Goal: Task Accomplishment & Management: Manage account settings

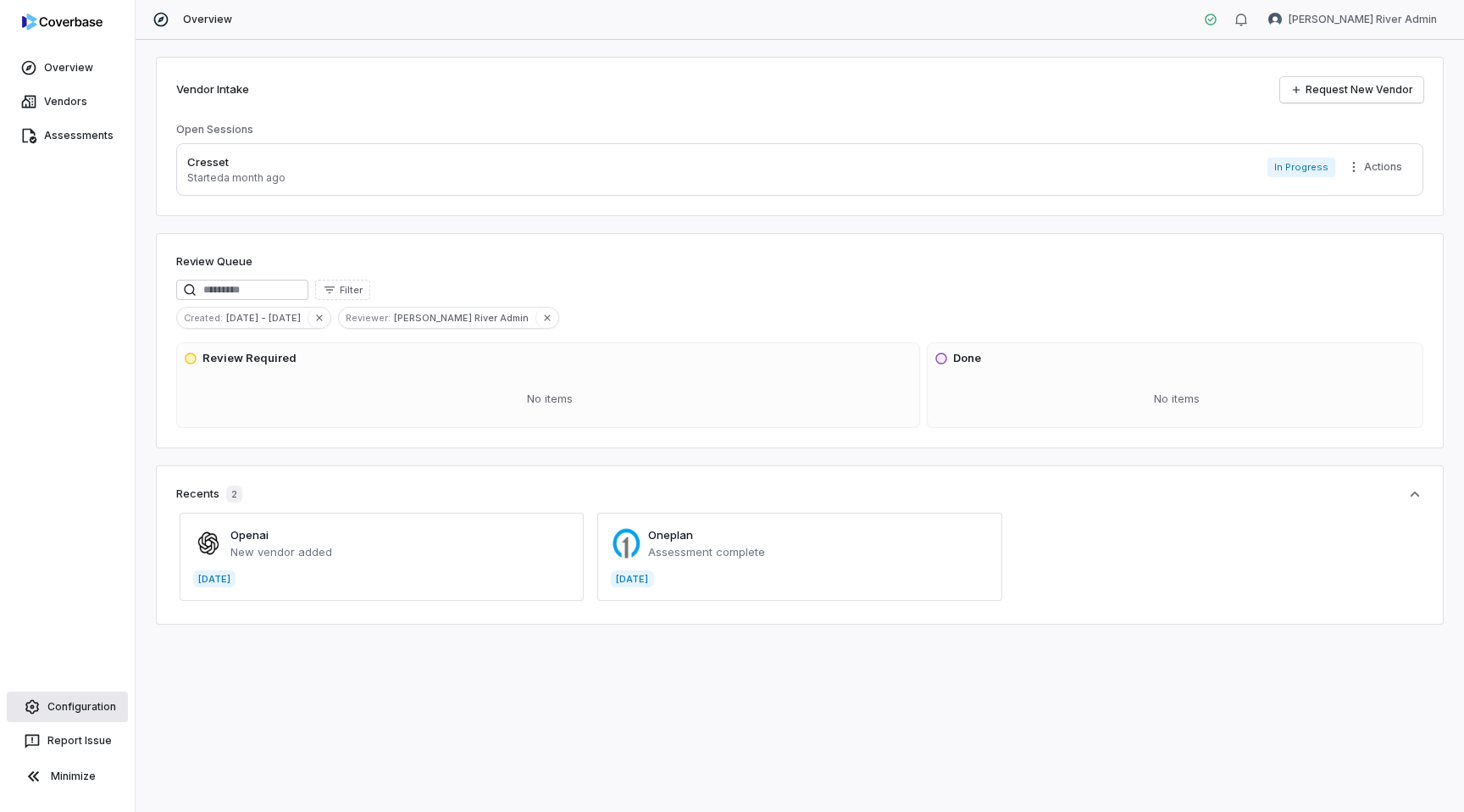
click at [44, 718] on link "Configuration" at bounding box center [67, 706] width 121 height 30
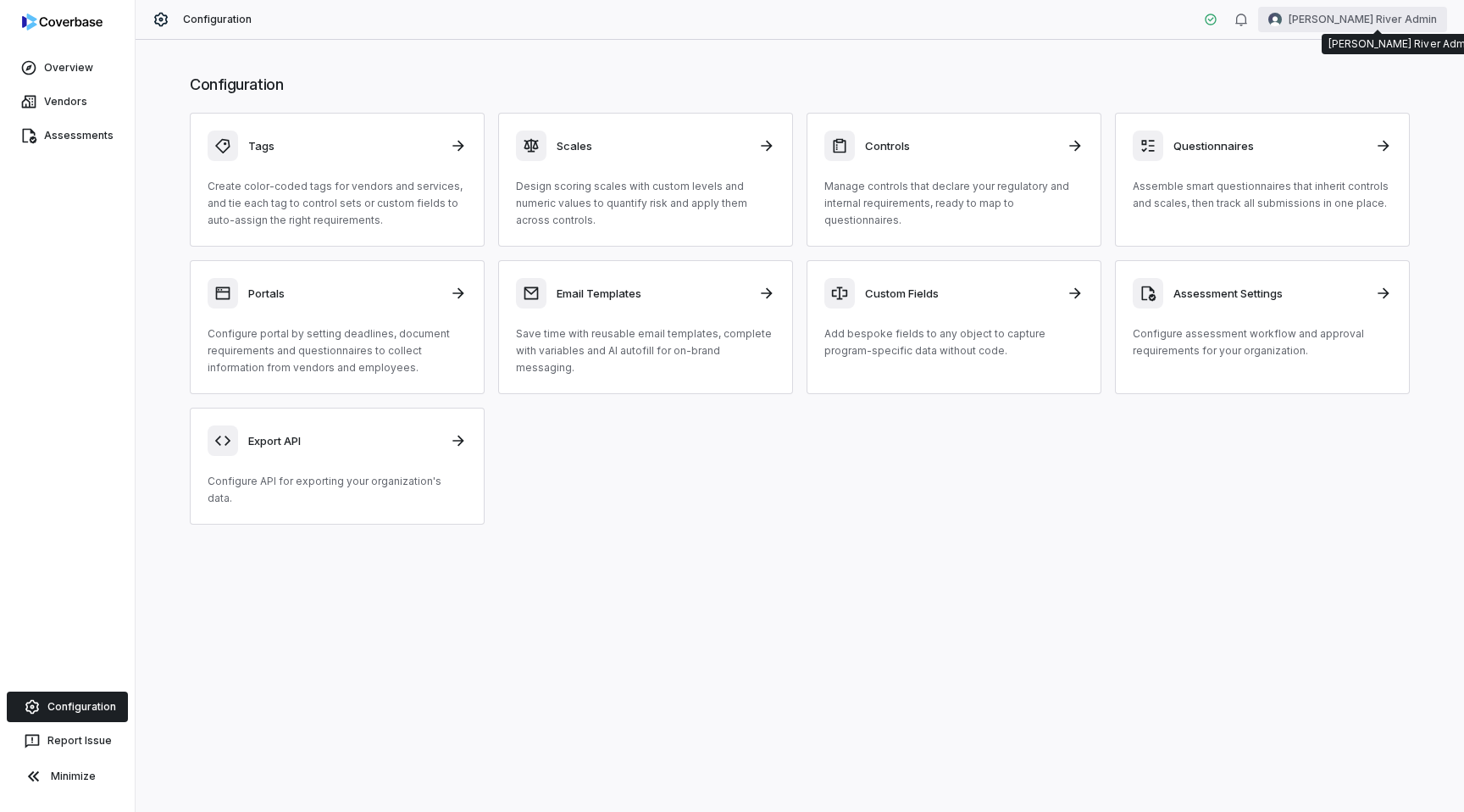
click at [1355, 20] on html "Overview Vendors Assessments Configuration Report Issue Minimize Configuration …" at bounding box center [732, 406] width 1464 height 812
click at [1355, 161] on div "Log out" at bounding box center [1375, 155] width 130 height 27
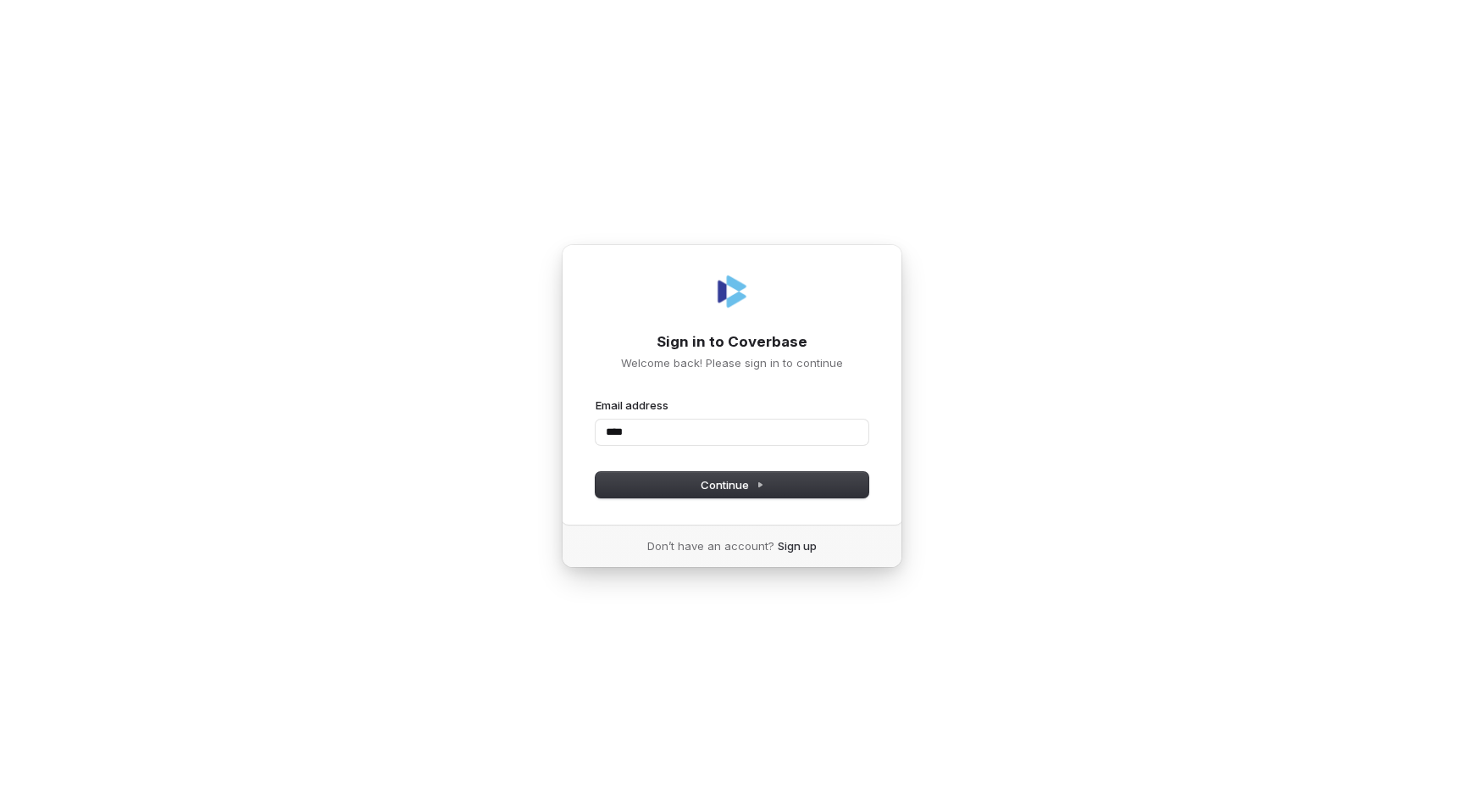
click at [0, 811] on com-1password-button at bounding box center [0, 812] width 0 height 0
type input "****"
click at [767, 479] on button "Continue" at bounding box center [732, 485] width 273 height 26
type input "****"
click at [693, 429] on input "****" at bounding box center [732, 432] width 273 height 26
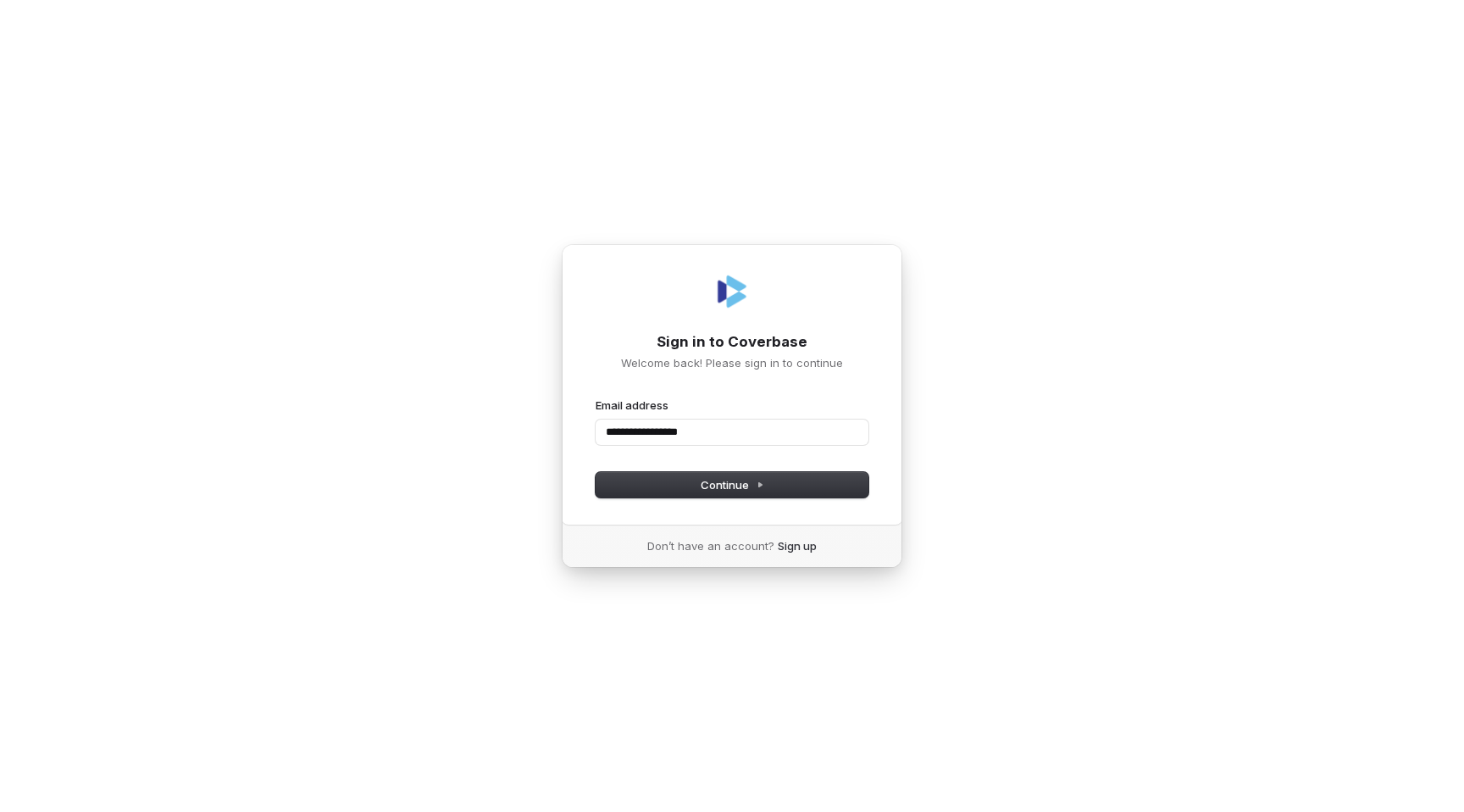
type input "**********"
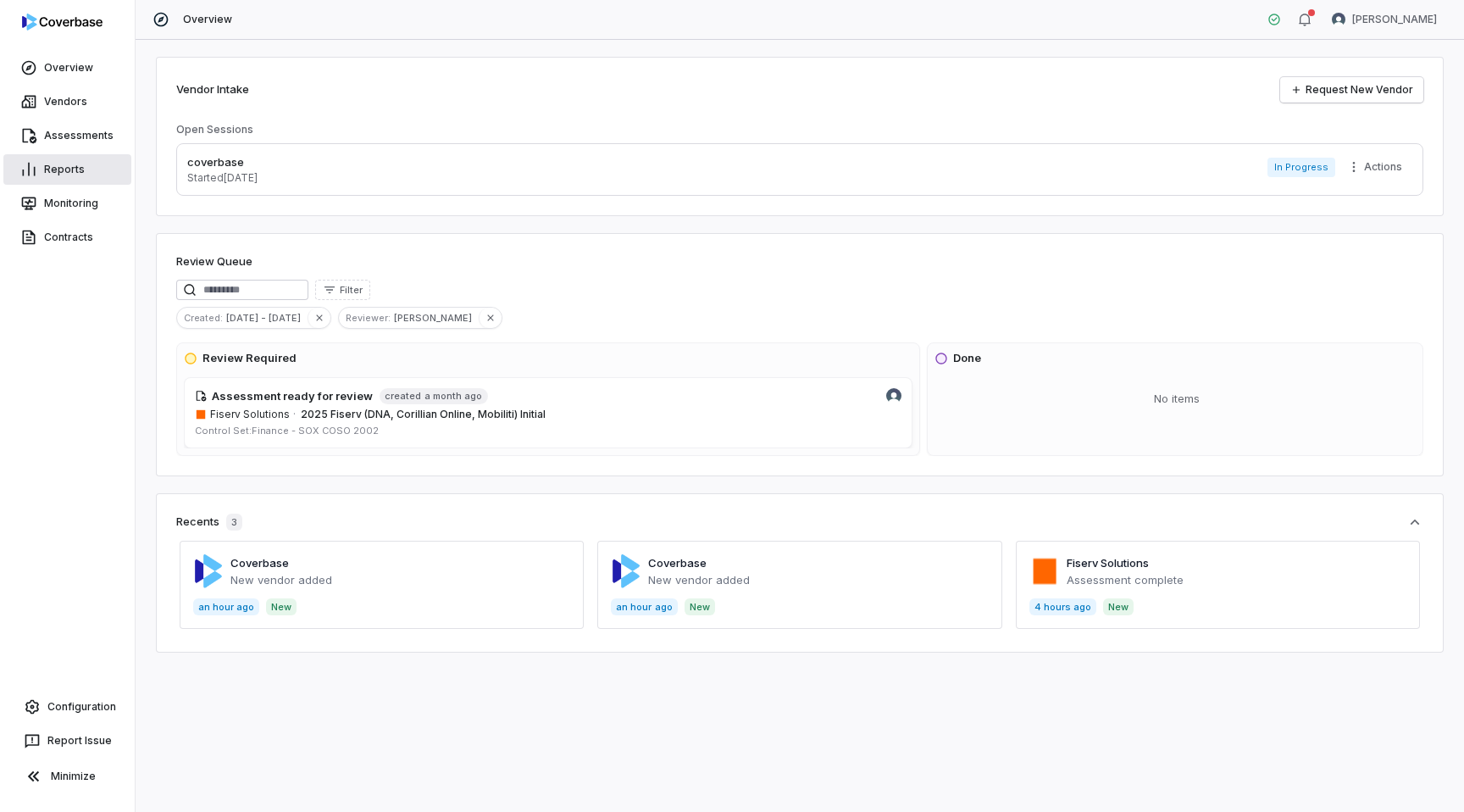
click at [48, 170] on link "Reports" at bounding box center [67, 169] width 128 height 30
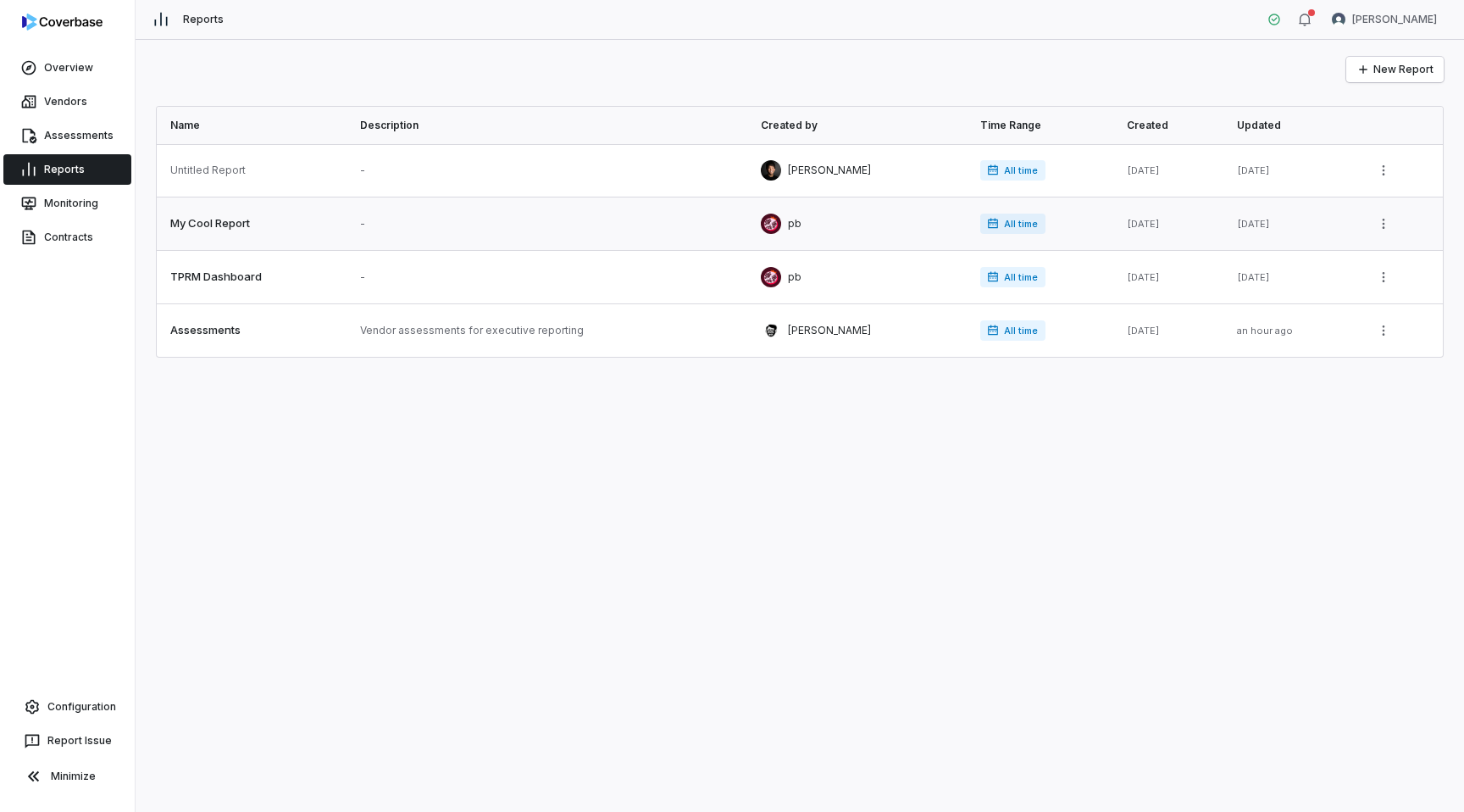
click at [184, 226] on link at bounding box center [251, 223] width 189 height 52
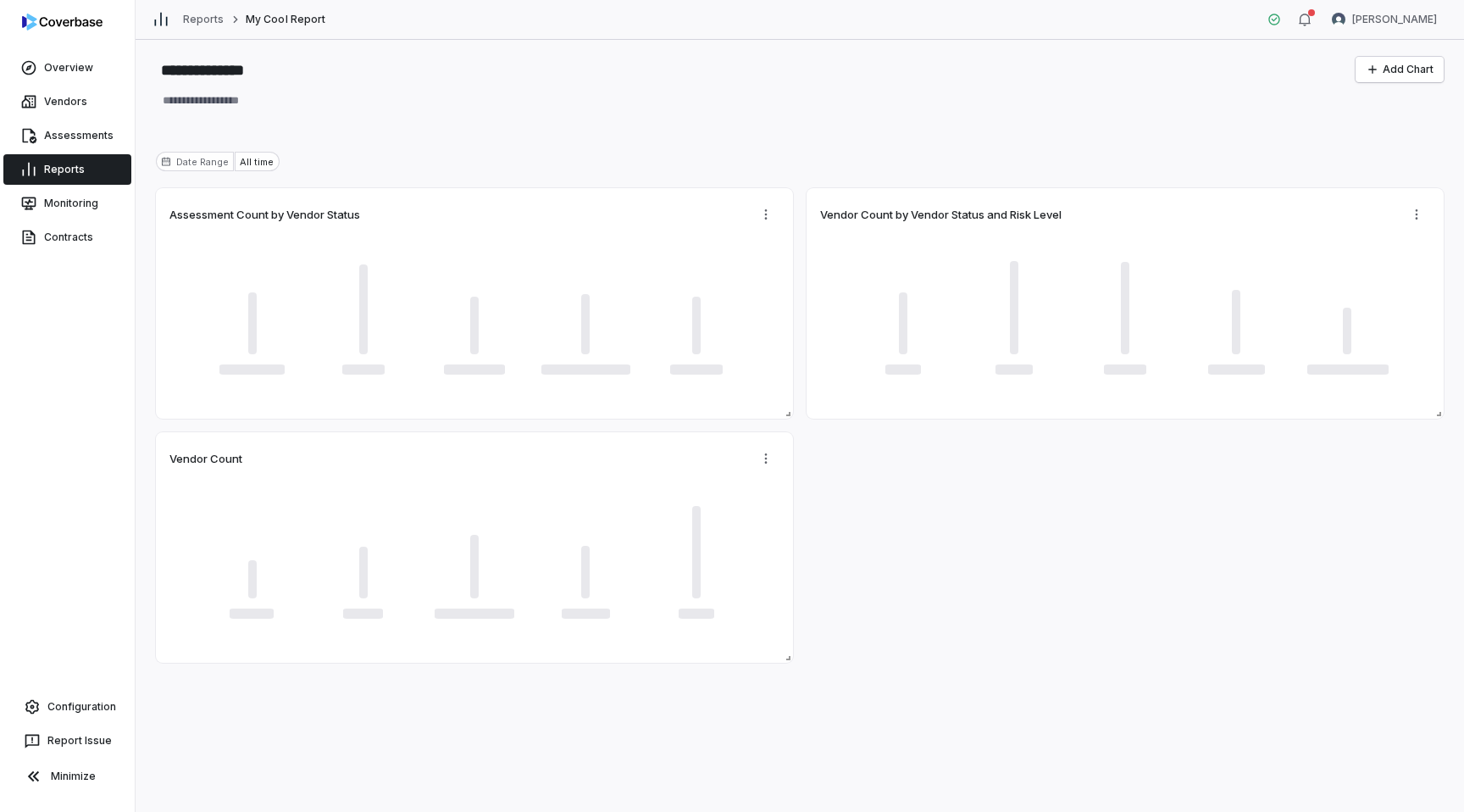
type textarea "*"
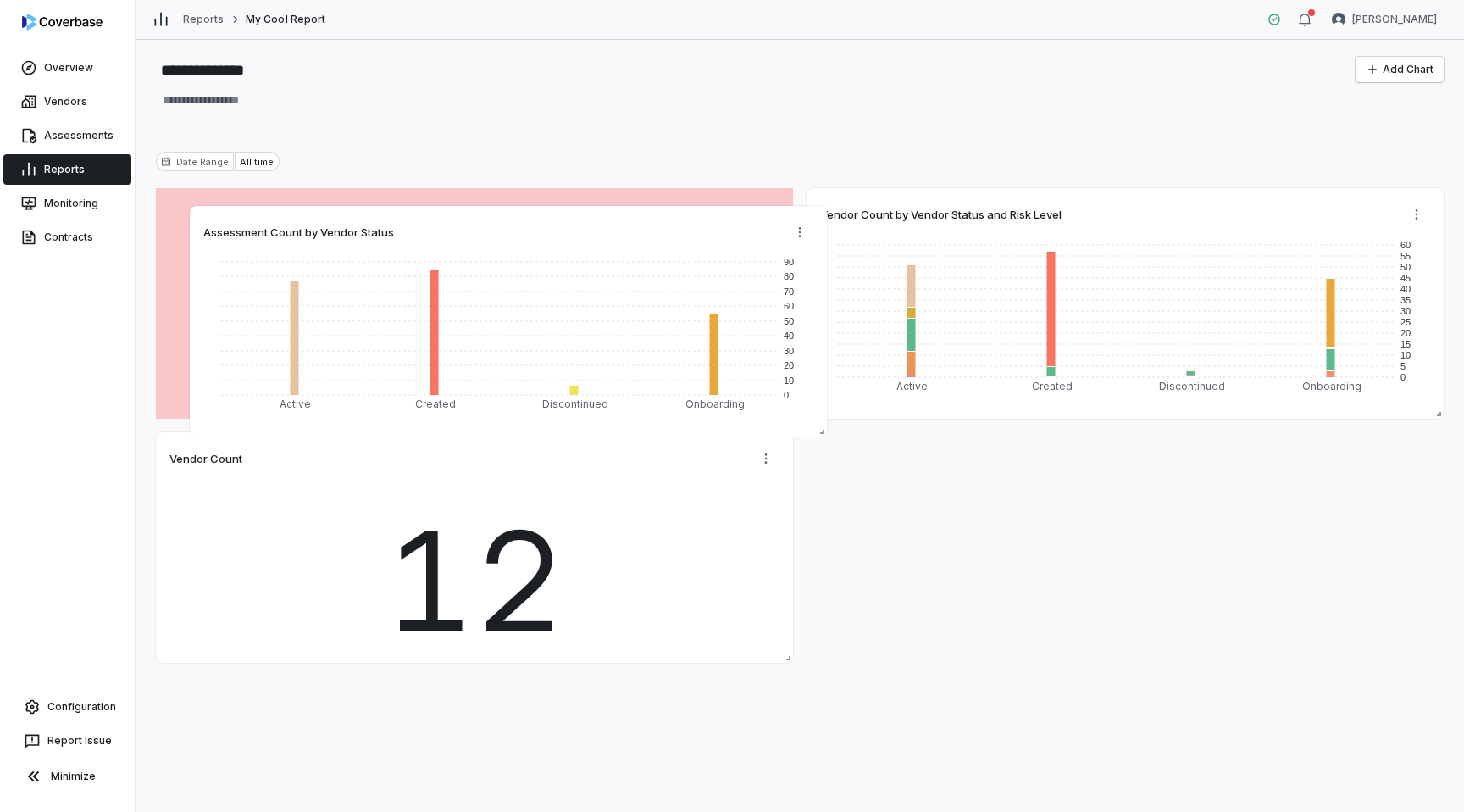
drag, startPoint x: 641, startPoint y: 204, endPoint x: 666, endPoint y: 218, distance: 28.7
click at [666, 220] on div "Assessment Count by Vendor Status" at bounding box center [508, 233] width 610 height 26
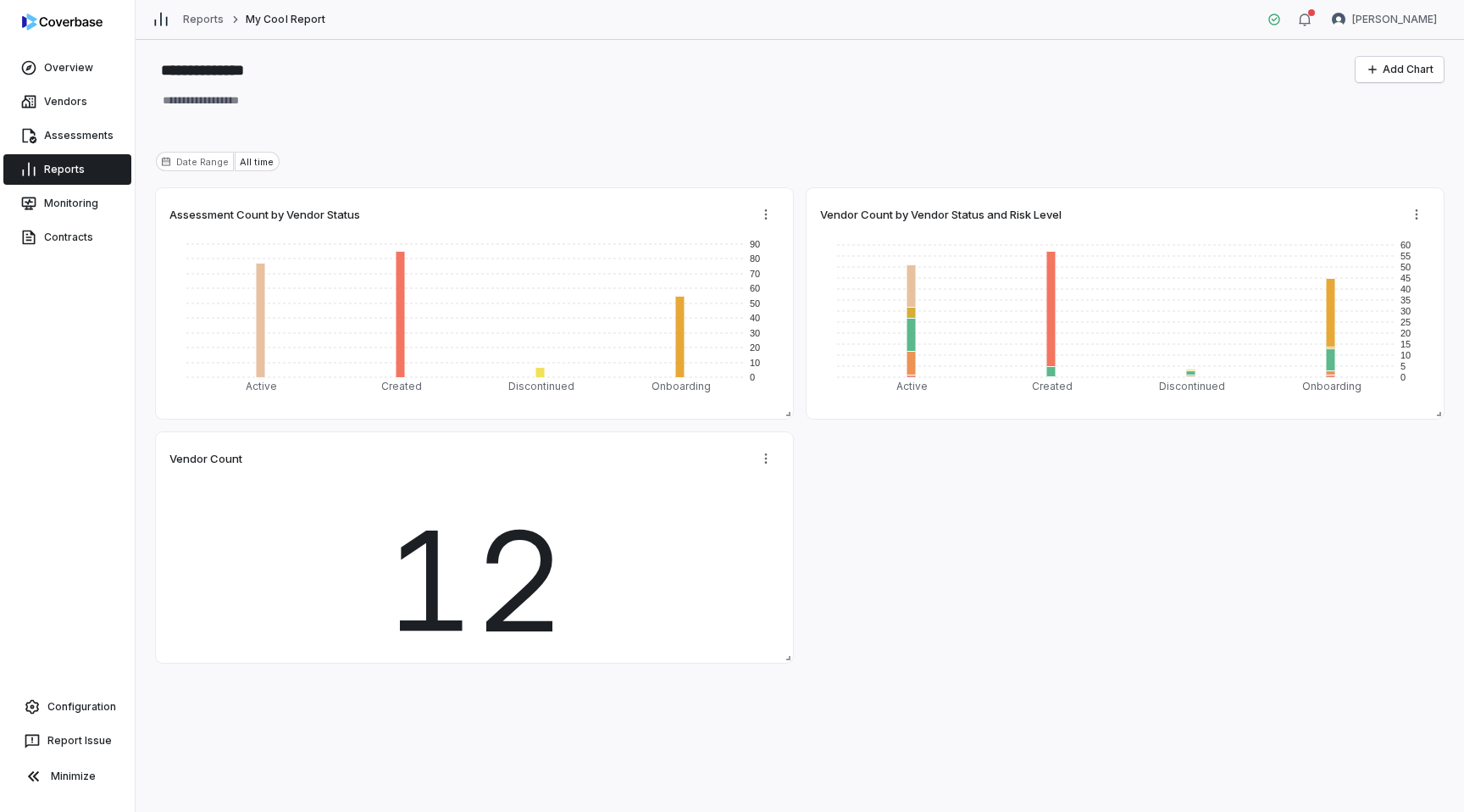
click at [845, 493] on div "Vendor Count 12 Vendor Count by Vendor Status and Risk Level 0 5 10 15 20 25 30…" at bounding box center [800, 426] width 1288 height 475
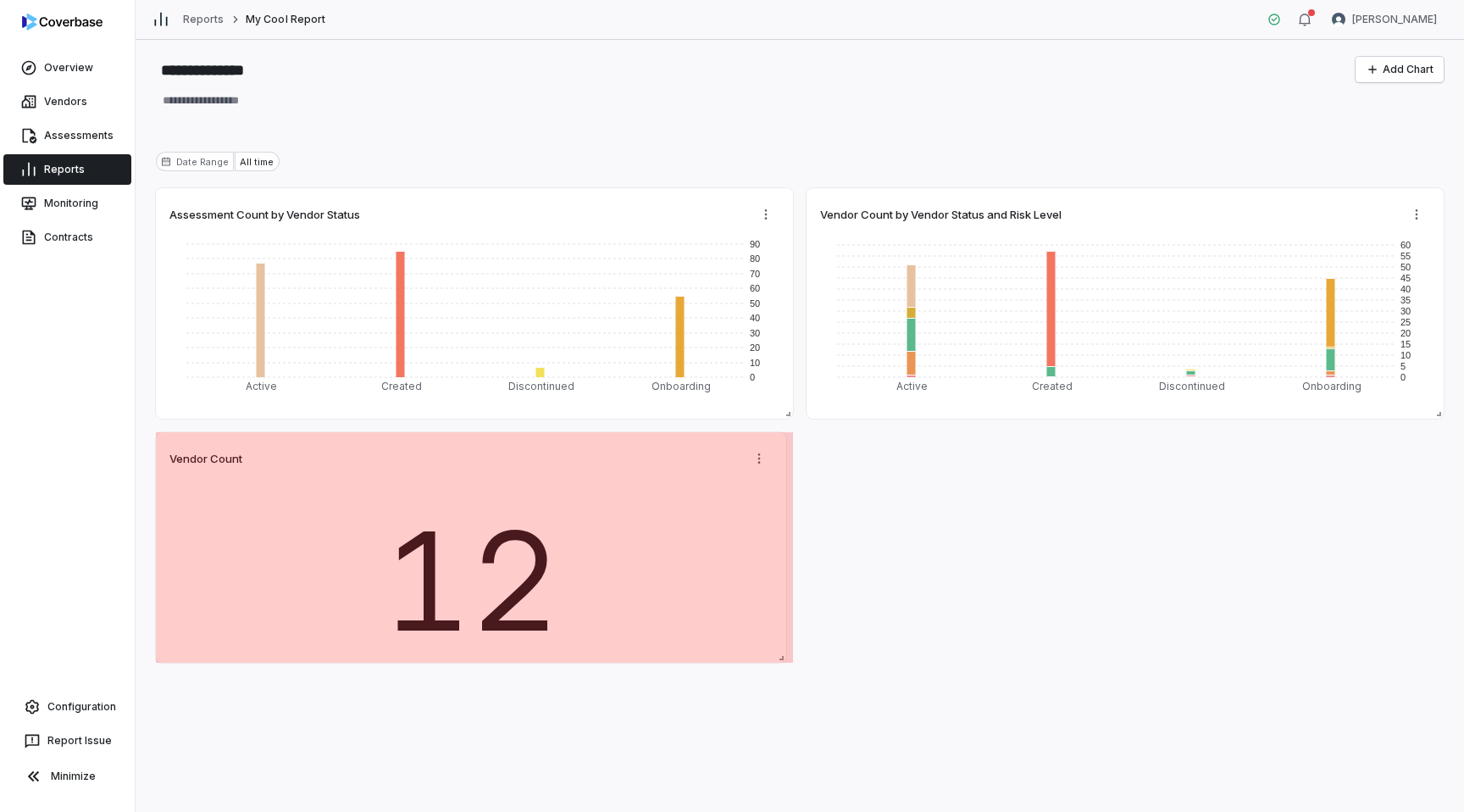
drag, startPoint x: 788, startPoint y: 658, endPoint x: 782, endPoint y: 642, distance: 17.1
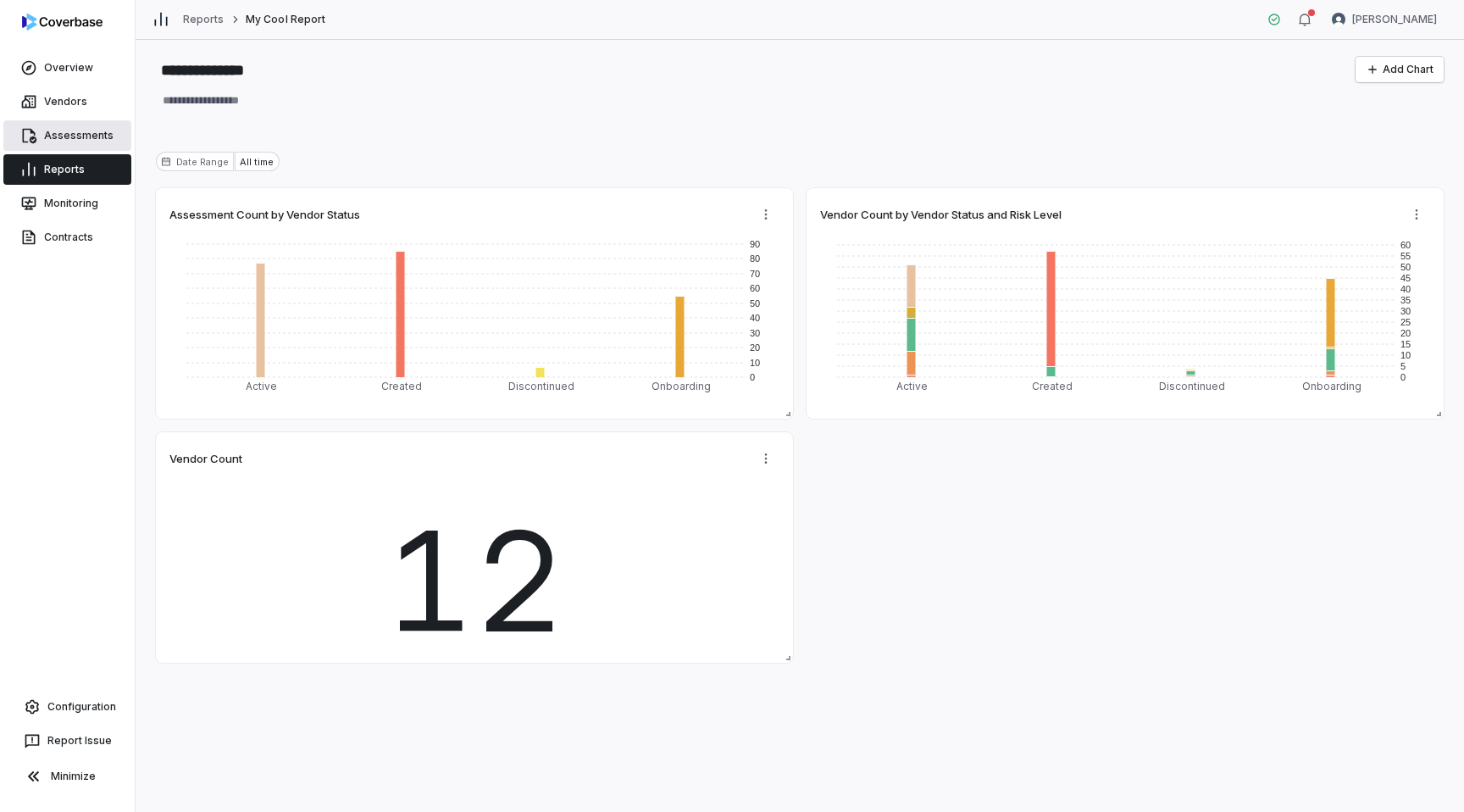
click at [59, 142] on link "Assessments" at bounding box center [67, 135] width 128 height 30
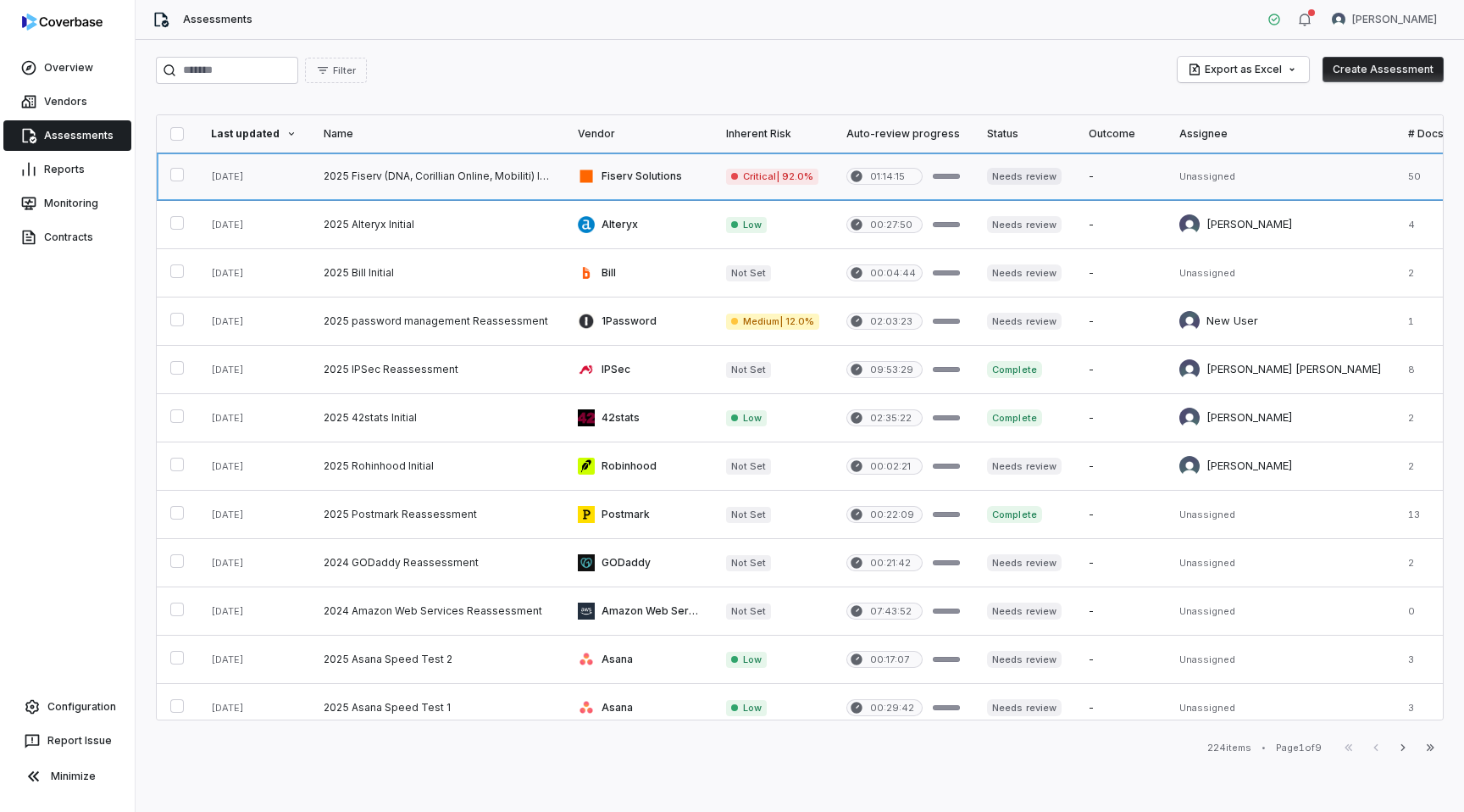
click at [369, 171] on link at bounding box center [437, 177] width 254 height 48
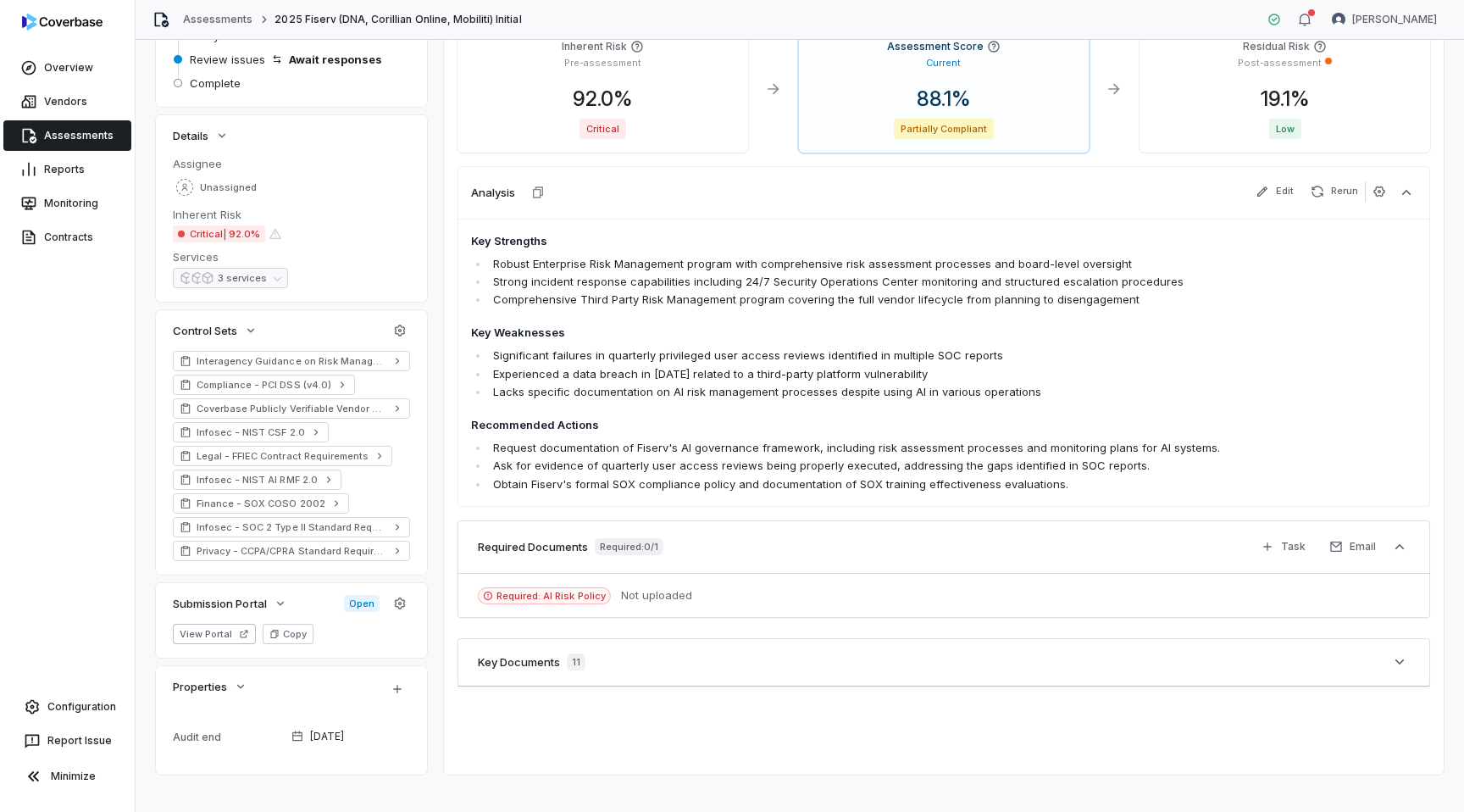
scroll to position [237, 0]
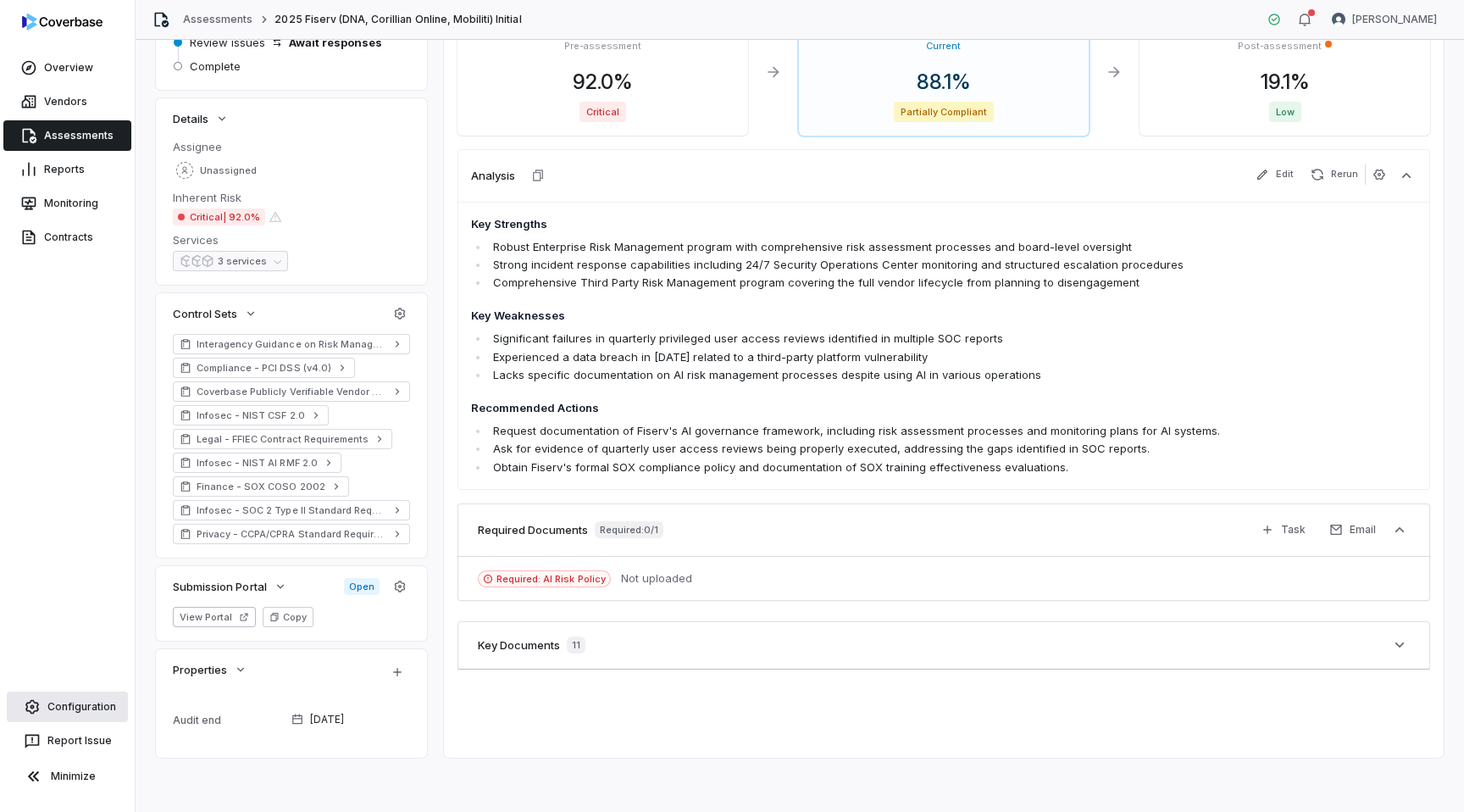
click at [57, 696] on link "Configuration" at bounding box center [67, 706] width 121 height 30
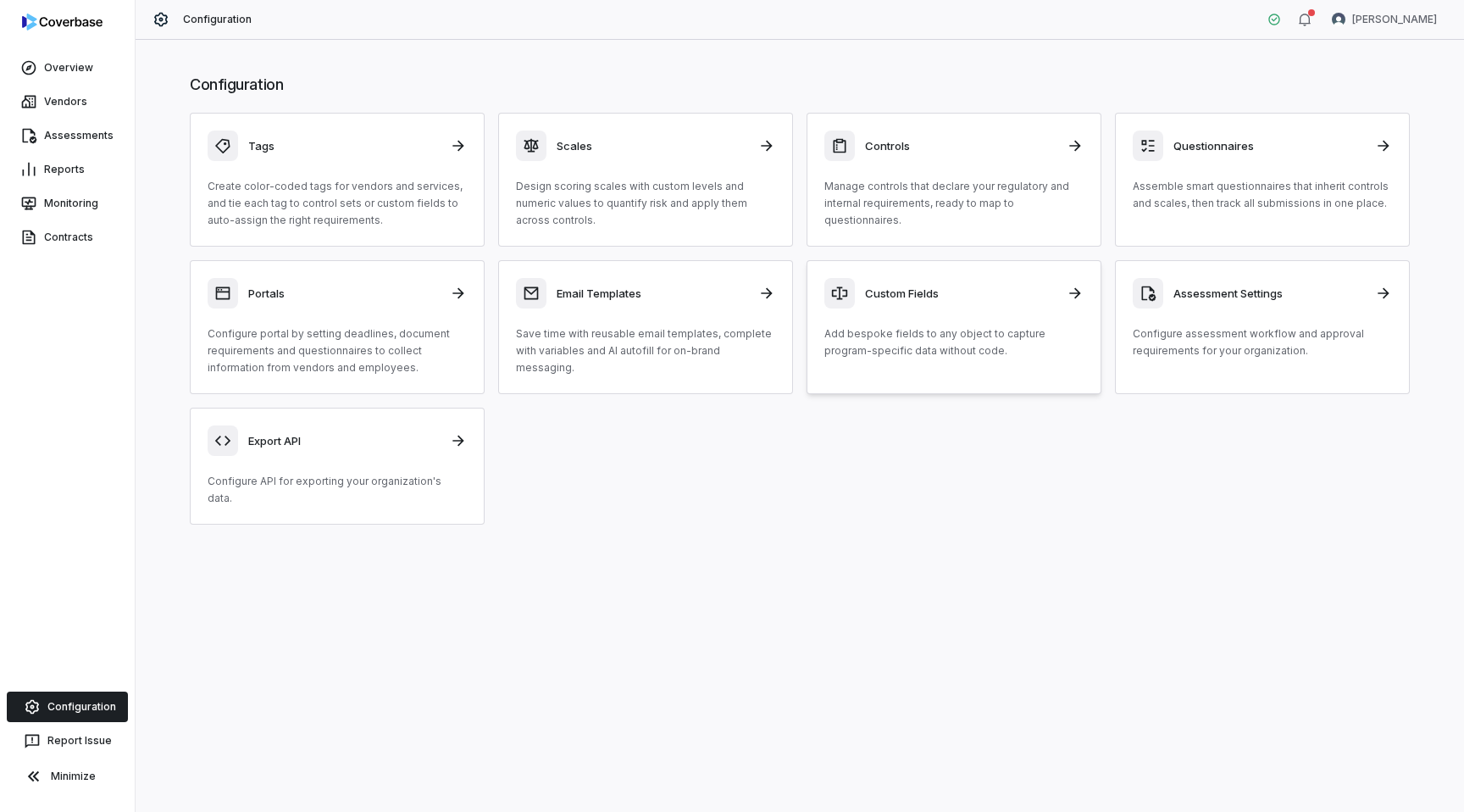
click at [963, 313] on div "Custom Fields Add bespoke fields to any object to capture program-specific data…" at bounding box center [955, 318] width 259 height 81
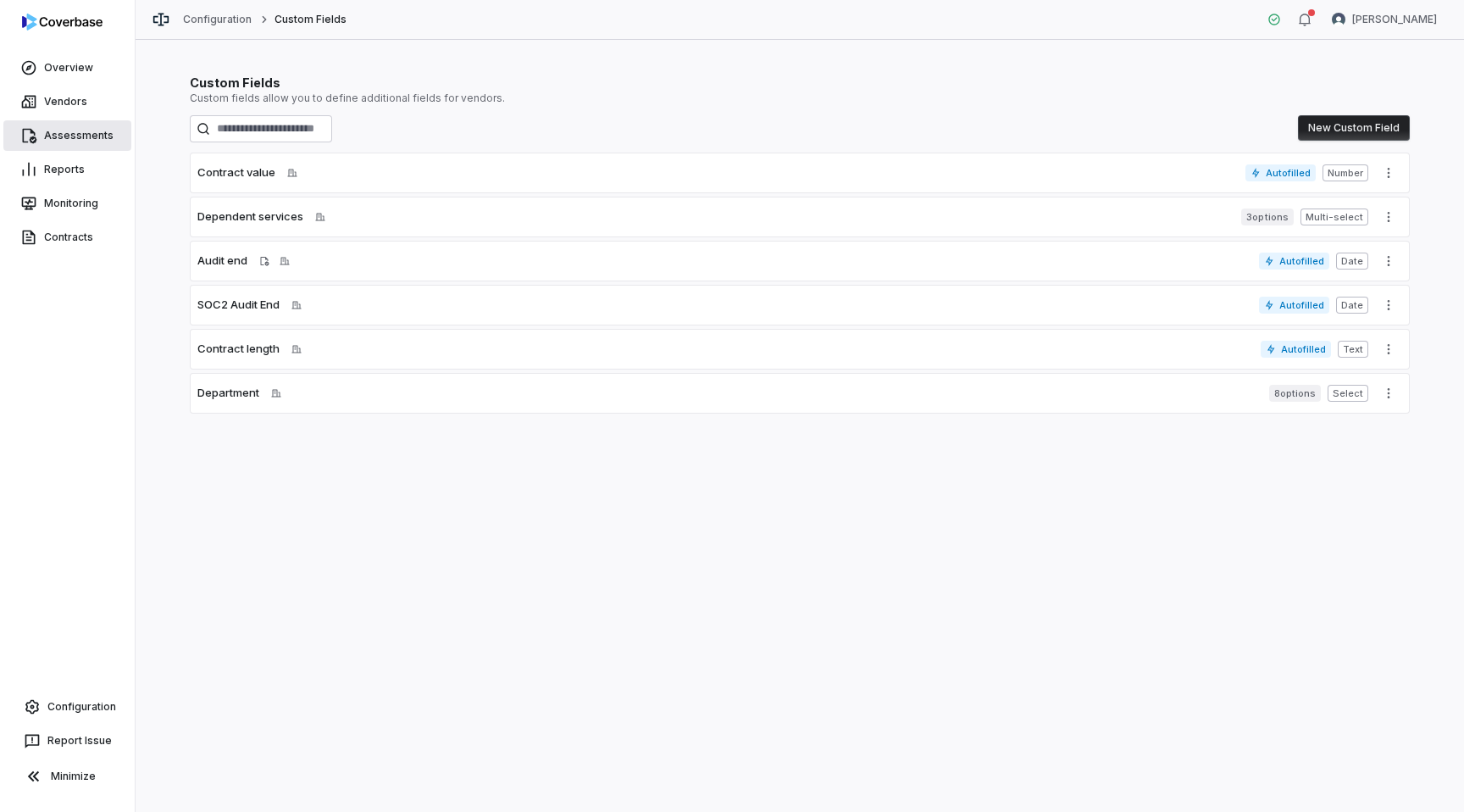
click at [48, 132] on link "Assessments" at bounding box center [67, 135] width 128 height 30
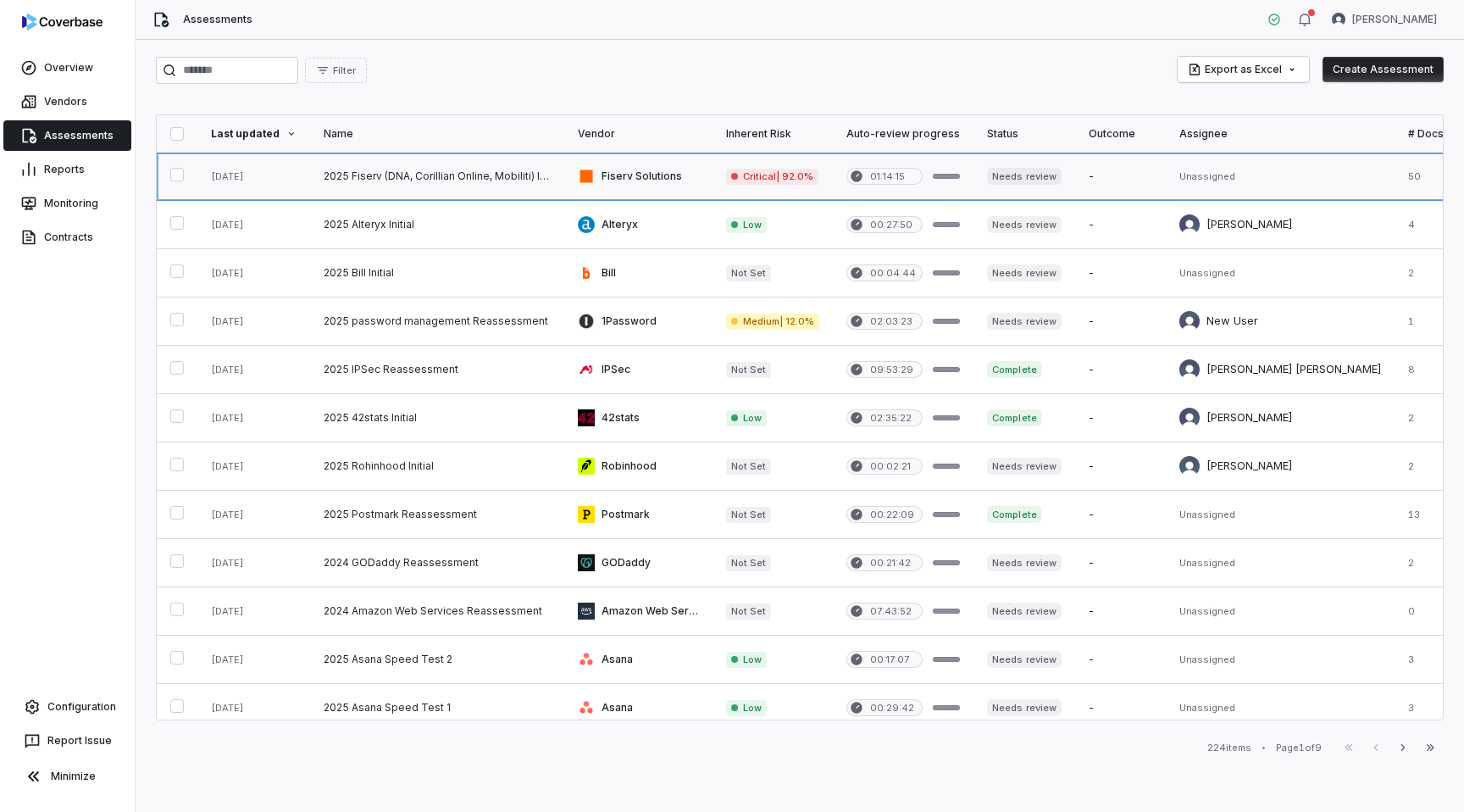
click at [367, 167] on link at bounding box center [437, 177] width 254 height 48
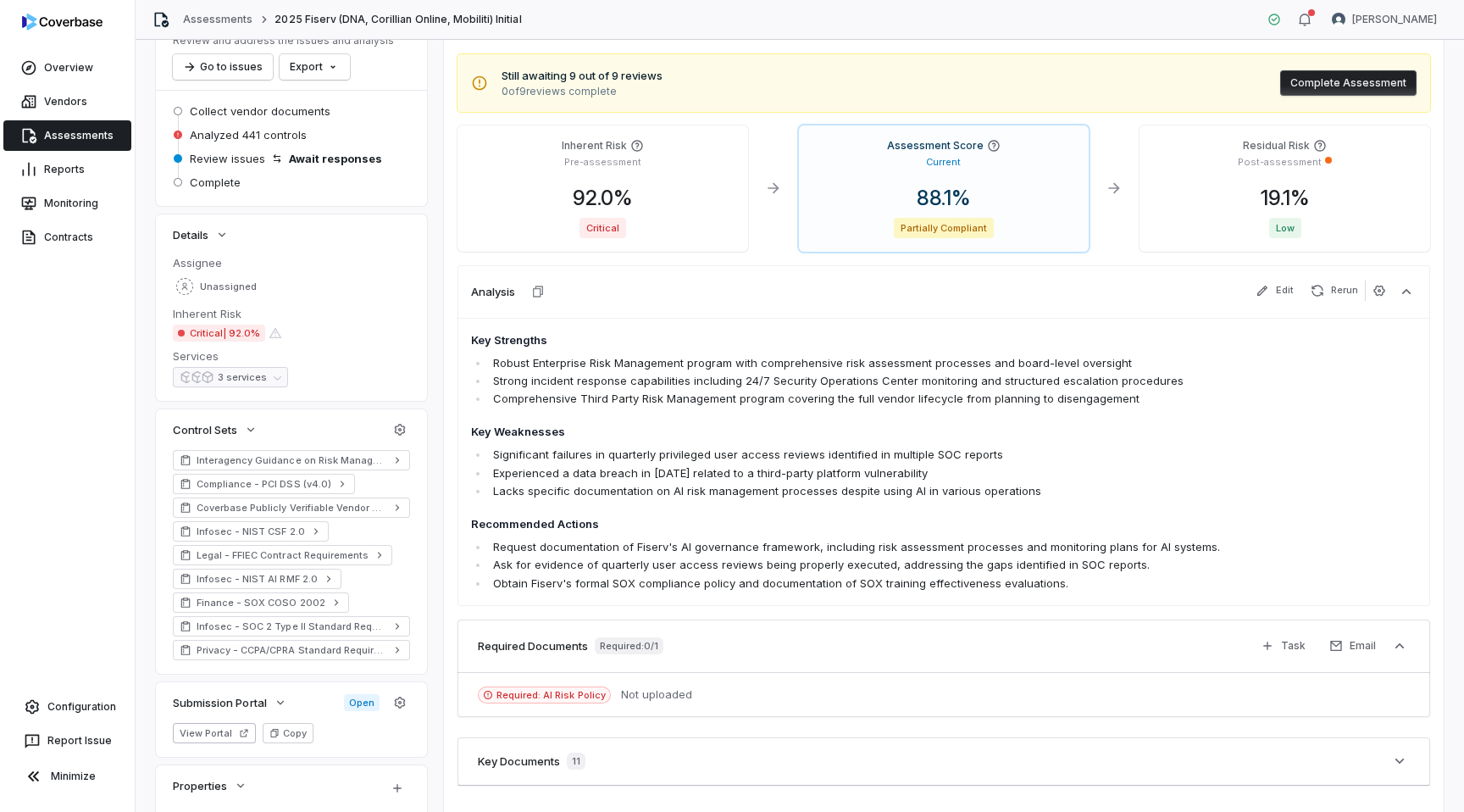
scroll to position [124, 0]
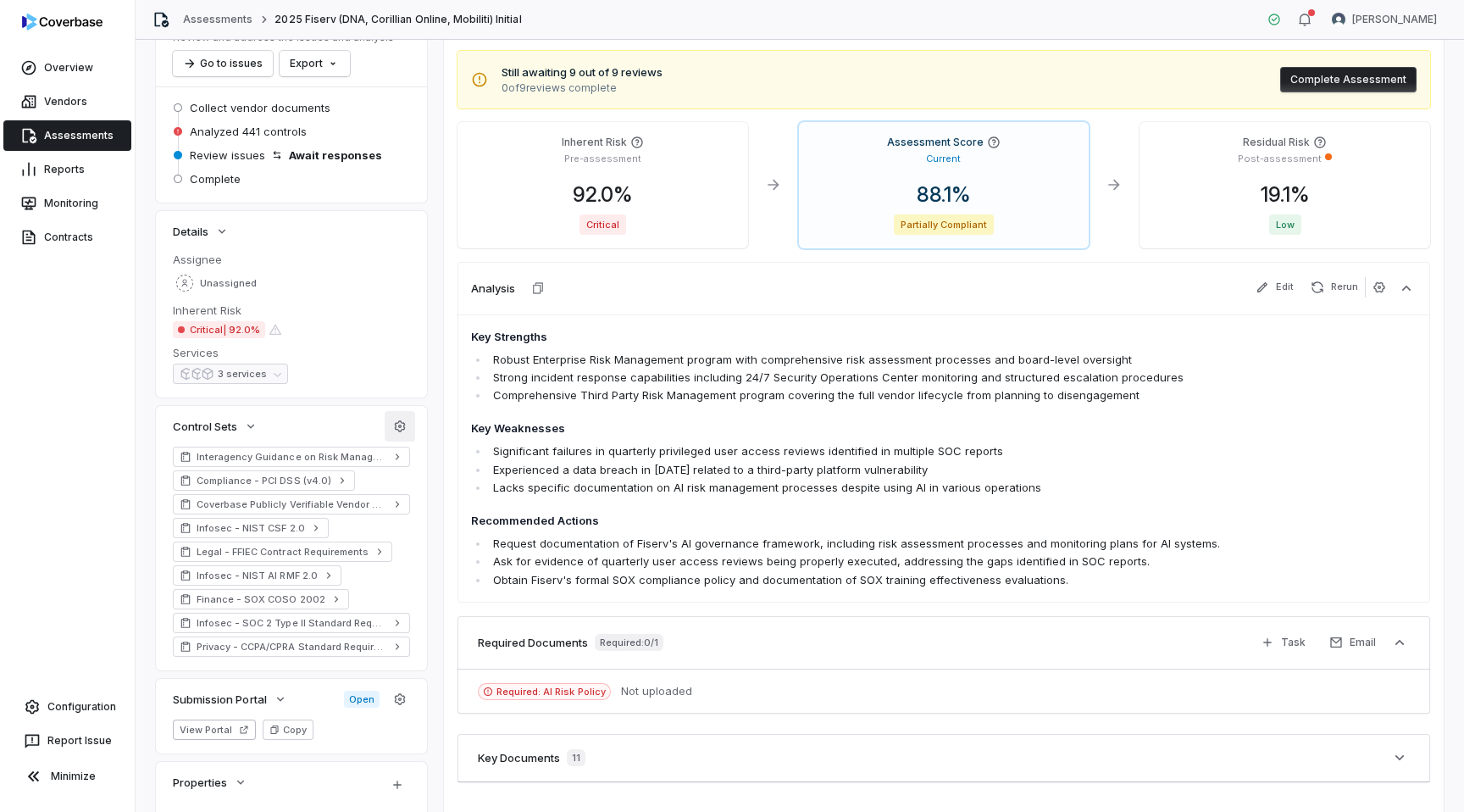
click at [407, 428] on button "button" at bounding box center [399, 426] width 30 height 30
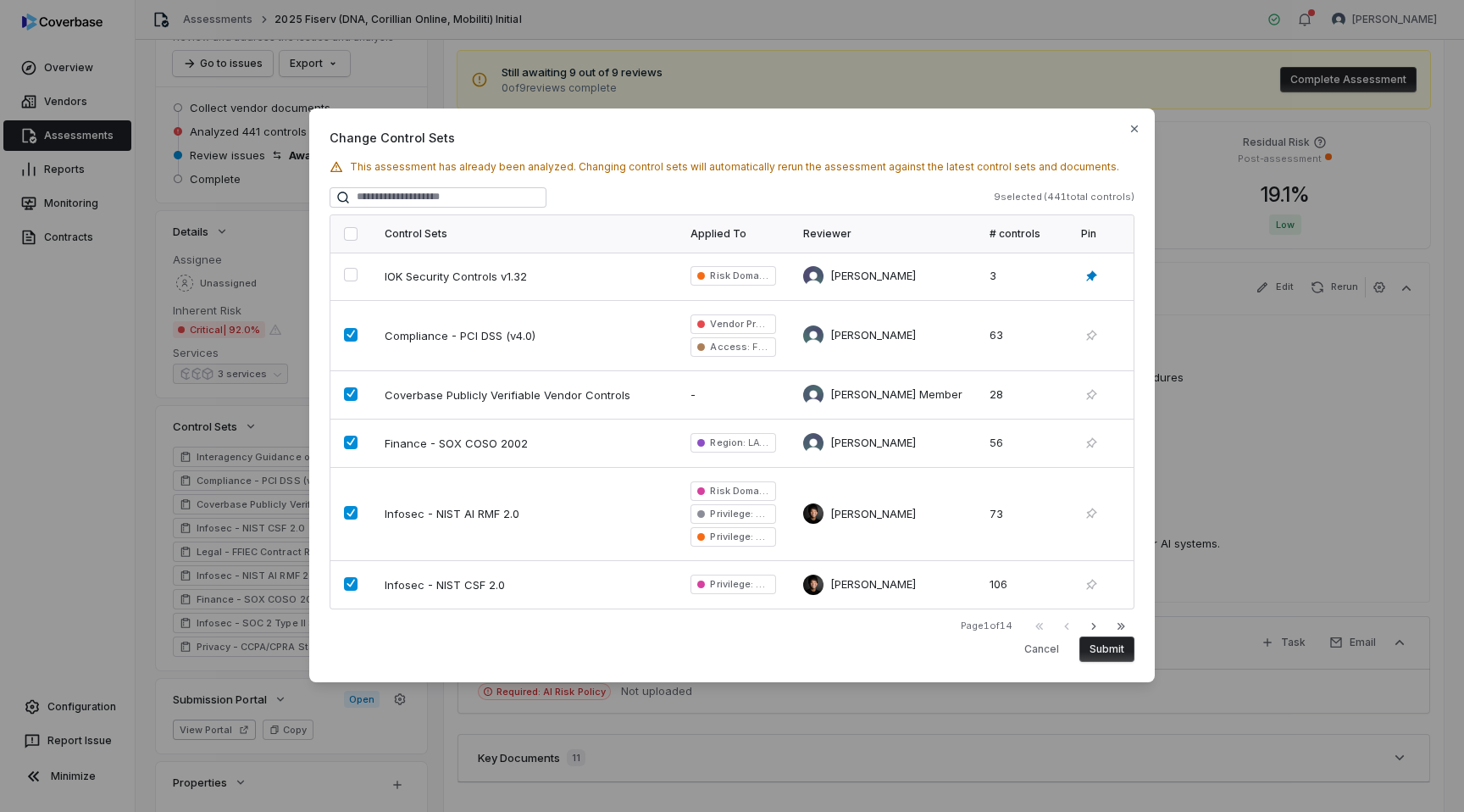
click at [285, 412] on div "Change Control Sets This assessment has already been analyzed. Changing control…" at bounding box center [732, 406] width 1464 height 649
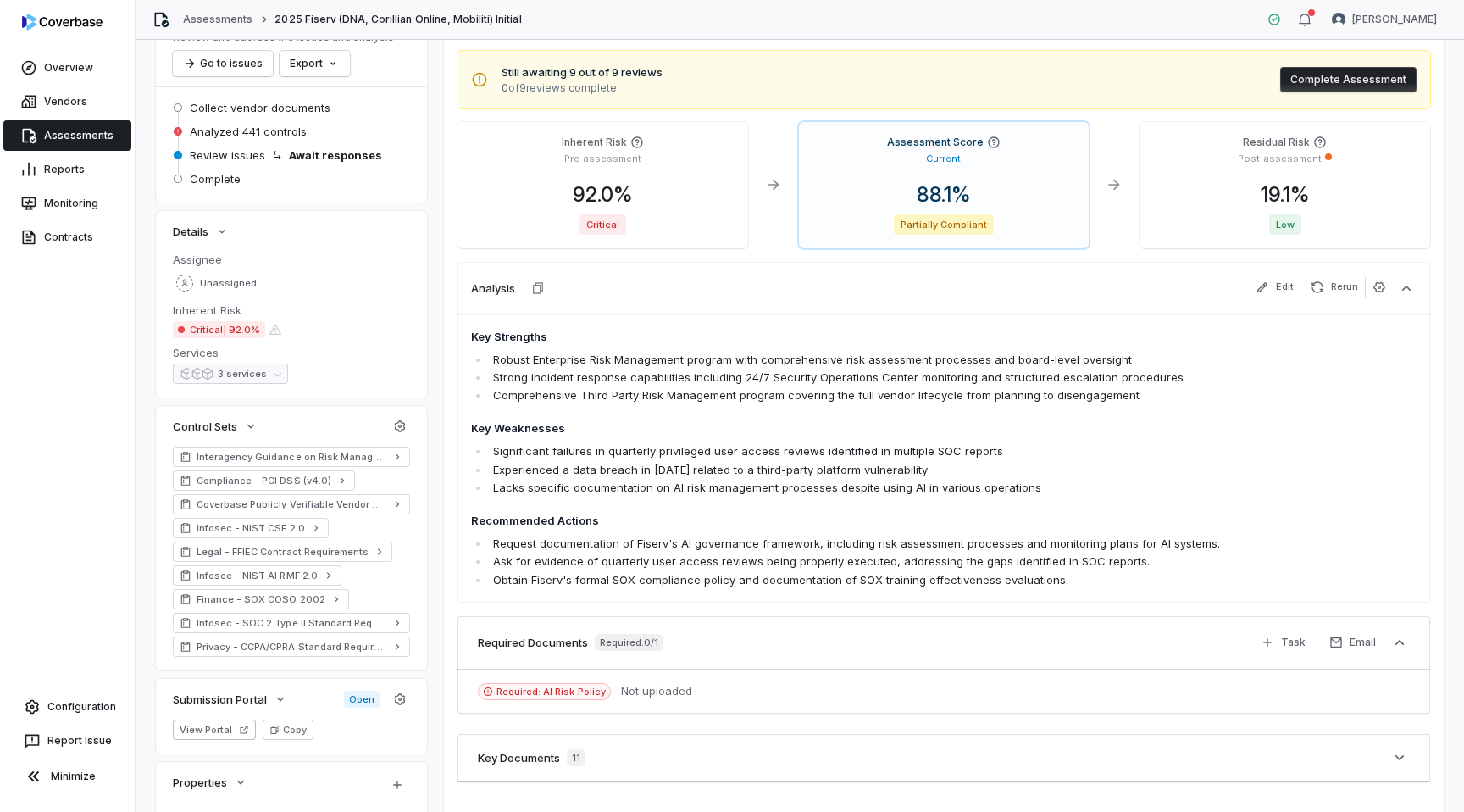
scroll to position [237, 0]
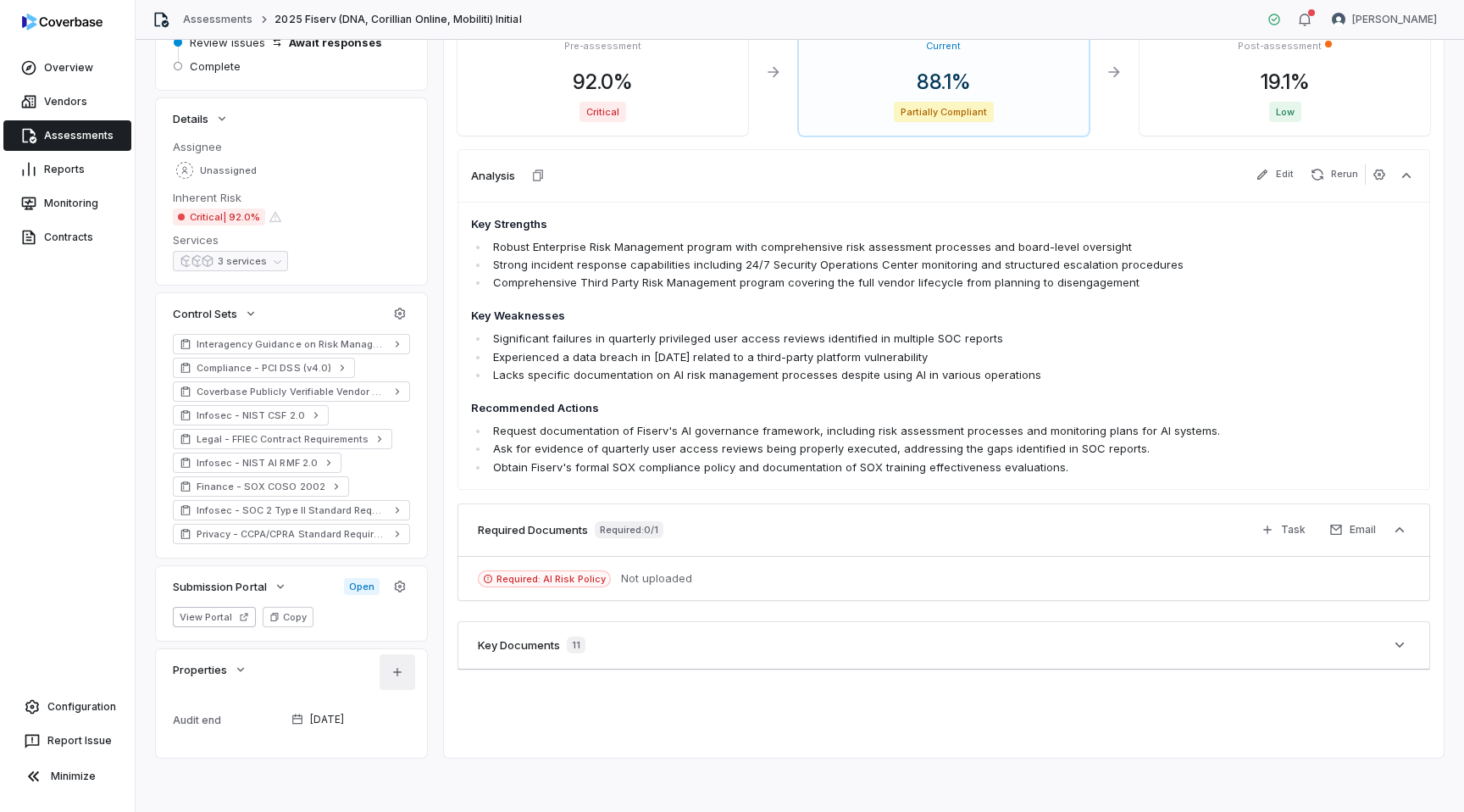
click at [396, 661] on html "**********" at bounding box center [732, 406] width 1464 height 812
click at [324, 655] on html "**********" at bounding box center [732, 406] width 1464 height 812
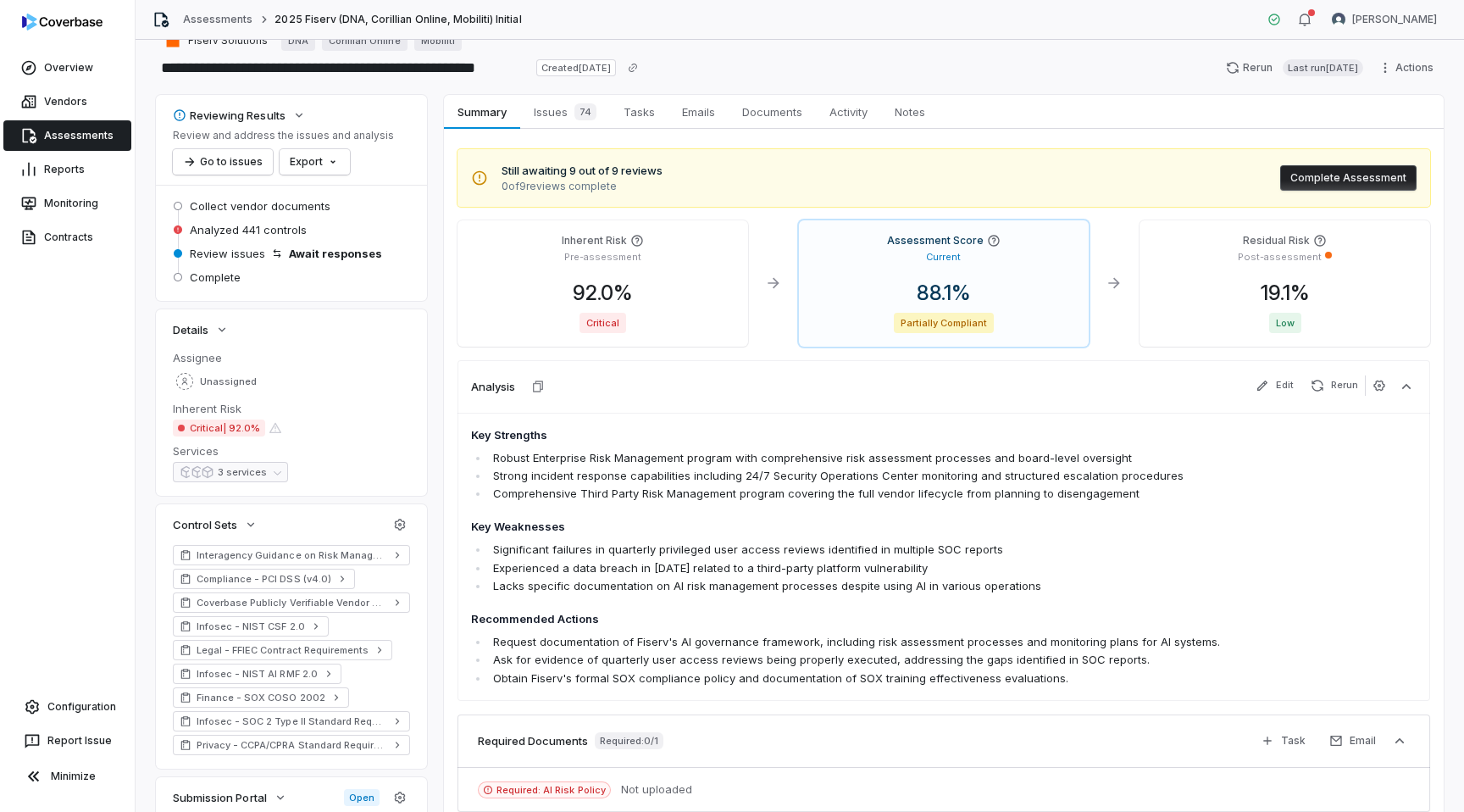
scroll to position [0, 0]
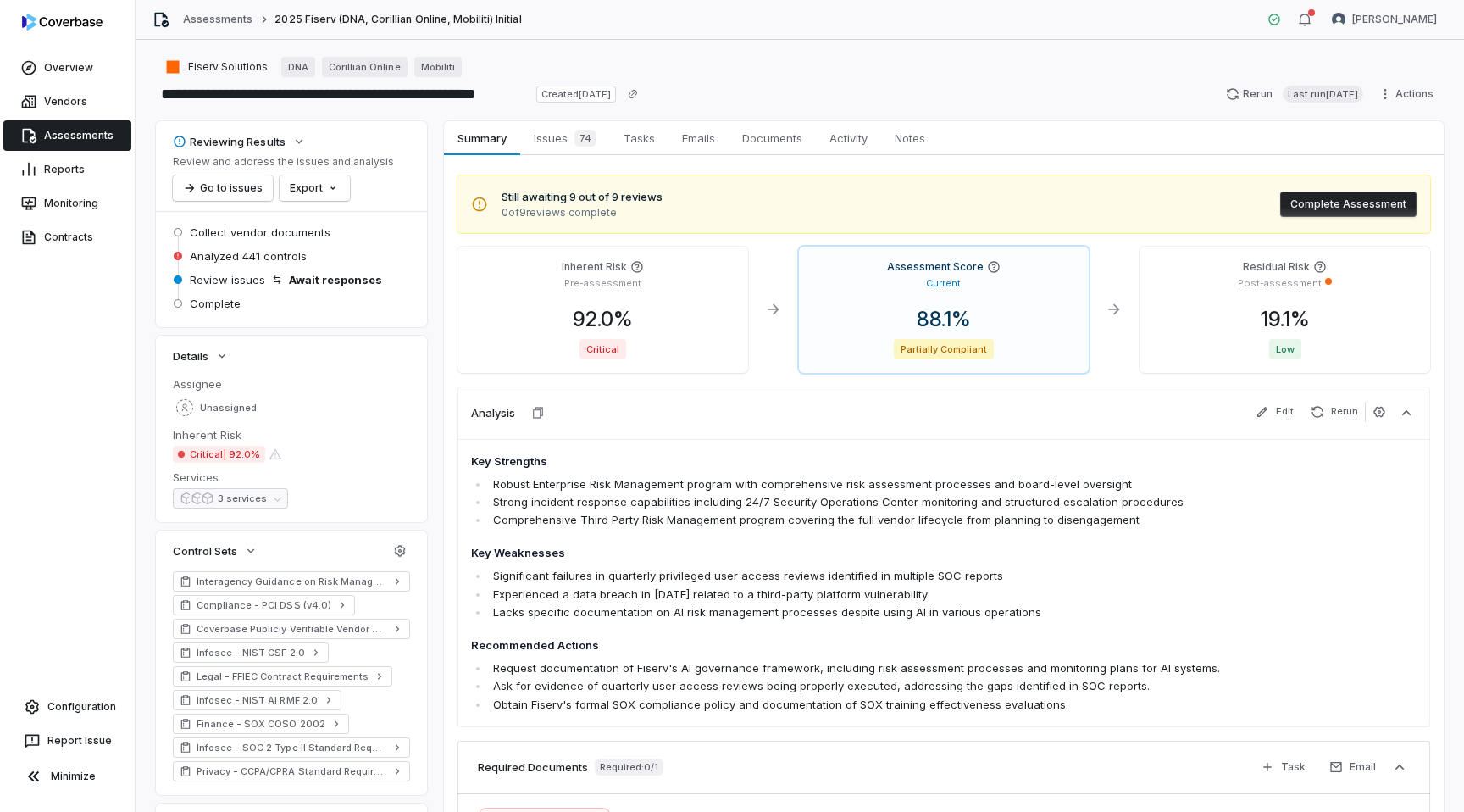
click at [70, 144] on link "Assessments" at bounding box center [67, 135] width 128 height 30
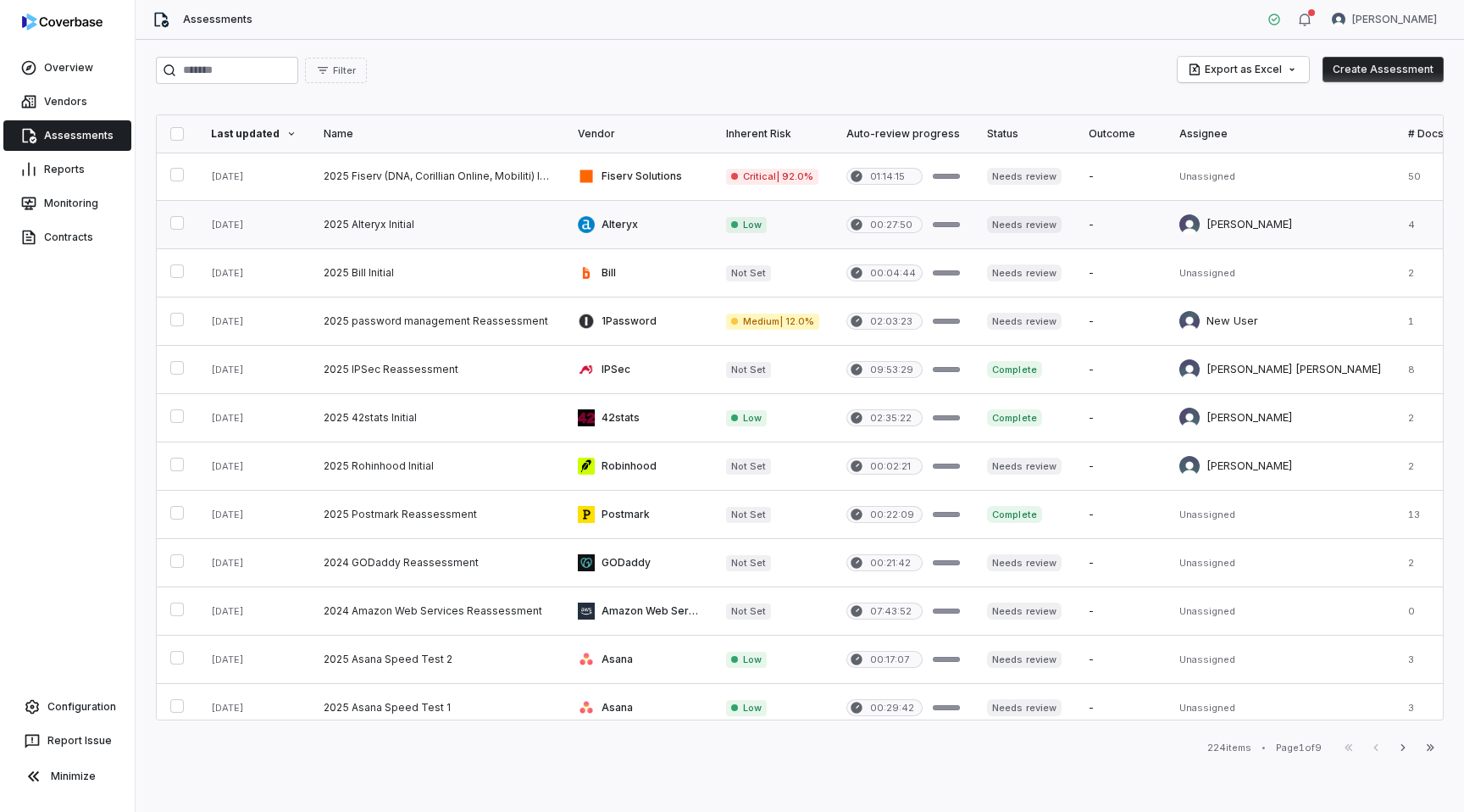
click at [520, 200] on link at bounding box center [437, 224] width 254 height 48
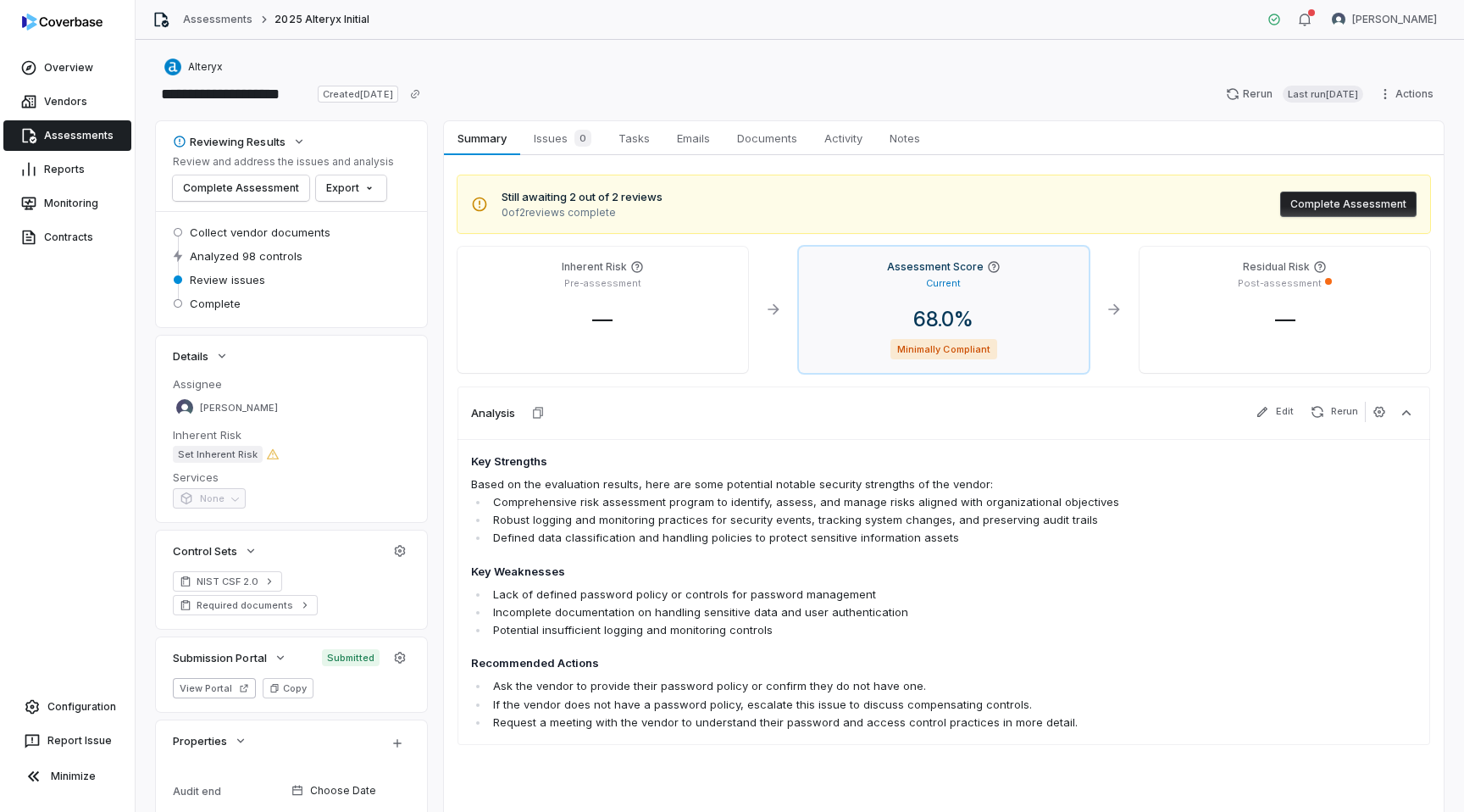
click at [924, 280] on div "Current" at bounding box center [944, 282] width 264 height 17
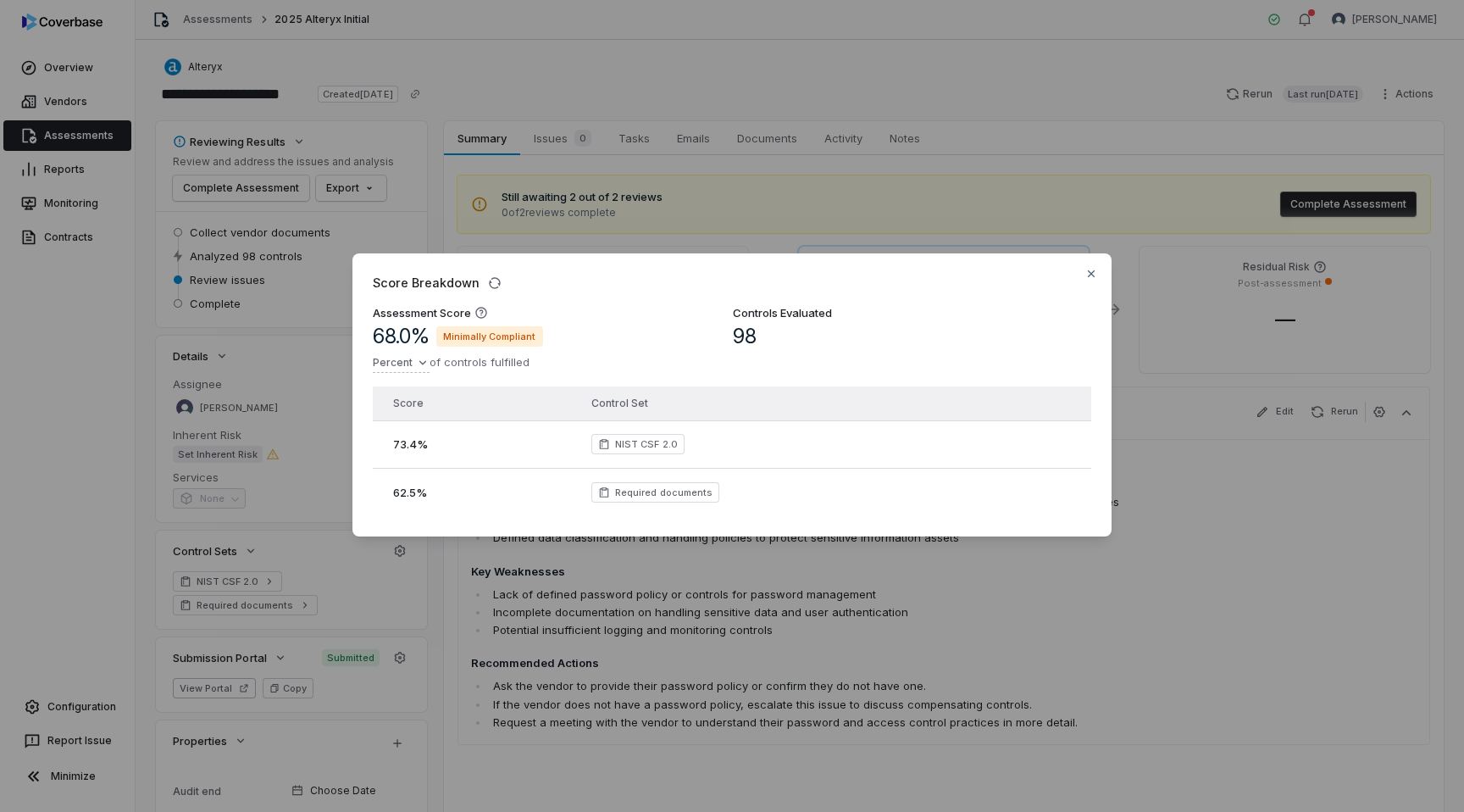
click at [43, 122] on div "Score Breakdown Assessment Score 68.0 % Minimally Compliant Percent of controls…" at bounding box center [732, 406] width 1464 height 812
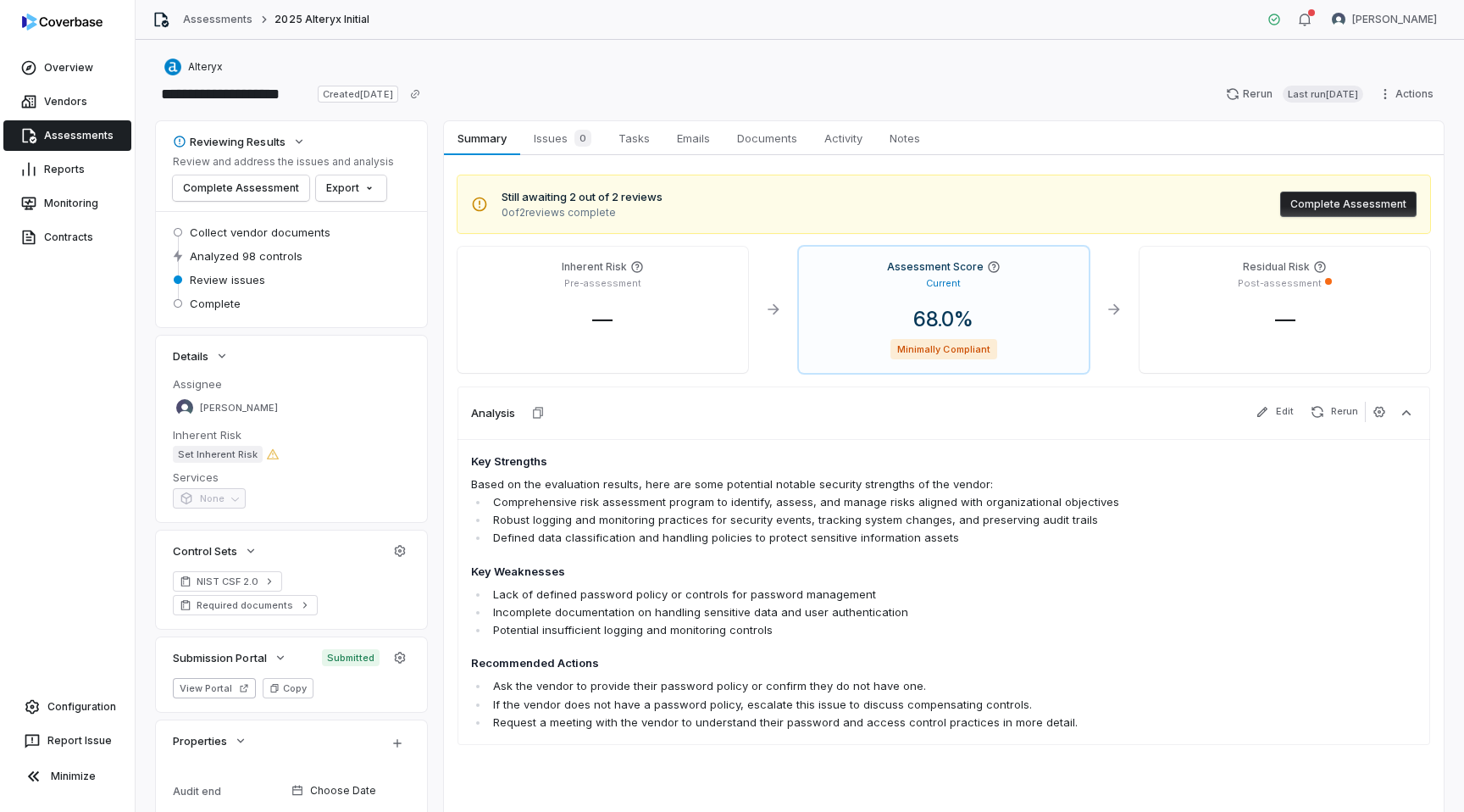
click at [63, 144] on link "Assessments" at bounding box center [67, 135] width 128 height 30
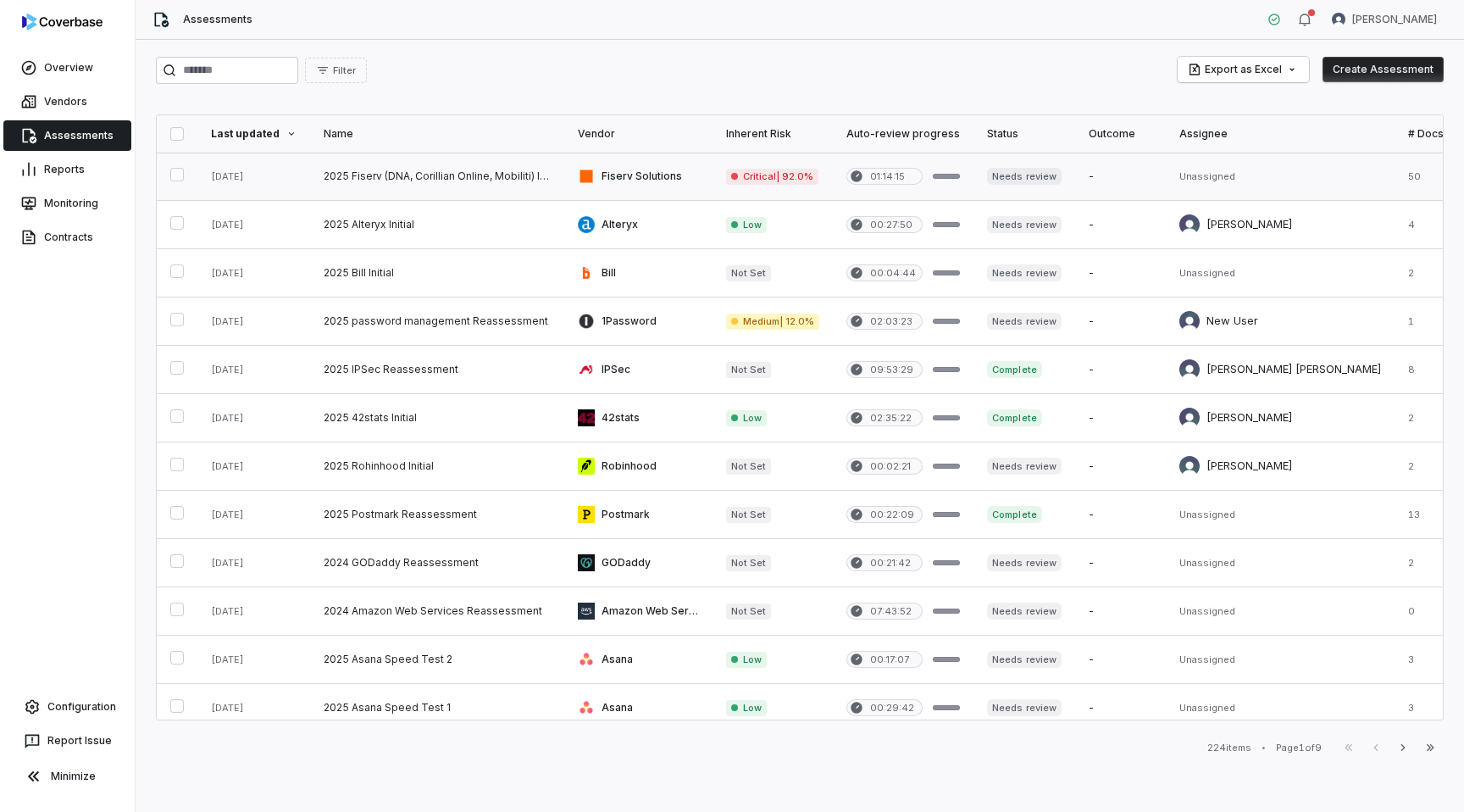
click at [776, 185] on link at bounding box center [772, 177] width 120 height 48
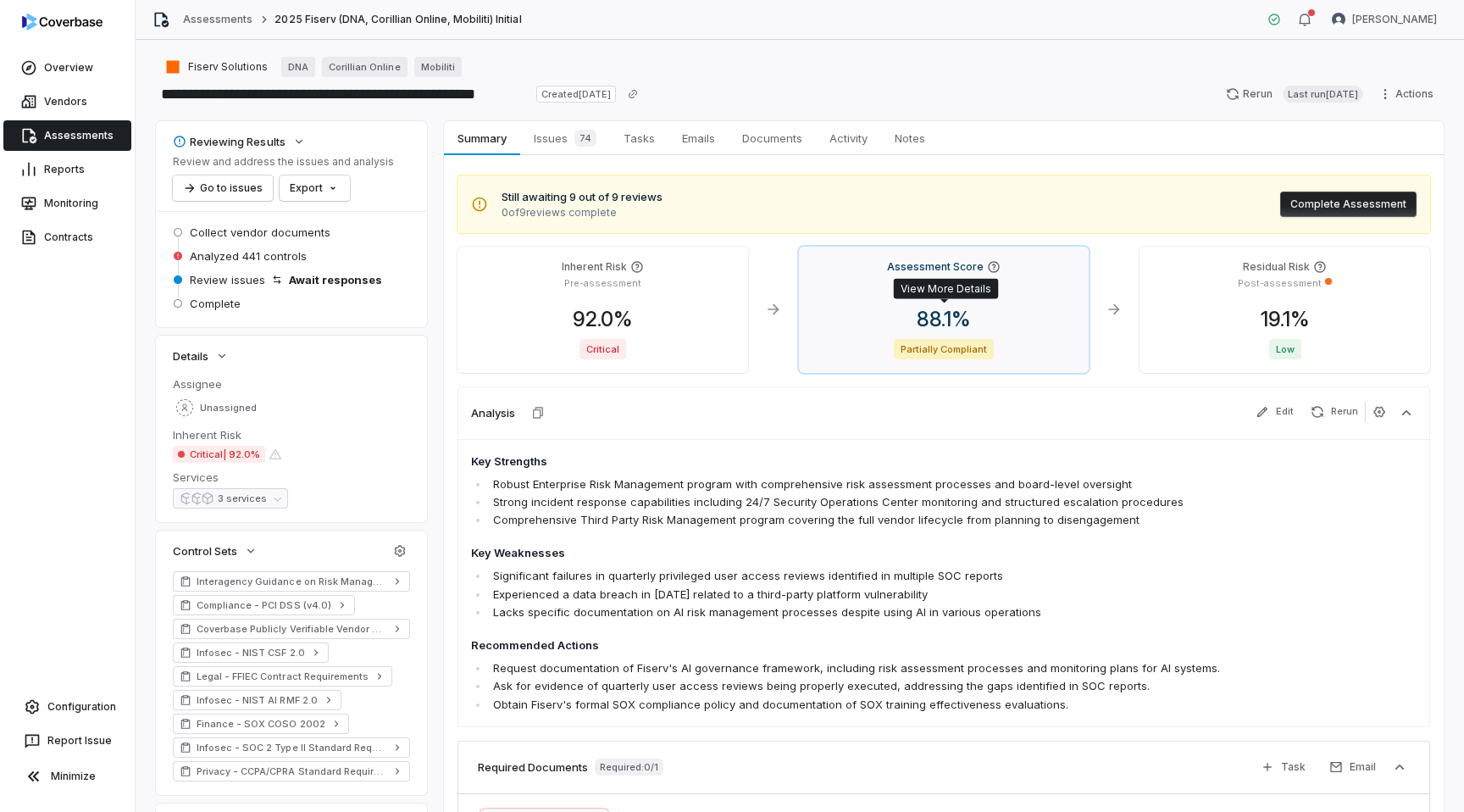
click at [910, 323] on span "88.1 %" at bounding box center [944, 319] width 81 height 25
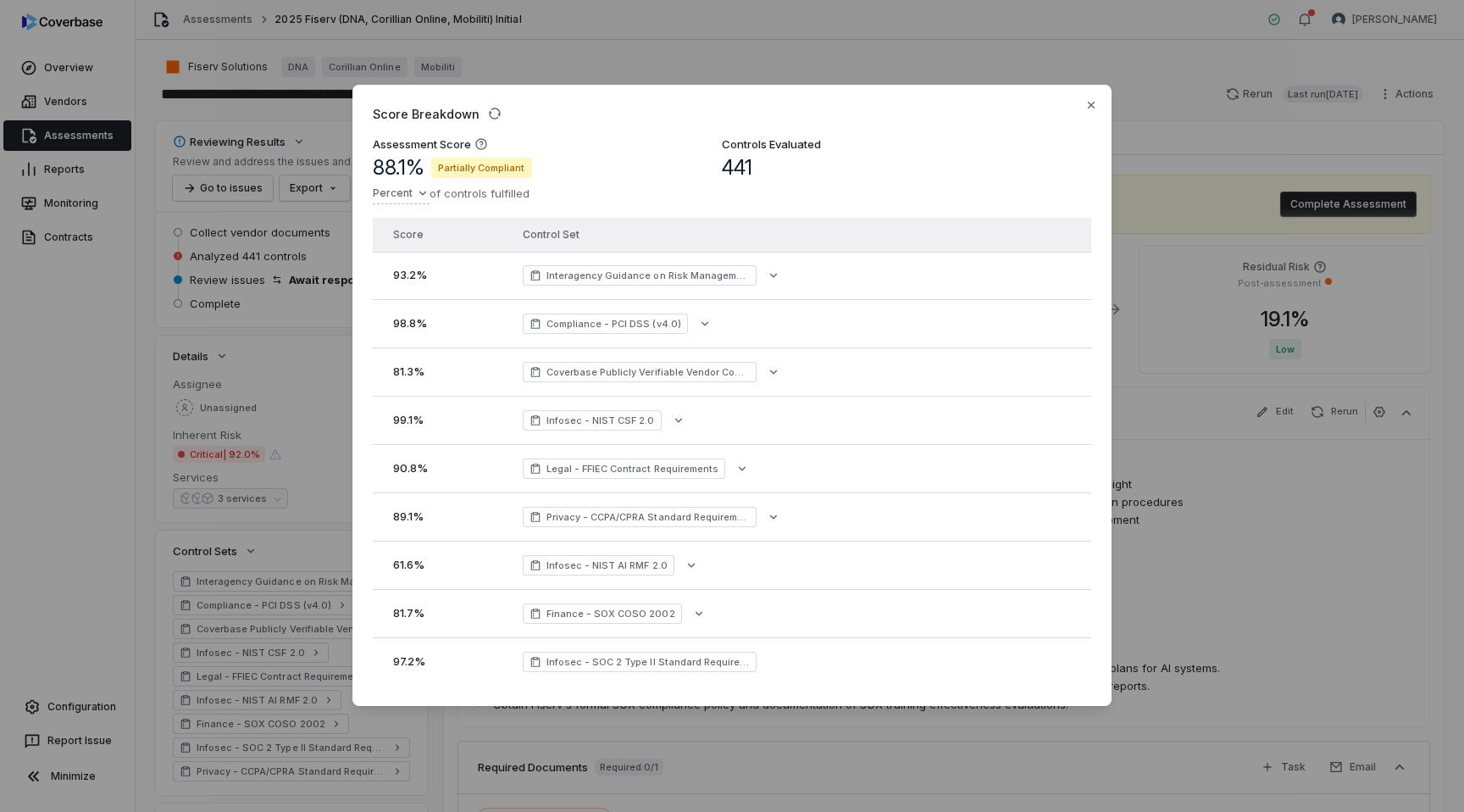
click at [218, 219] on div "Score Breakdown Assessment Score 88.1 % Partially Compliant Percent of controls…" at bounding box center [732, 406] width 1464 height 696
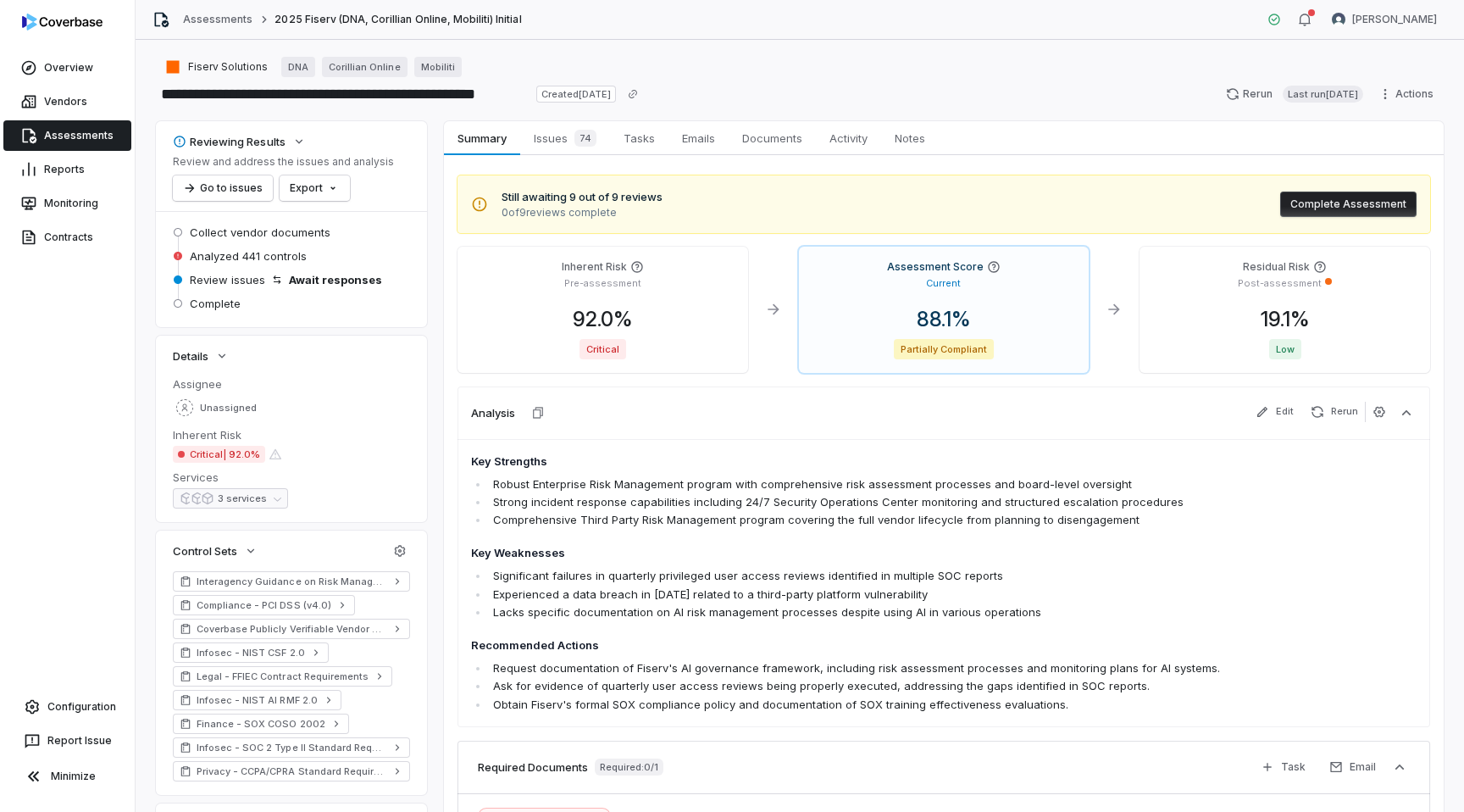
click at [835, 174] on div "Still awaiting 9 out of 9 reviews 0 of 9 reviews complete Complete Assessment I…" at bounding box center [944, 562] width 1000 height 813
click at [855, 295] on div "Assessment Score Current 88.1 % Partially Compliant" at bounding box center [944, 309] width 291 height 126
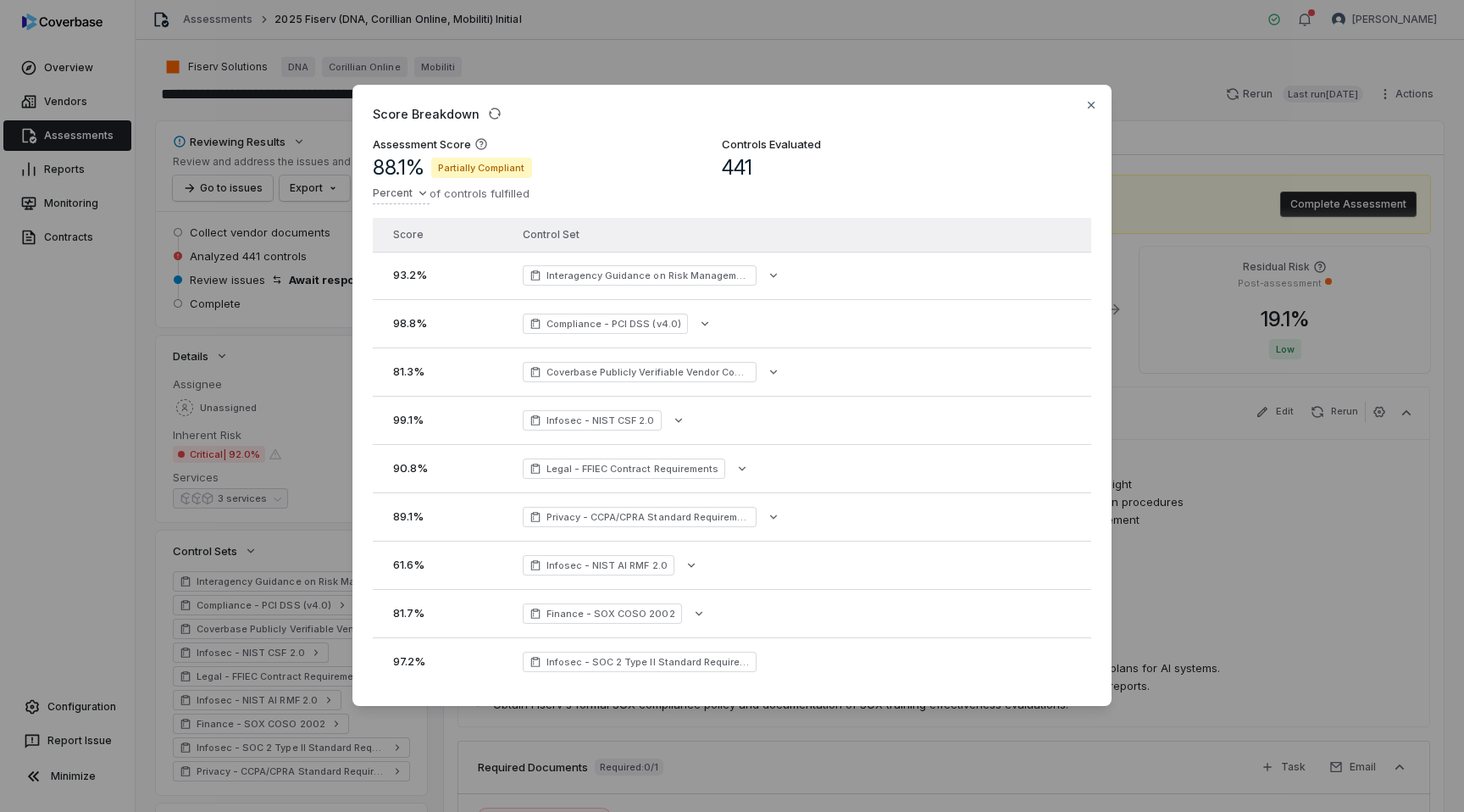
click at [1197, 455] on div "Score Breakdown Assessment Score 88.1 % Partially Compliant Percent of controls…" at bounding box center [732, 406] width 1464 height 696
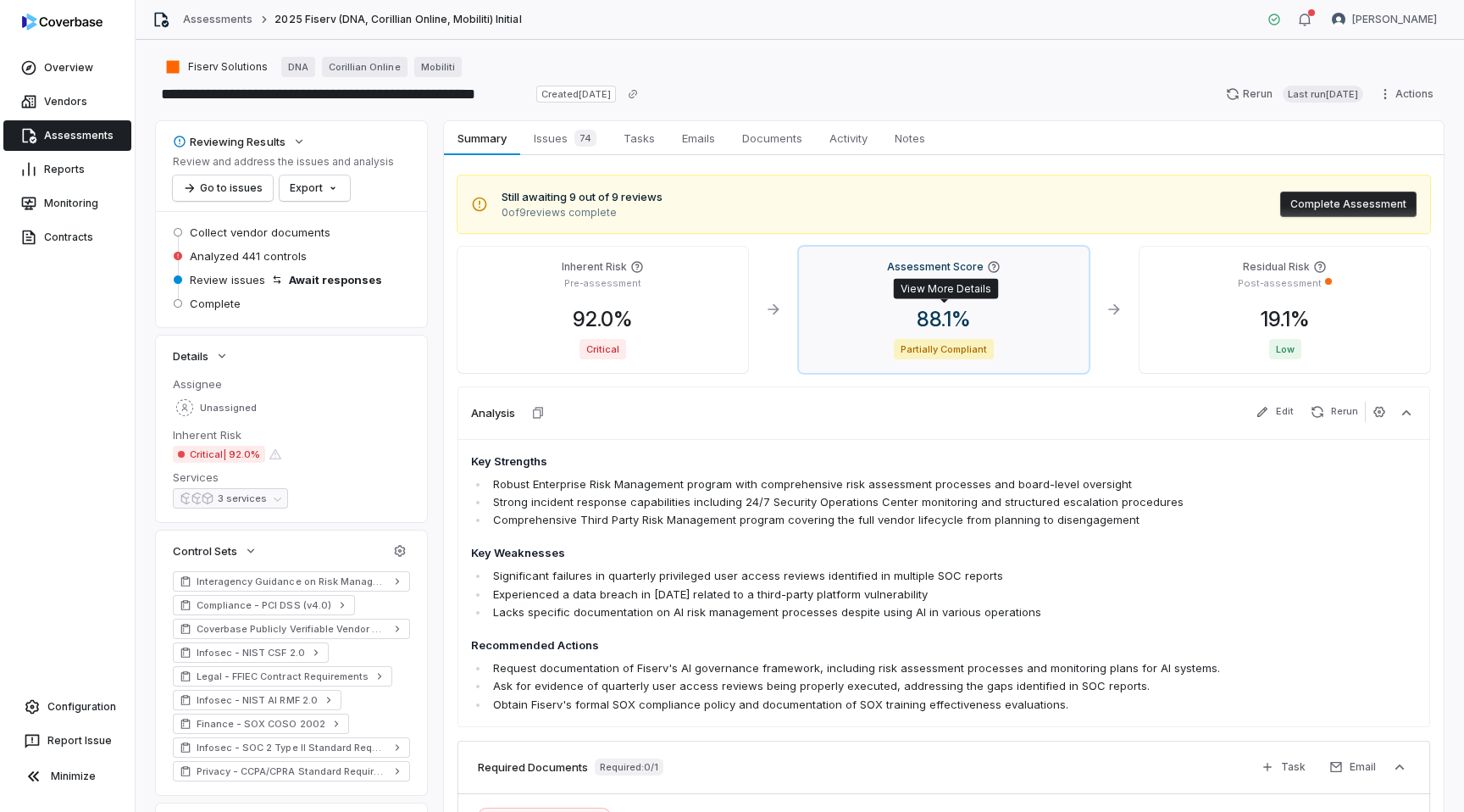
click at [913, 309] on span "88.1 %" at bounding box center [944, 319] width 81 height 25
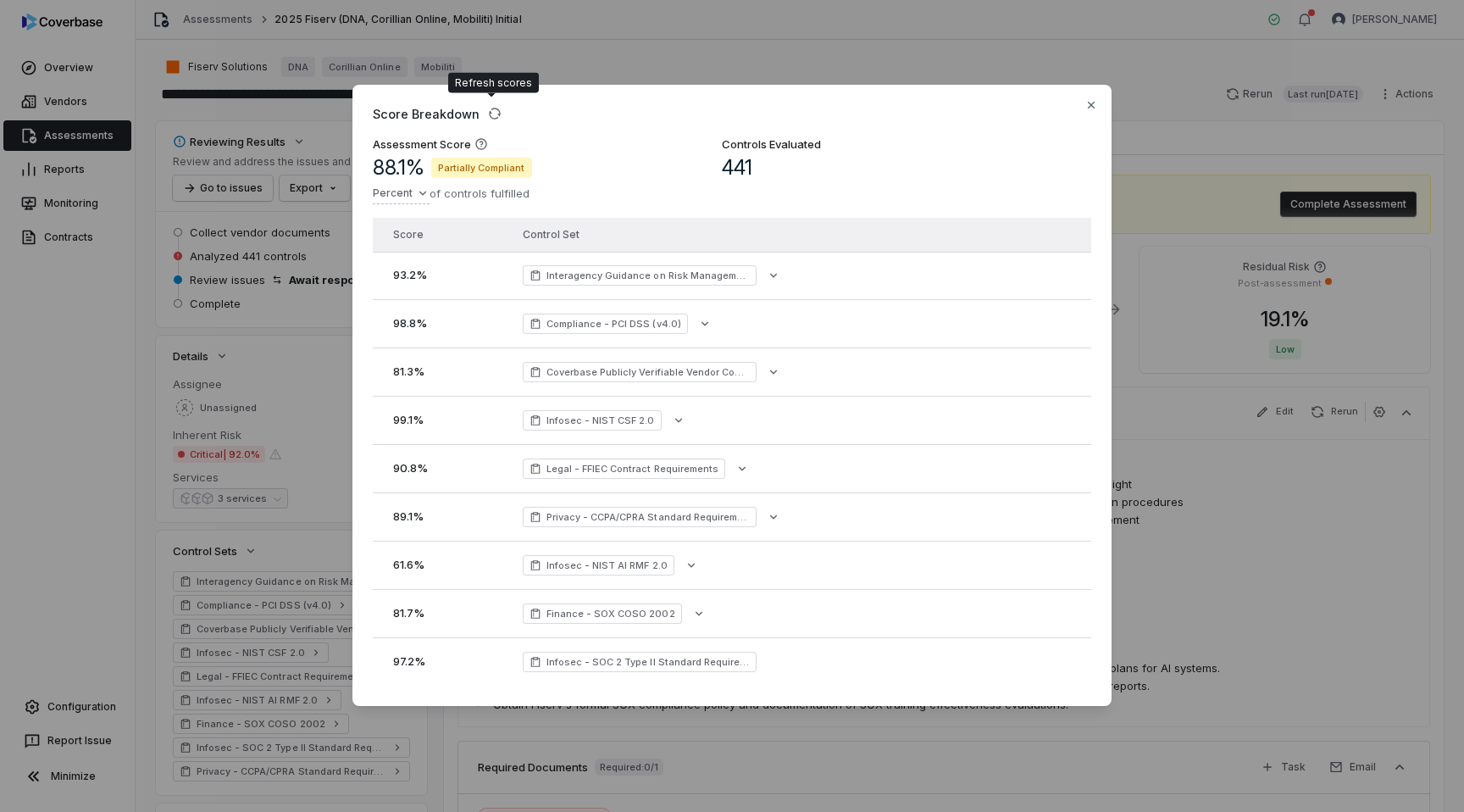
click at [1204, 446] on div "Score Breakdown Assessment Score 88.1 % Partially Compliant Percent of controls…" at bounding box center [732, 406] width 1464 height 696
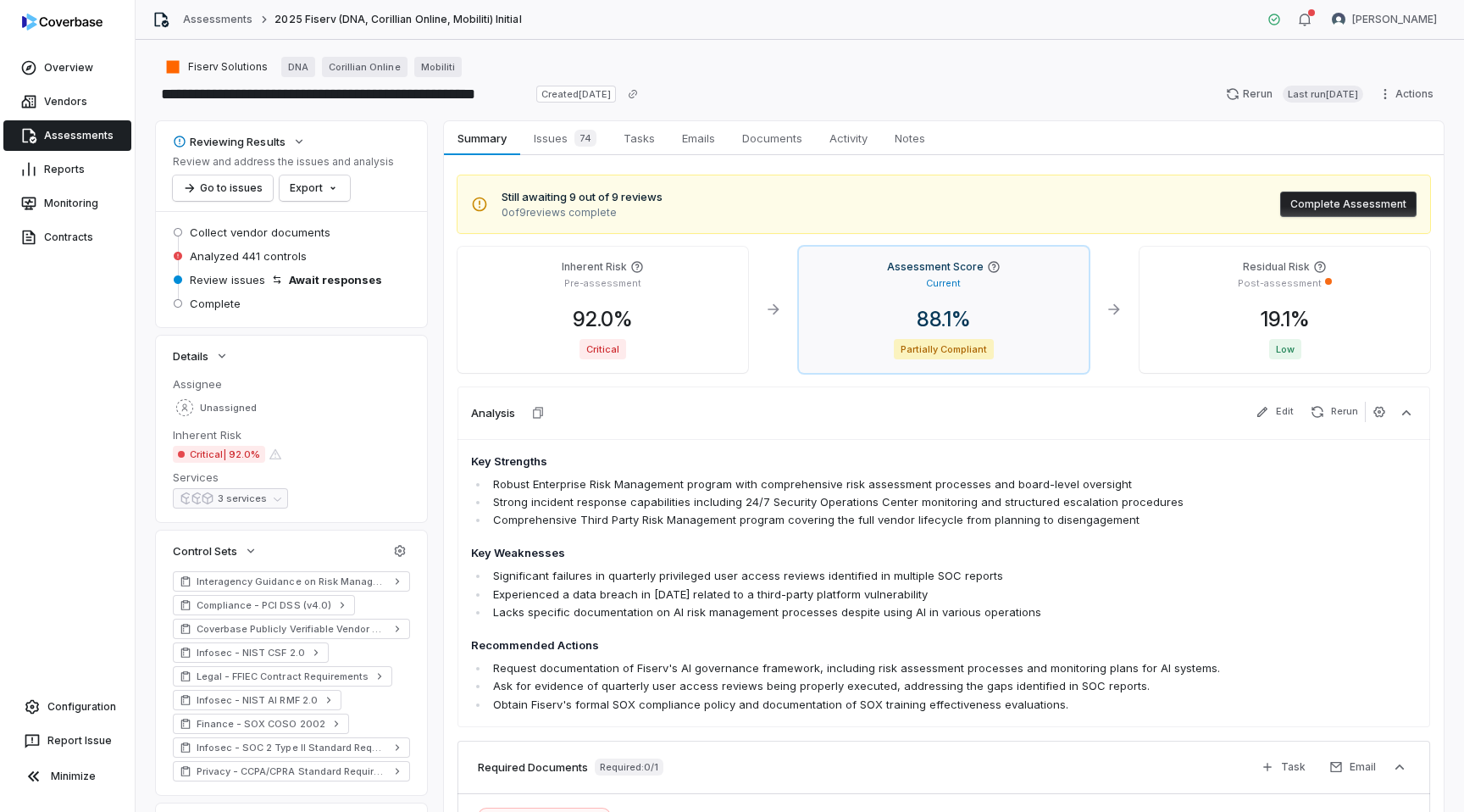
click at [900, 330] on div "88.1 %" at bounding box center [944, 320] width 264 height 26
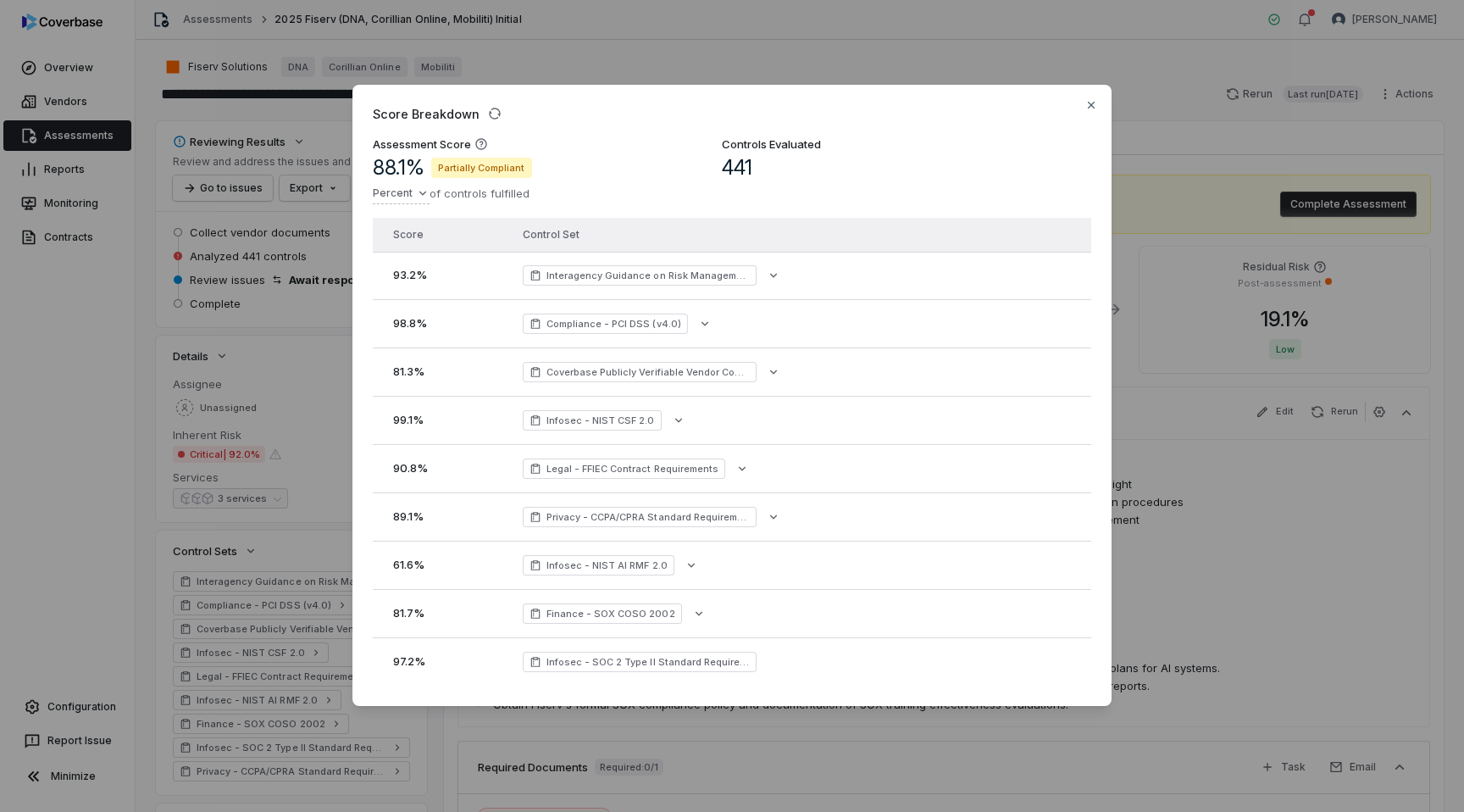
click at [1172, 418] on div "Score Breakdown Assessment Score 88.1 % Partially Compliant Percent of controls…" at bounding box center [732, 406] width 1464 height 696
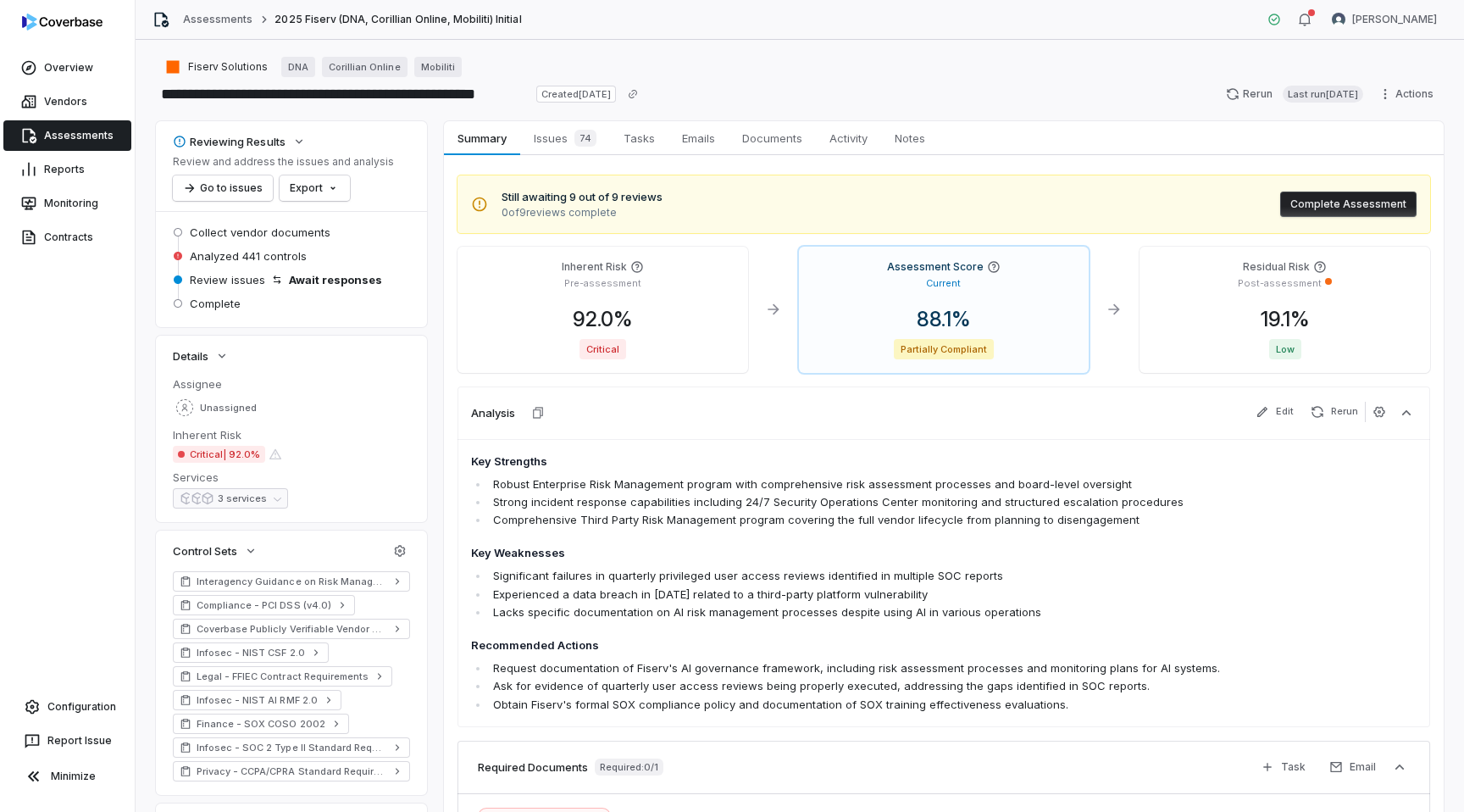
click at [69, 126] on link "Assessments" at bounding box center [67, 135] width 128 height 30
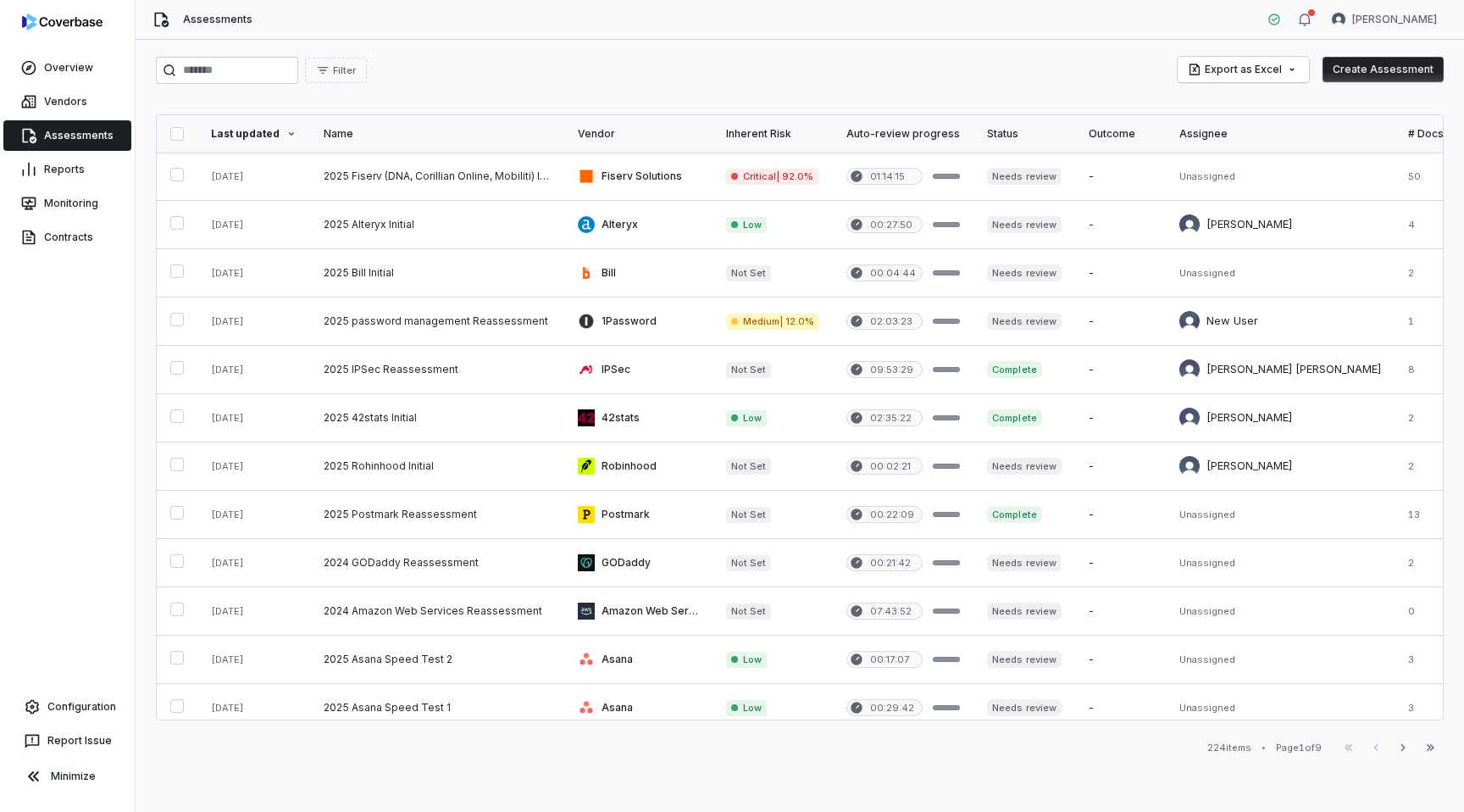
click at [1392, 76] on button "Create Assessment" at bounding box center [1383, 70] width 121 height 26
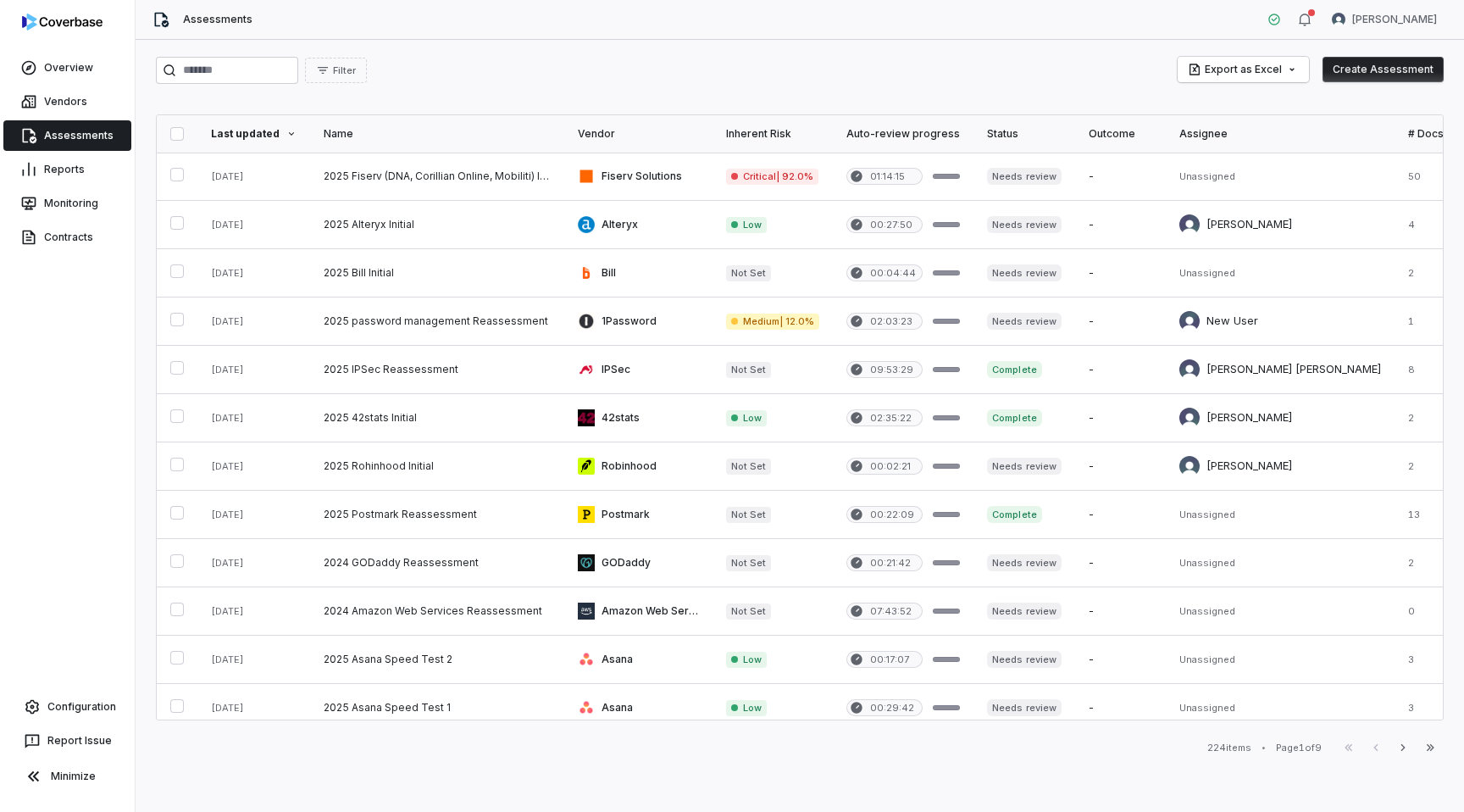
click at [1405, 63] on button "Create Assessment" at bounding box center [1383, 70] width 121 height 26
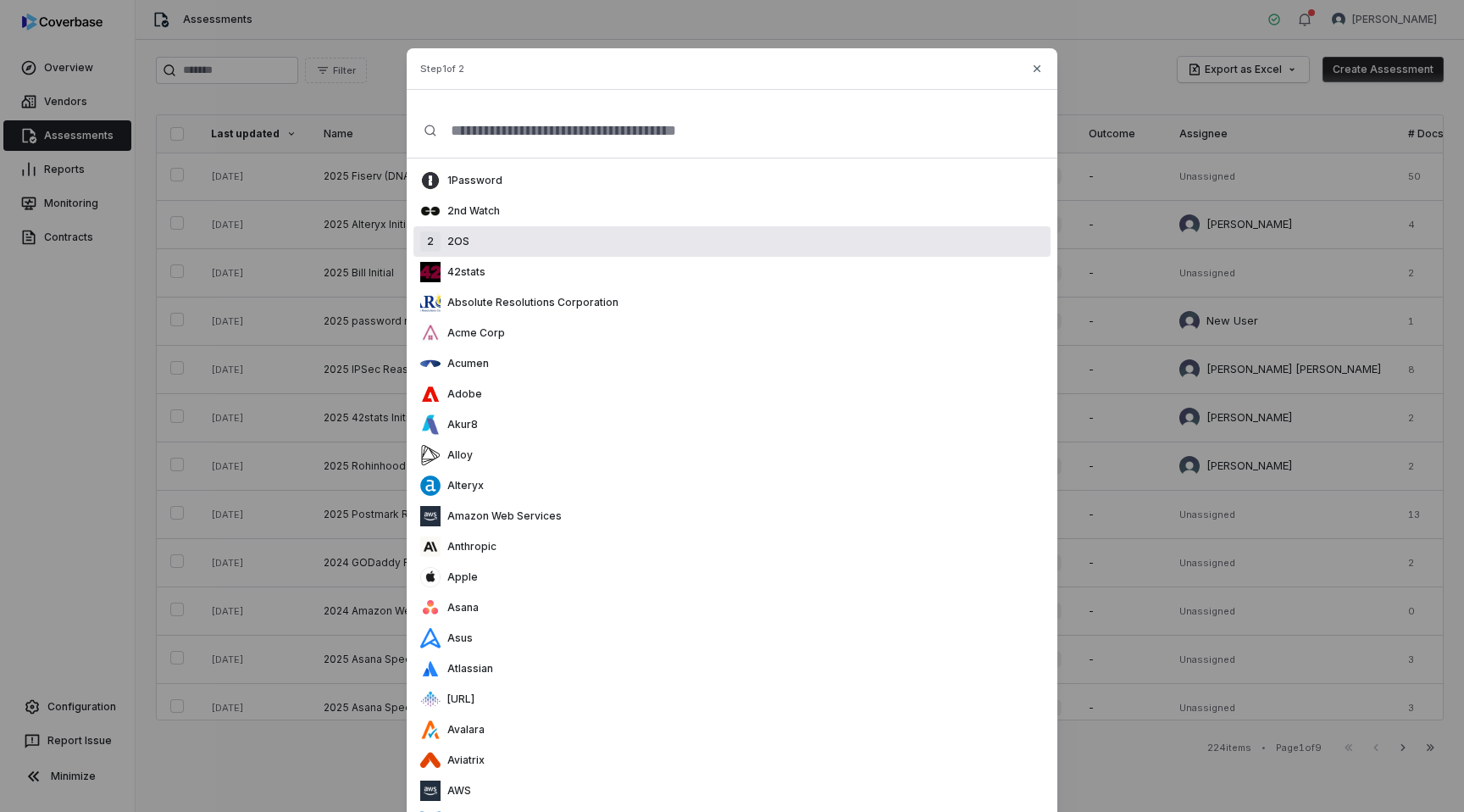
click at [623, 240] on div "2 2OS" at bounding box center [732, 241] width 637 height 30
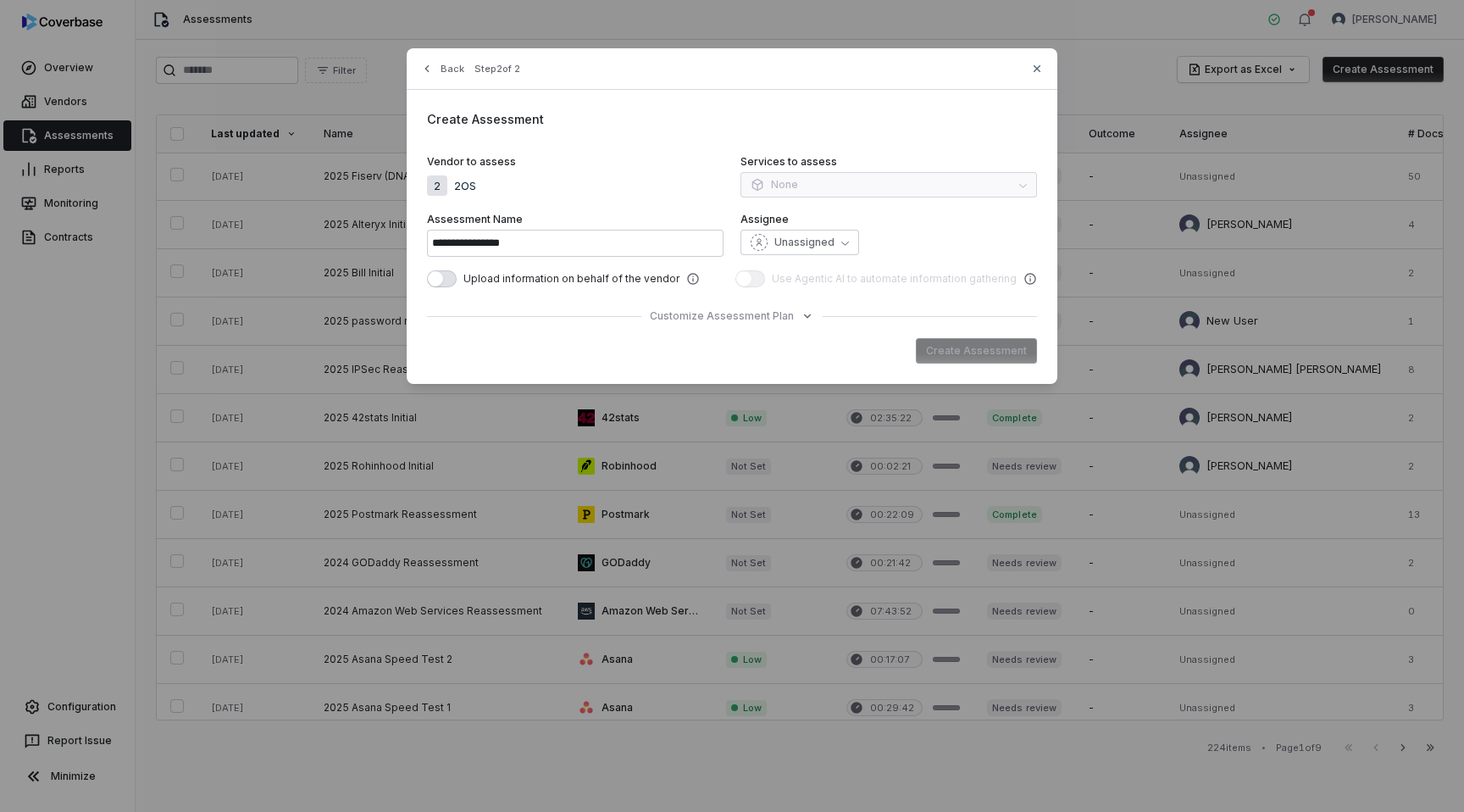
click at [963, 350] on div "Create Assessment" at bounding box center [731, 351] width 610 height 26
click at [793, 303] on div "**********" at bounding box center [732, 216] width 651 height 336
click at [729, 321] on span "Customize Assessment Plan" at bounding box center [722, 315] width 144 height 14
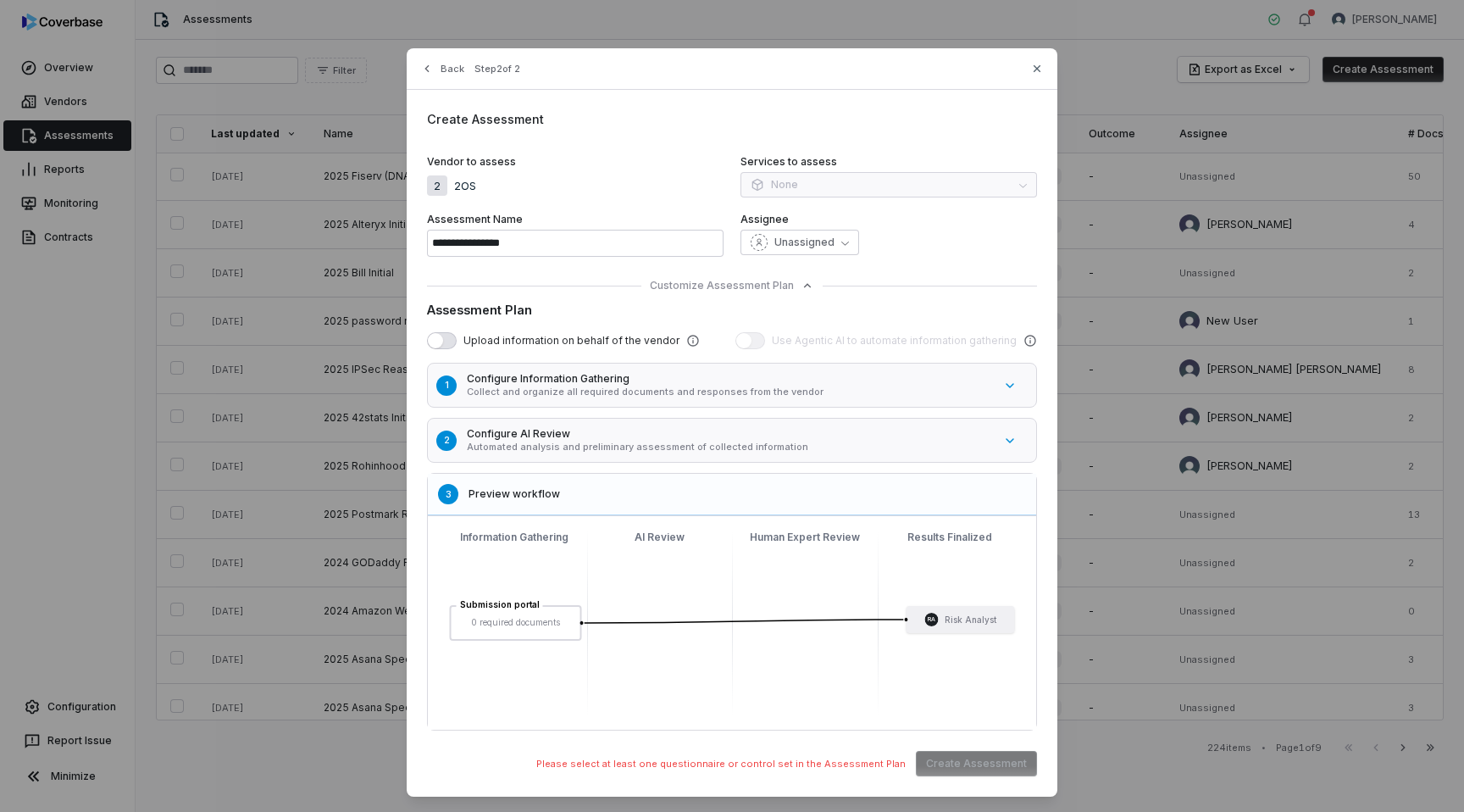
click at [555, 433] on h5 "Configure AI Review" at bounding box center [730, 433] width 526 height 14
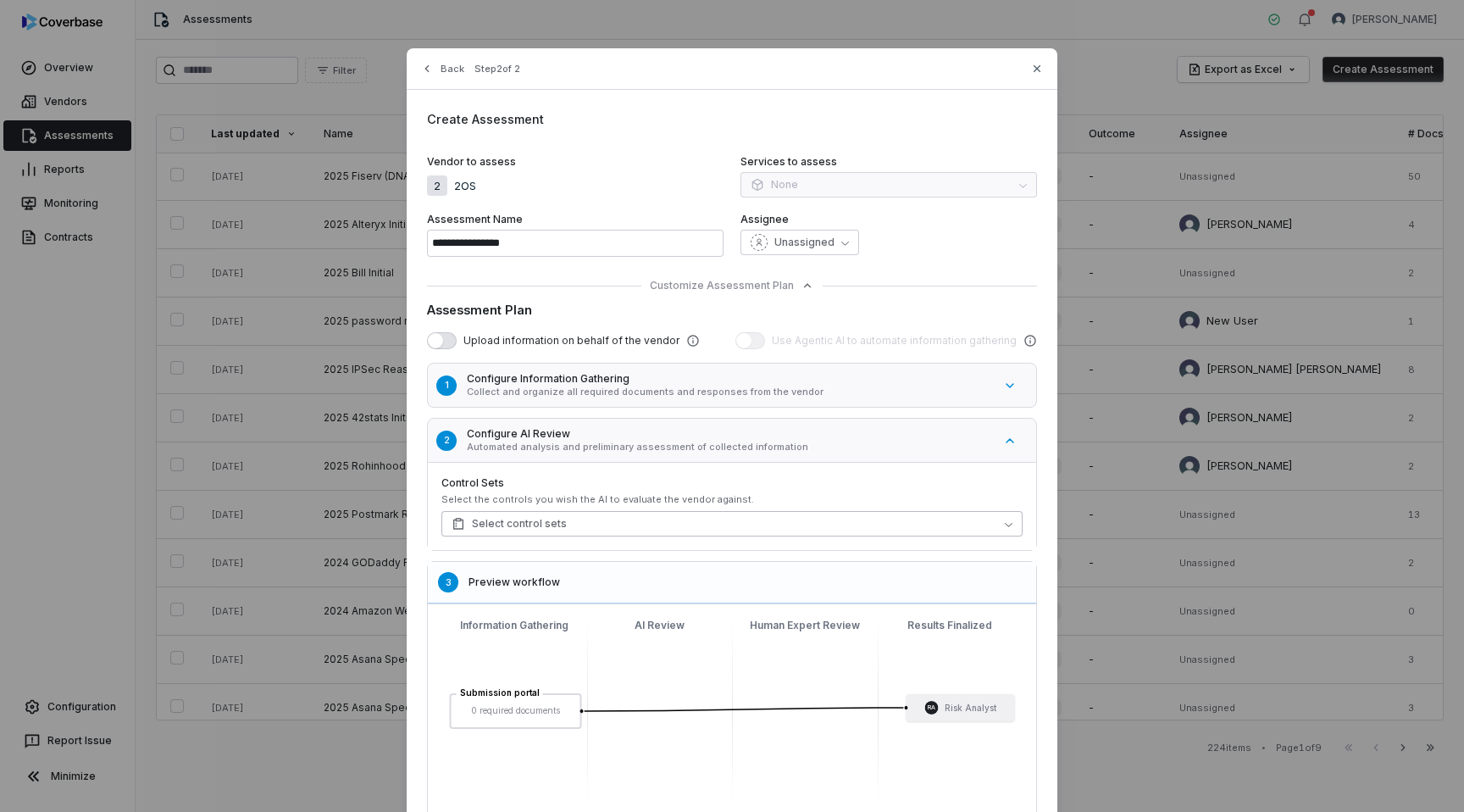
click at [568, 513] on button "Select control sets" at bounding box center [732, 524] width 581 height 26
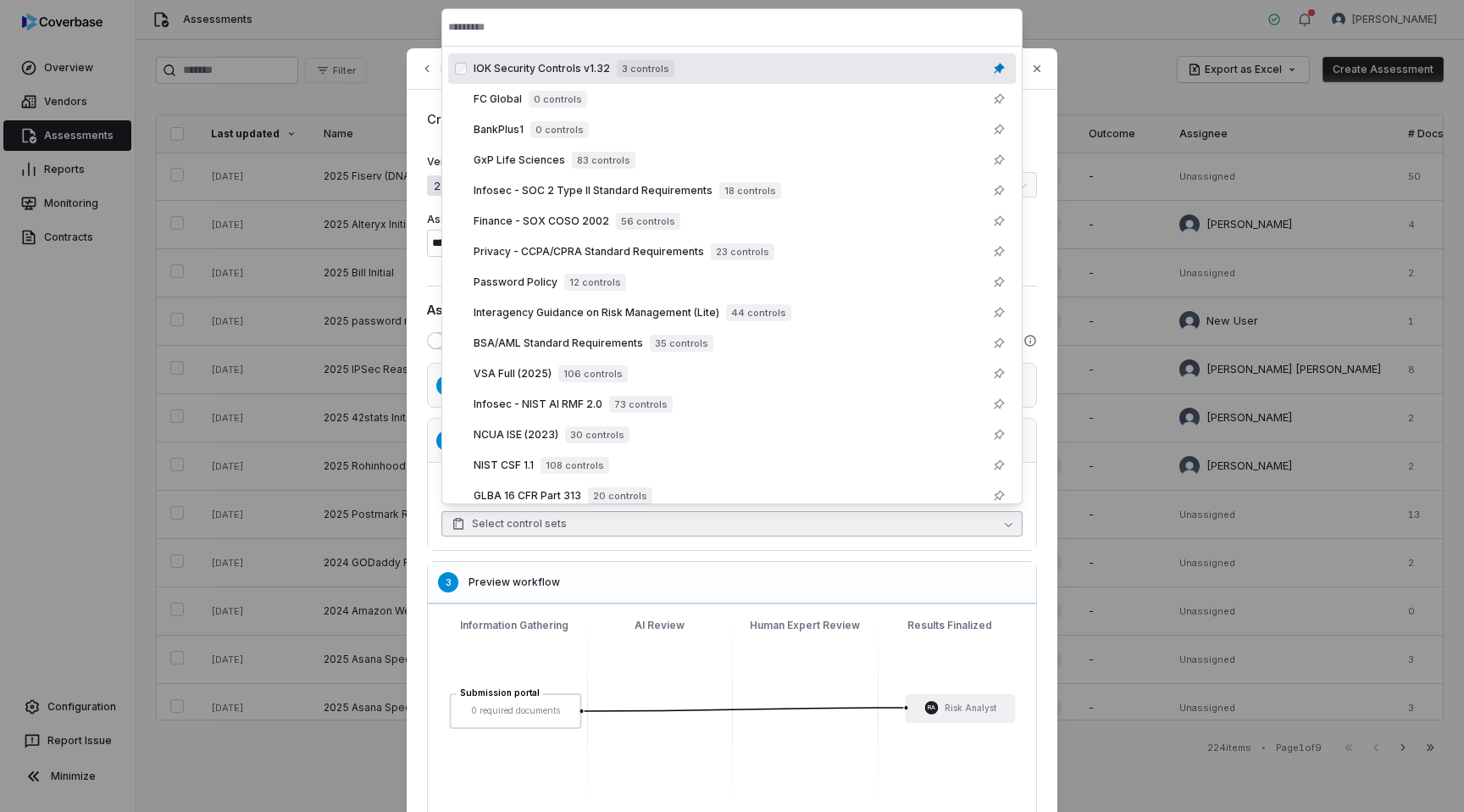
click at [499, 79] on div "IOK Security Controls v1.32 3 controls" at bounding box center [731, 68] width 567 height 30
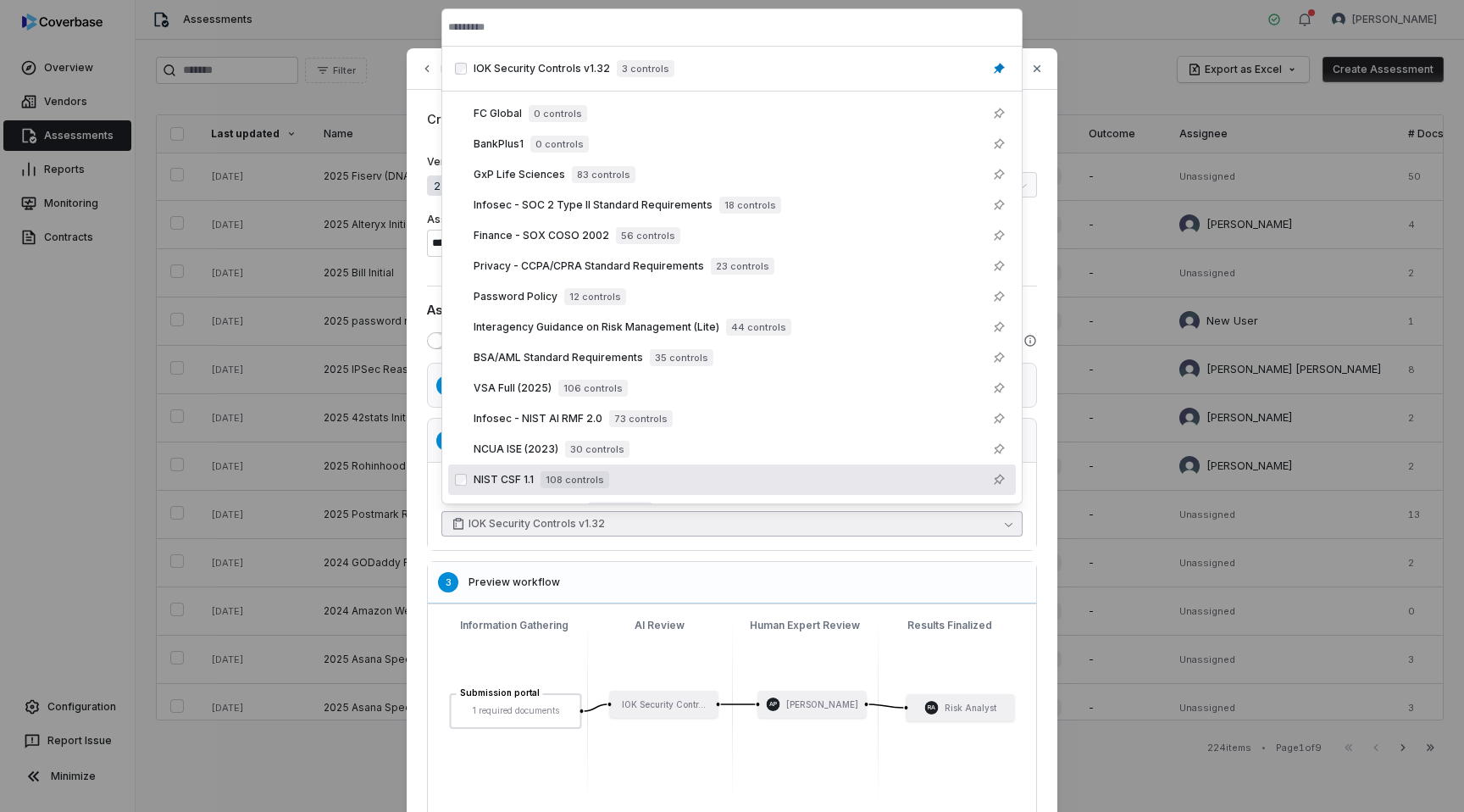
click at [511, 554] on div "1 Configure Information Gathering Collect and organize all required documents a…" at bounding box center [731, 590] width 610 height 456
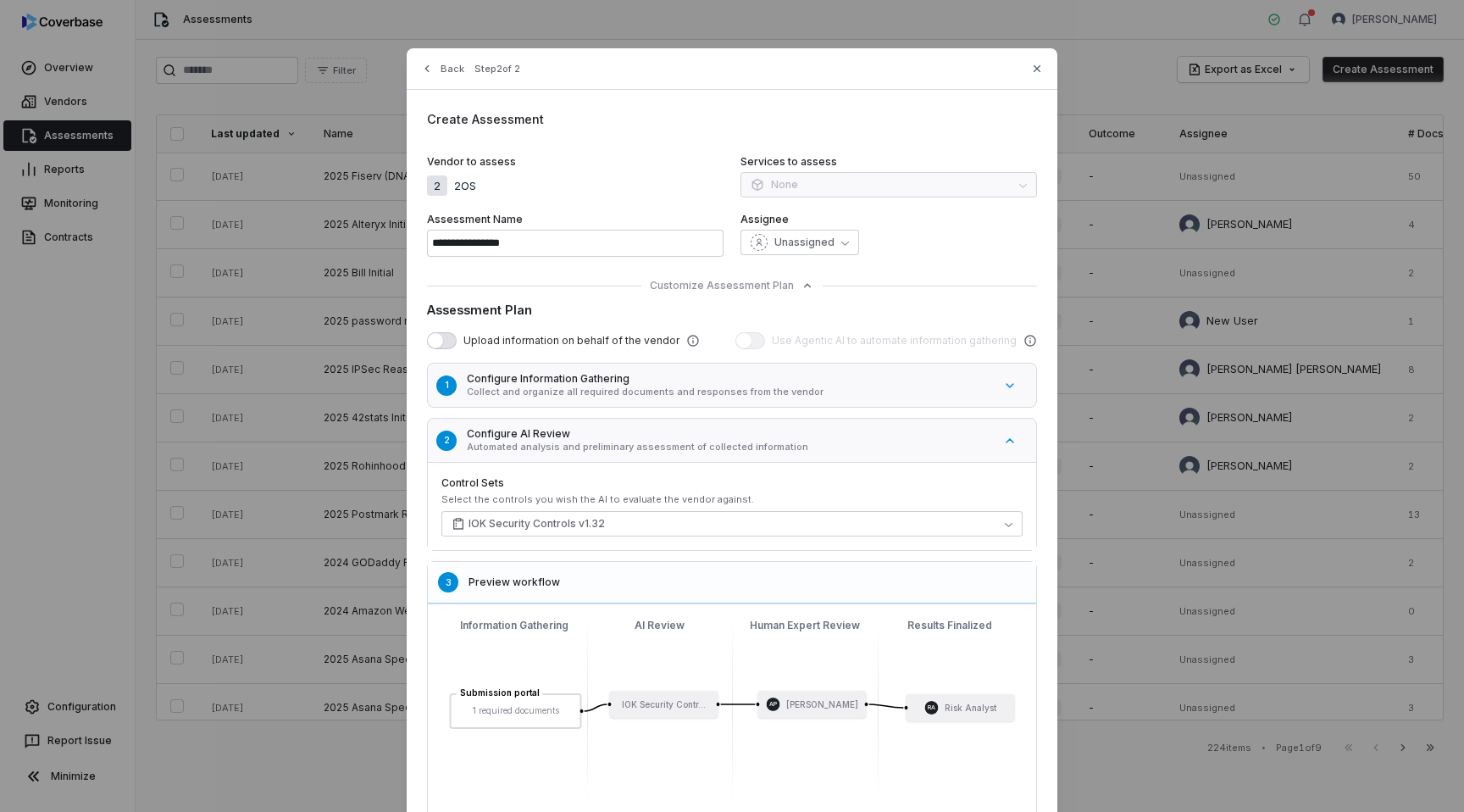
scroll to position [122, 0]
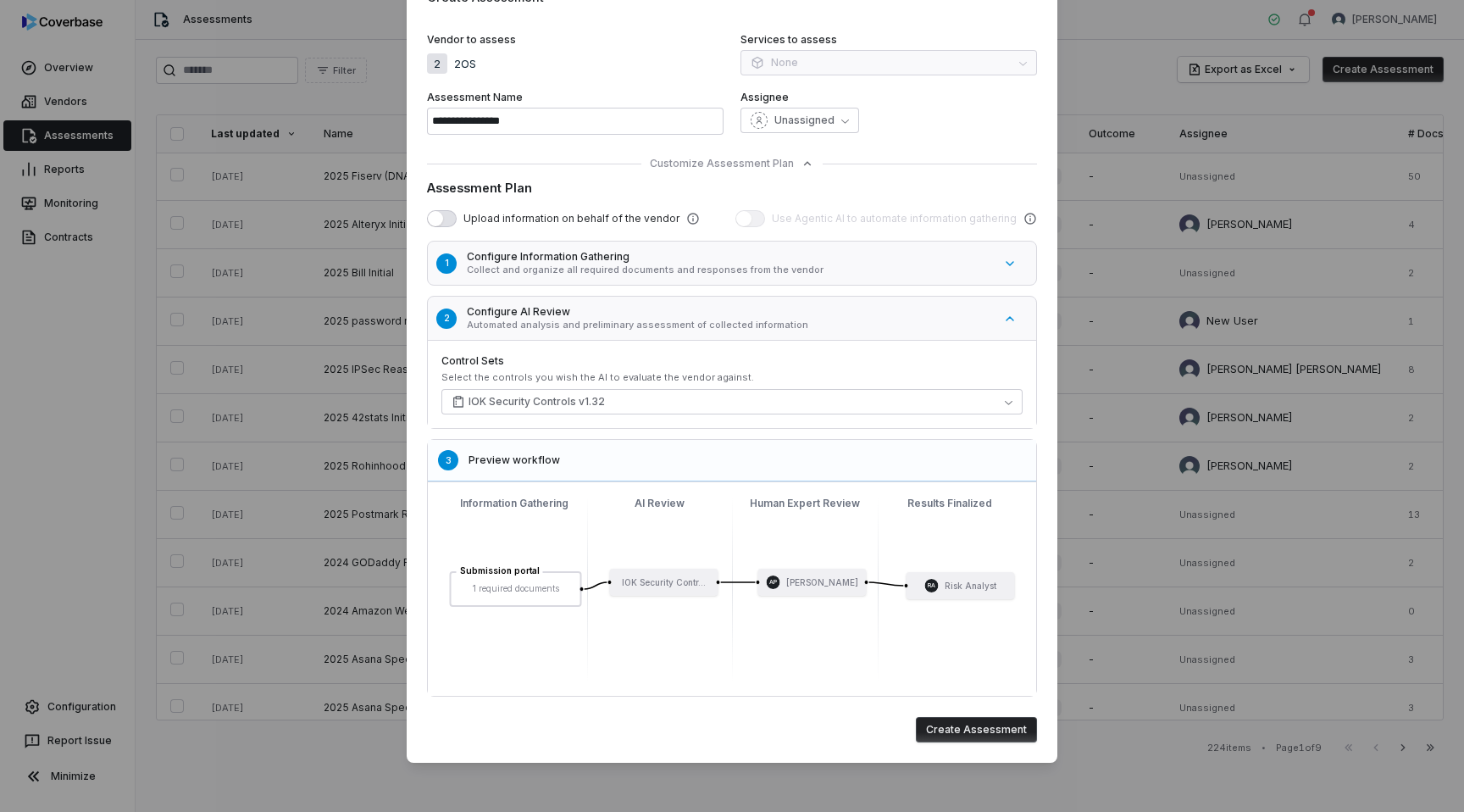
click at [960, 738] on button "Create Assessment" at bounding box center [977, 730] width 121 height 26
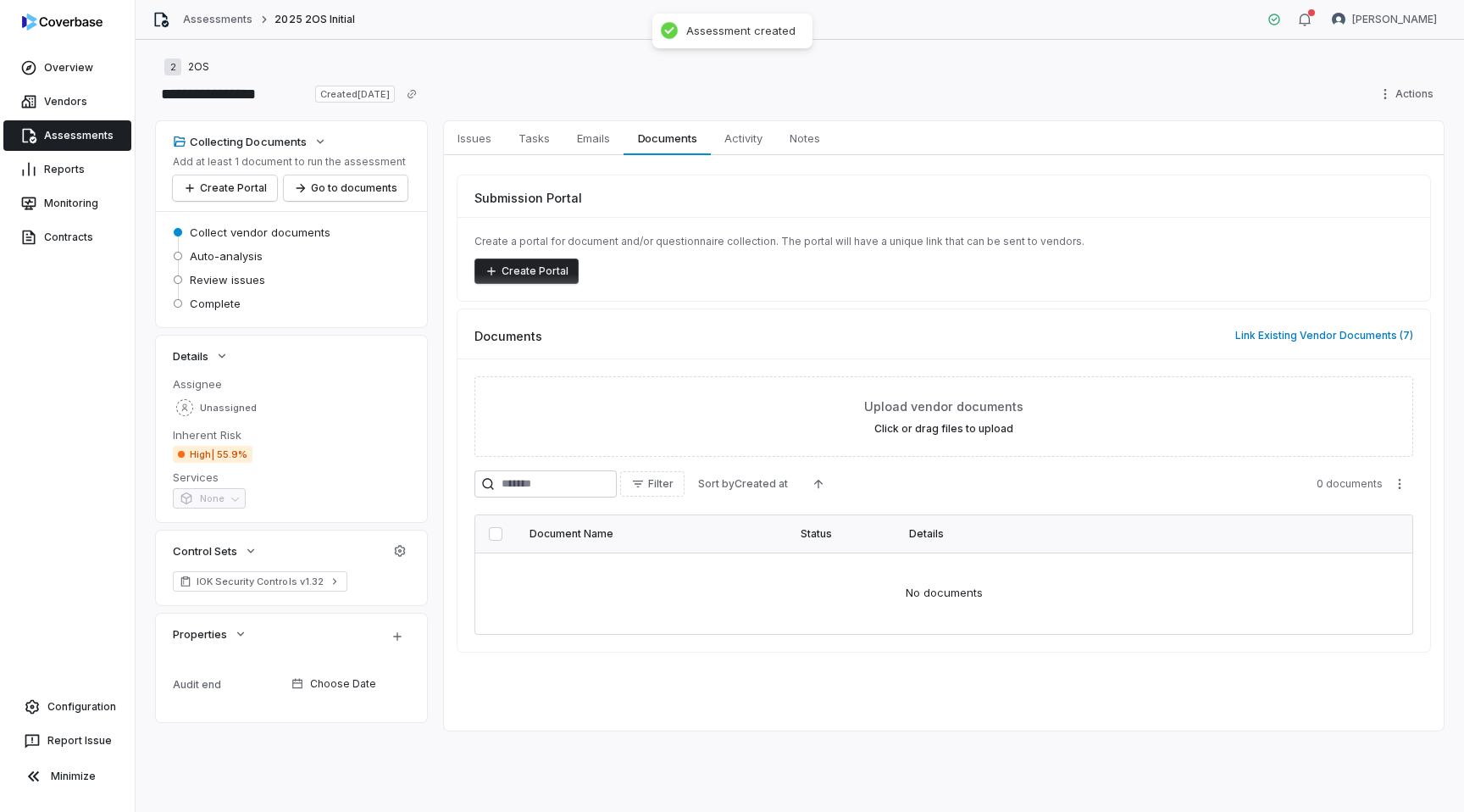
click at [526, 272] on button "Create Portal" at bounding box center [526, 271] width 104 height 26
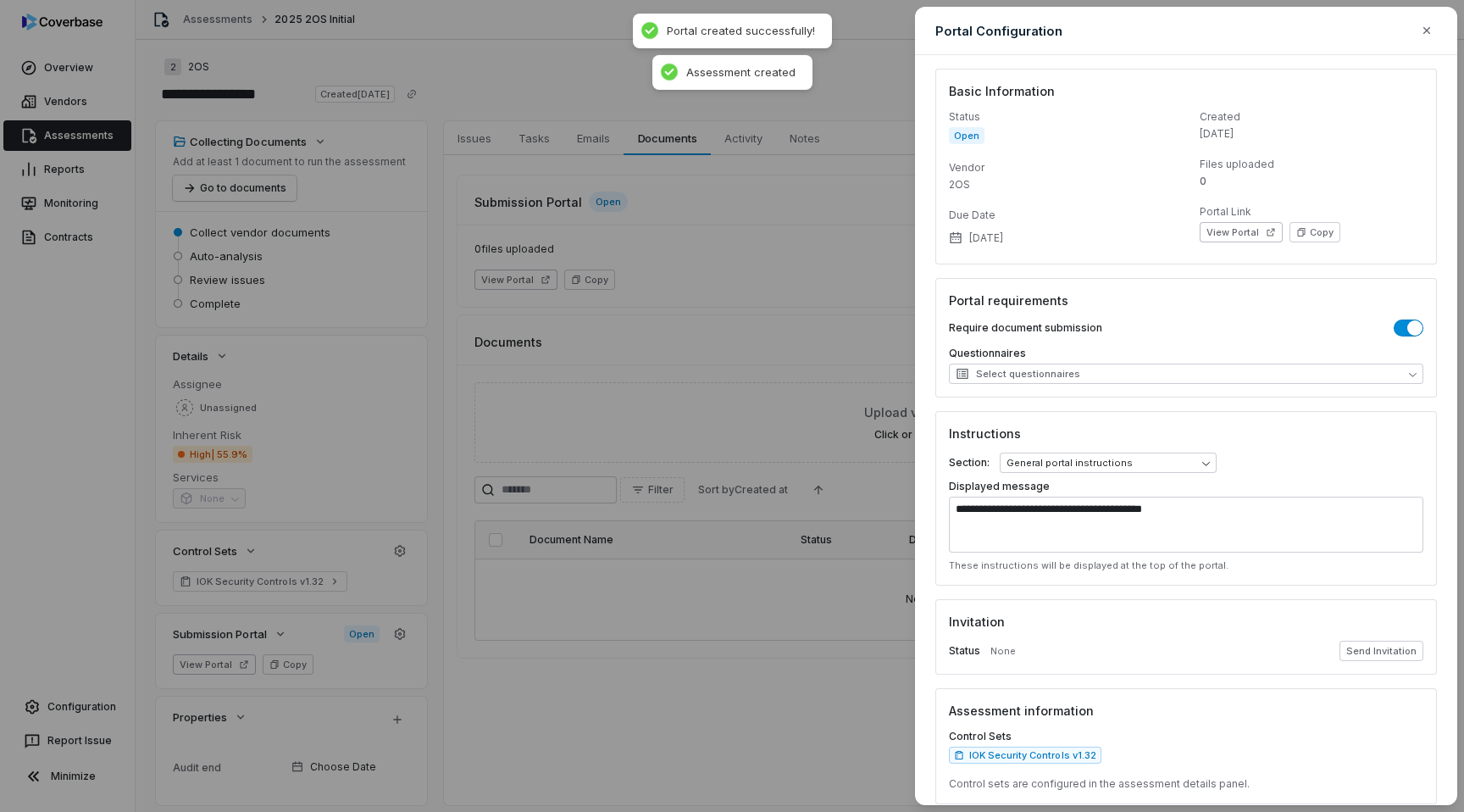
scroll to position [65, 0]
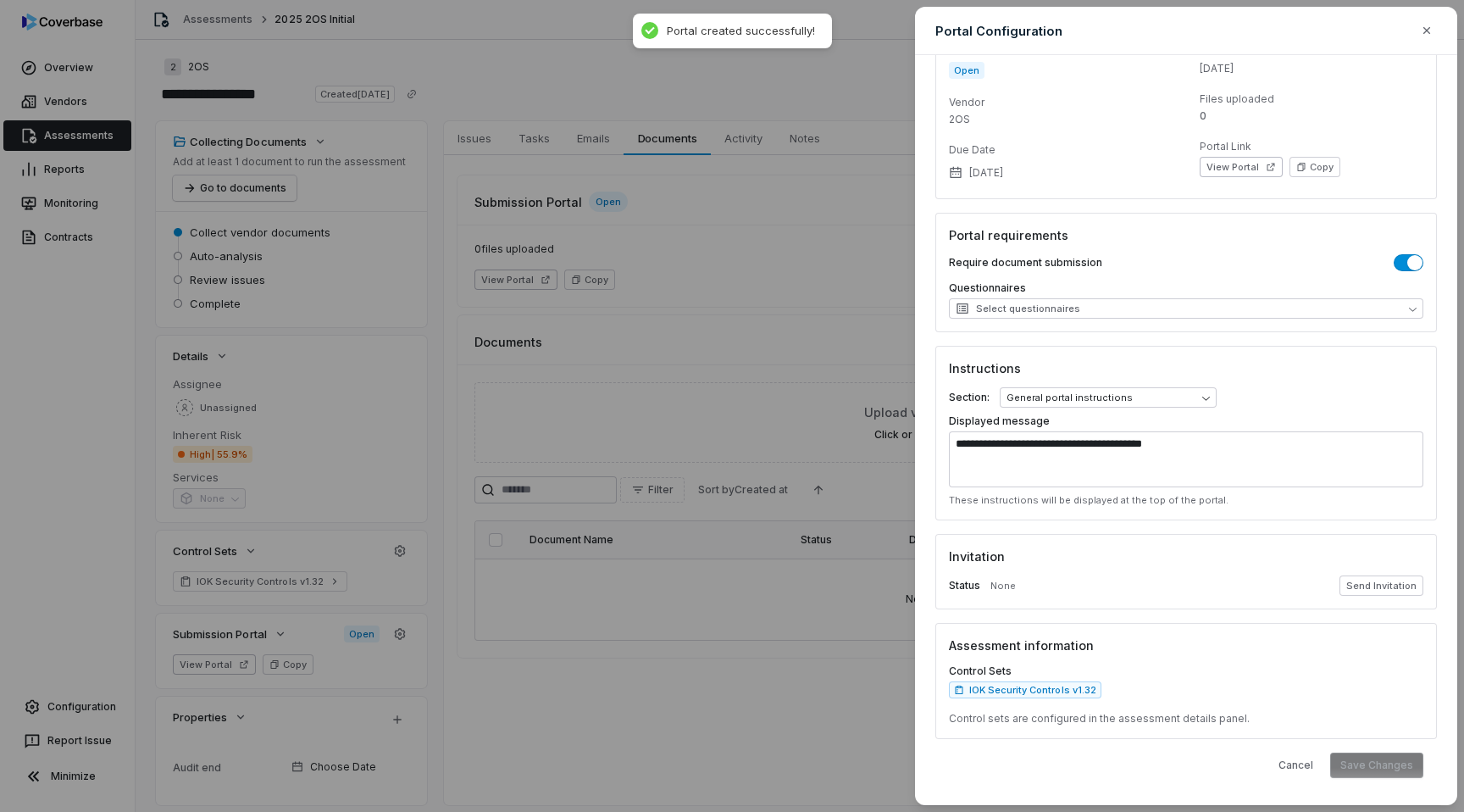
click at [462, 322] on div "**********" at bounding box center [732, 406] width 1464 height 812
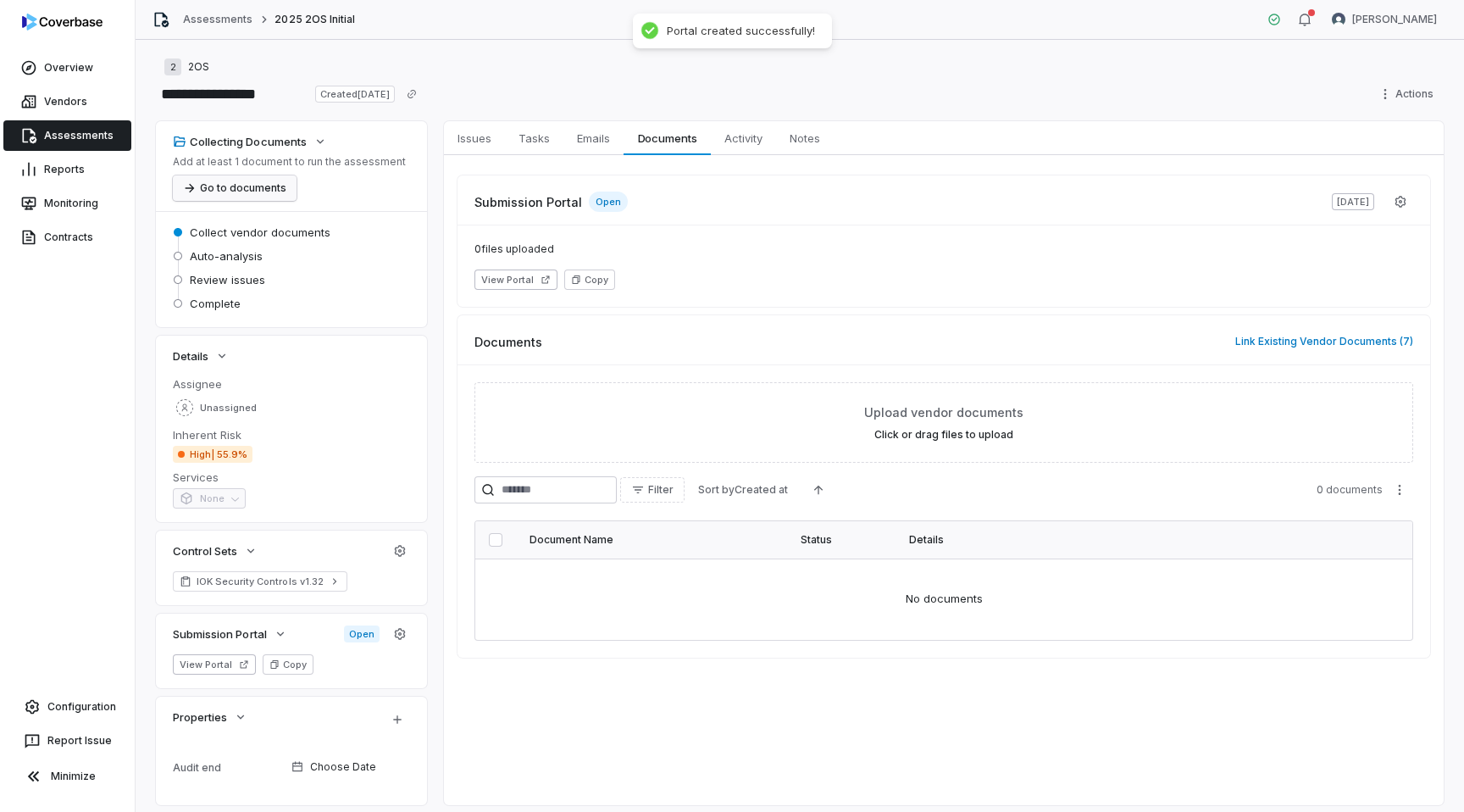
click at [255, 199] on button "Go to documents" at bounding box center [234, 189] width 124 height 26
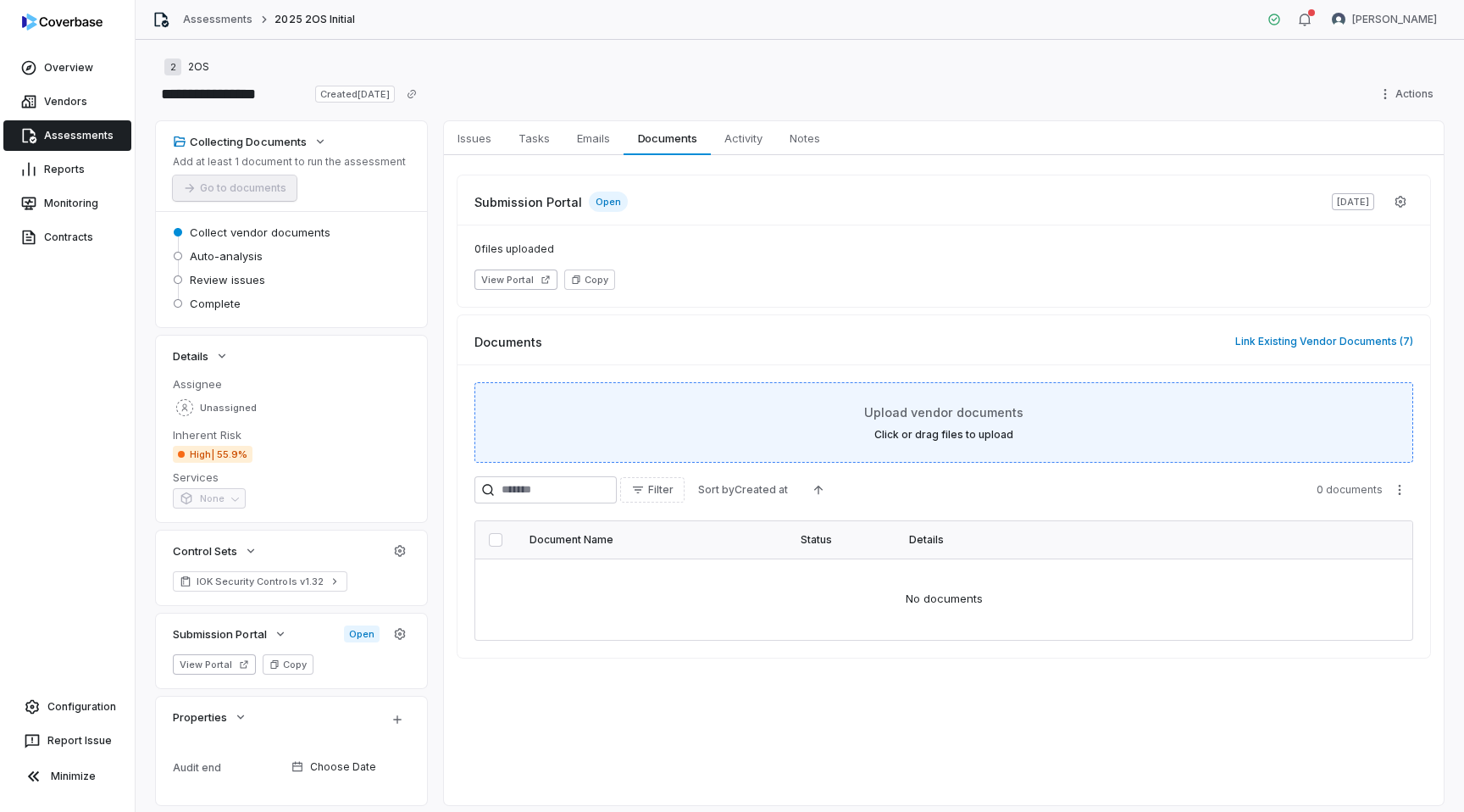
click at [889, 423] on div "Upload vendor documents Click or drag files to upload" at bounding box center [944, 422] width 897 height 38
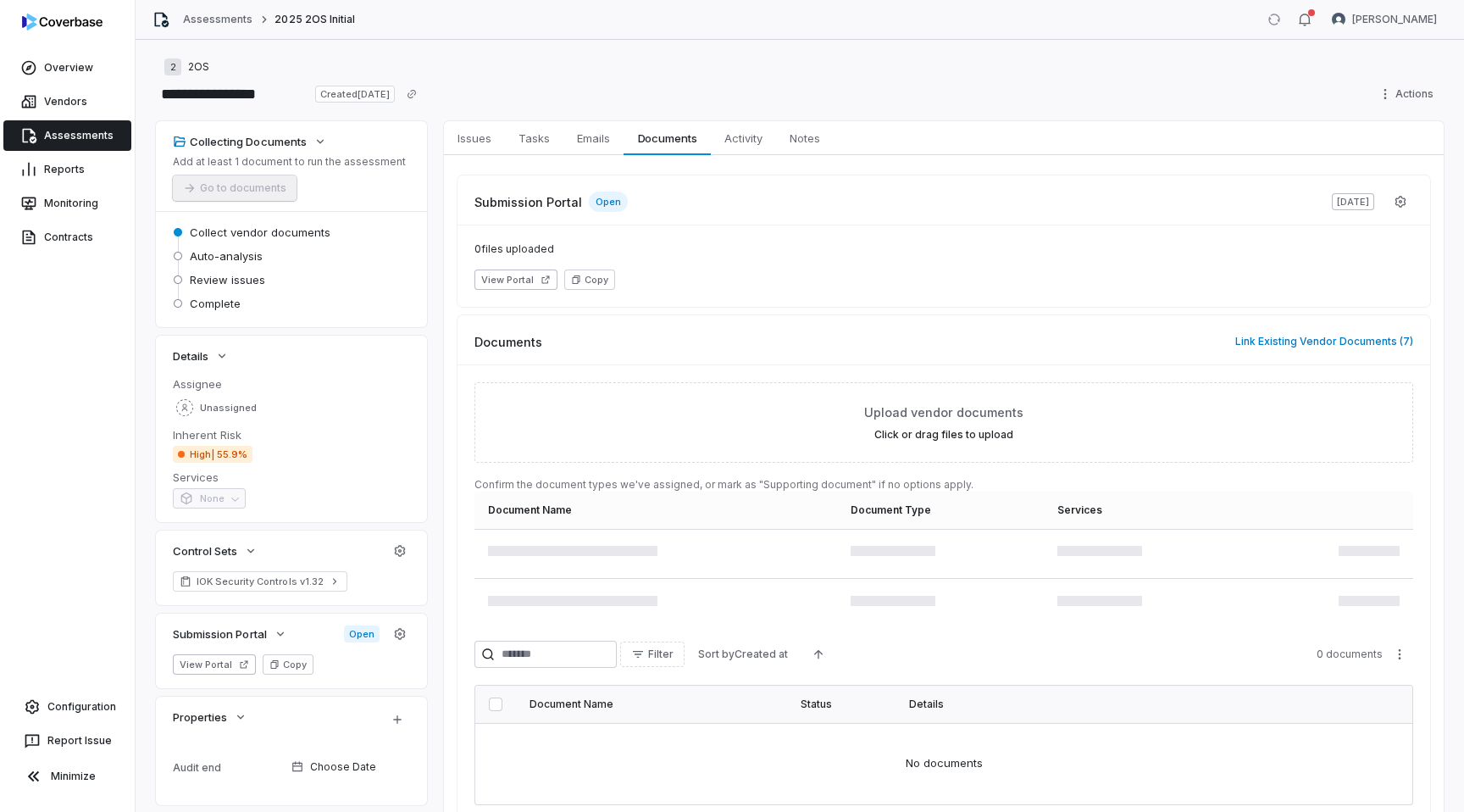
scroll to position [84, 0]
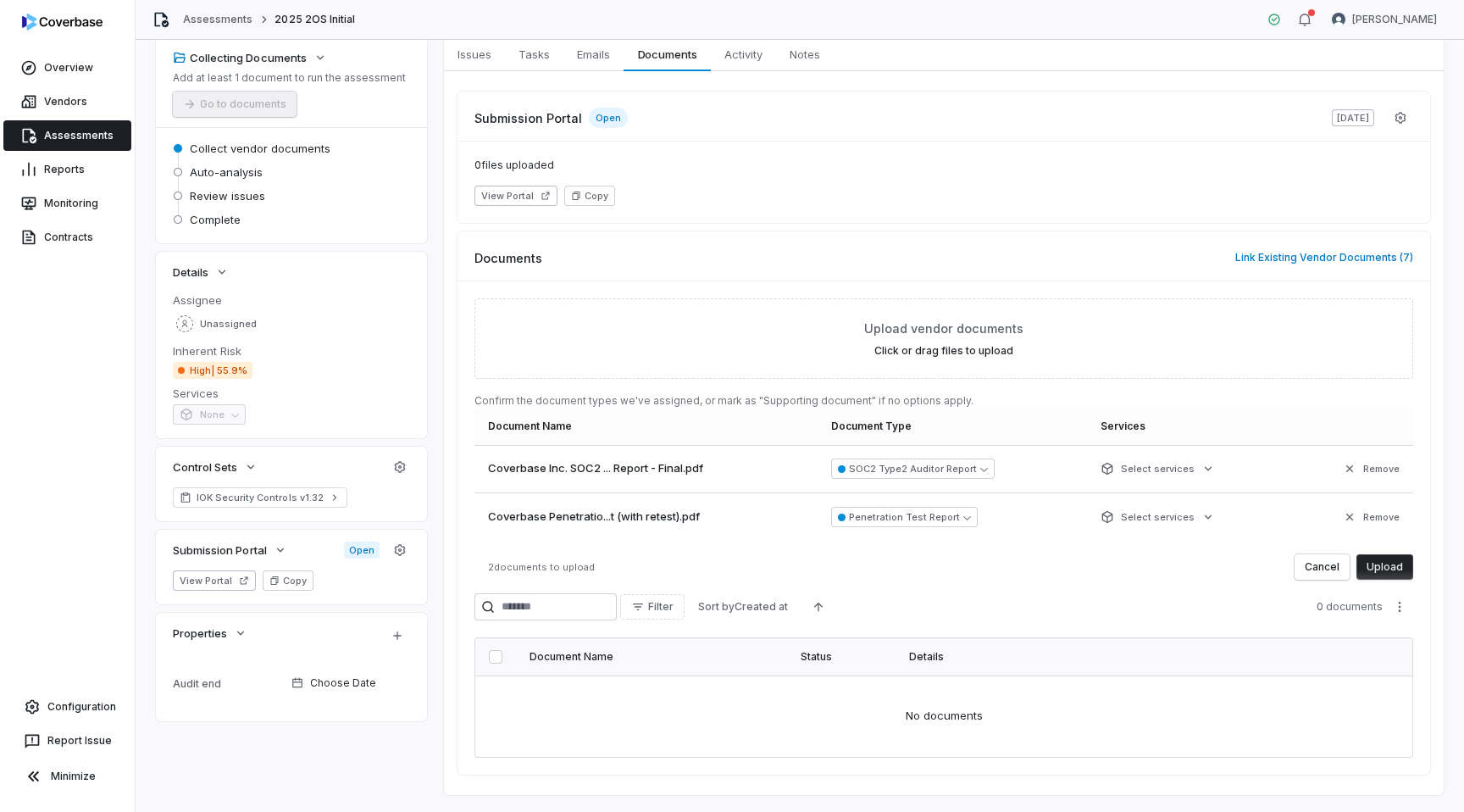
click at [1394, 564] on button "Upload" at bounding box center [1385, 567] width 57 height 26
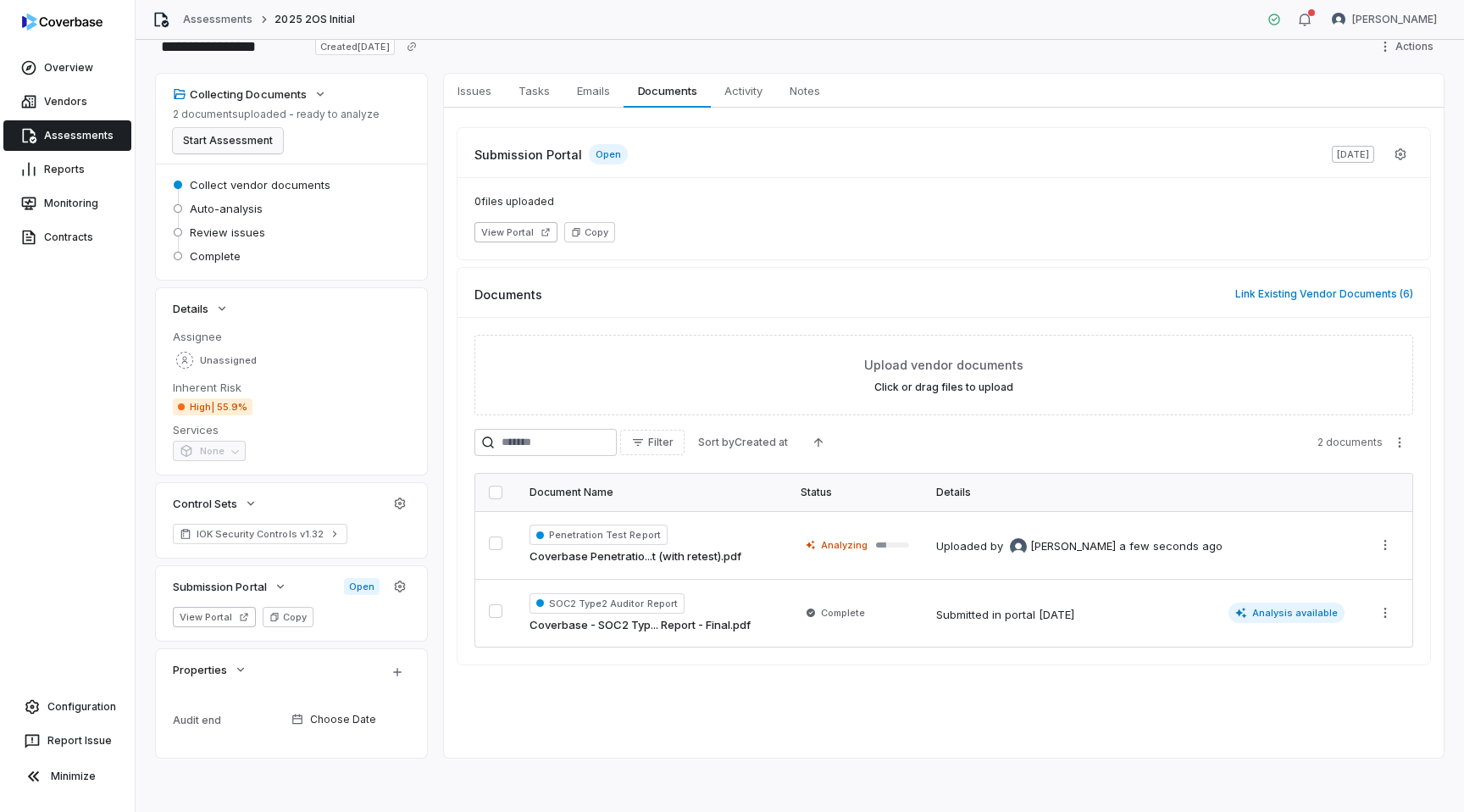
click at [206, 148] on button "Start Assessment" at bounding box center [228, 141] width 110 height 26
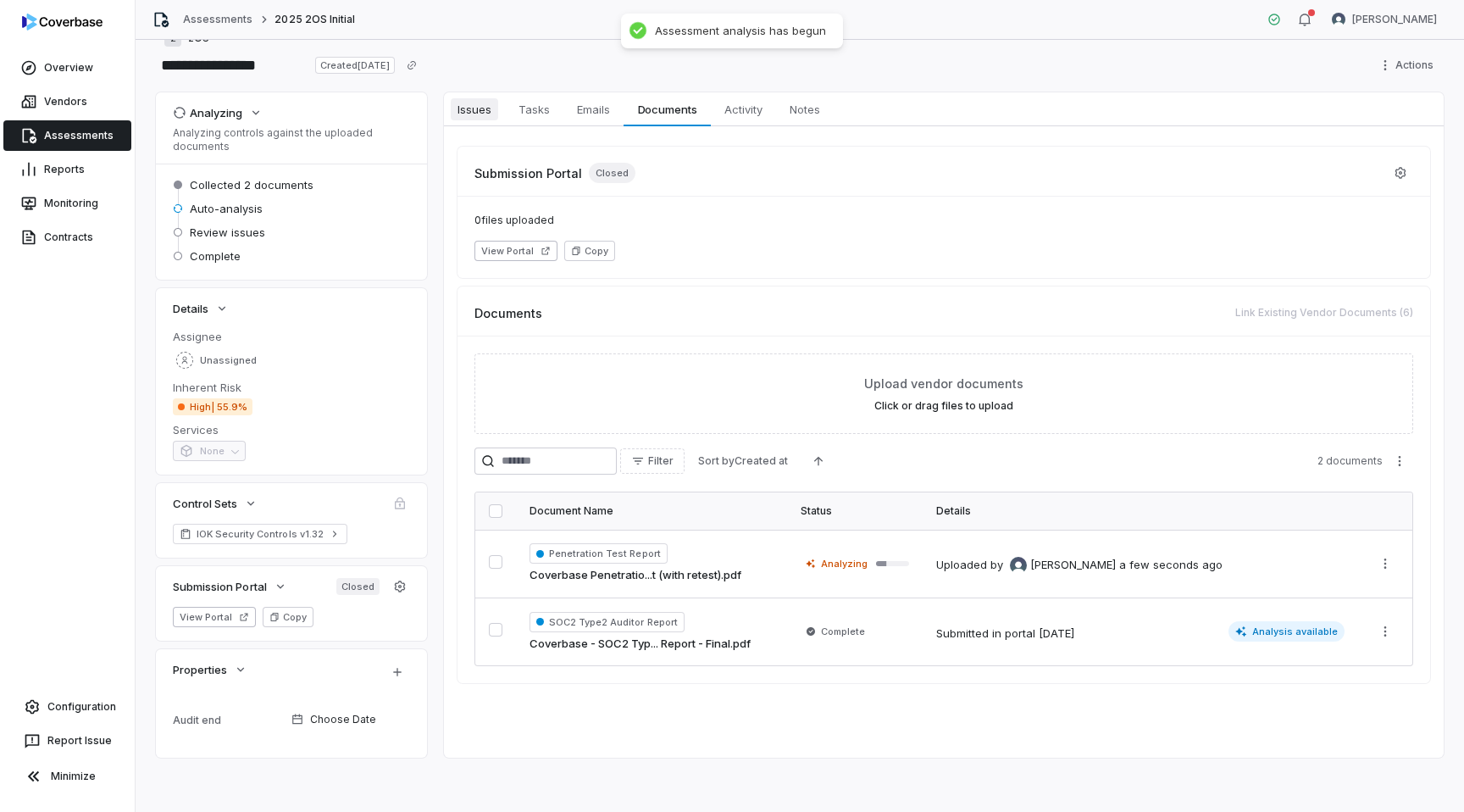
click at [478, 108] on span "Issues" at bounding box center [475, 109] width 48 height 22
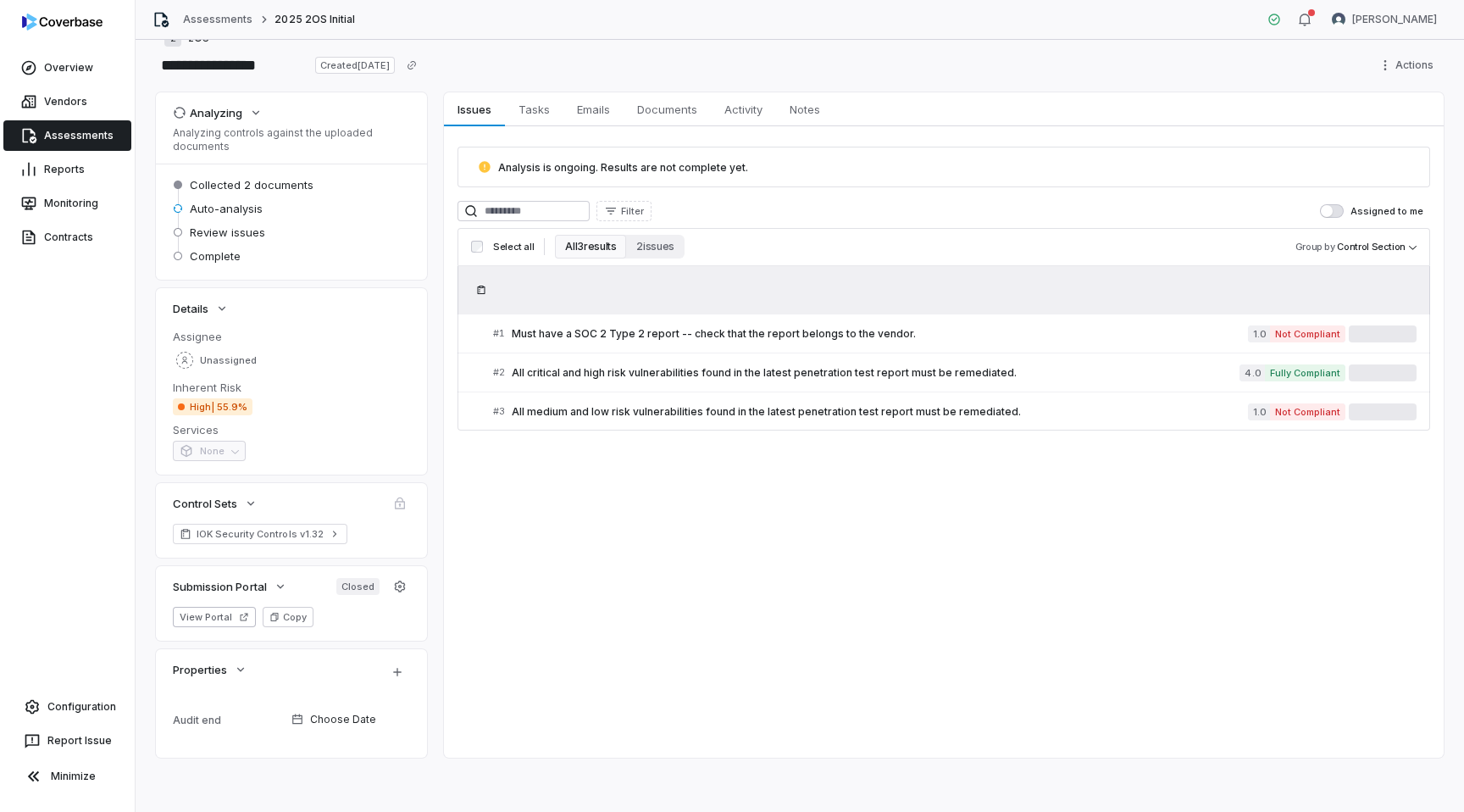
click at [73, 142] on link "Assessments" at bounding box center [67, 135] width 128 height 30
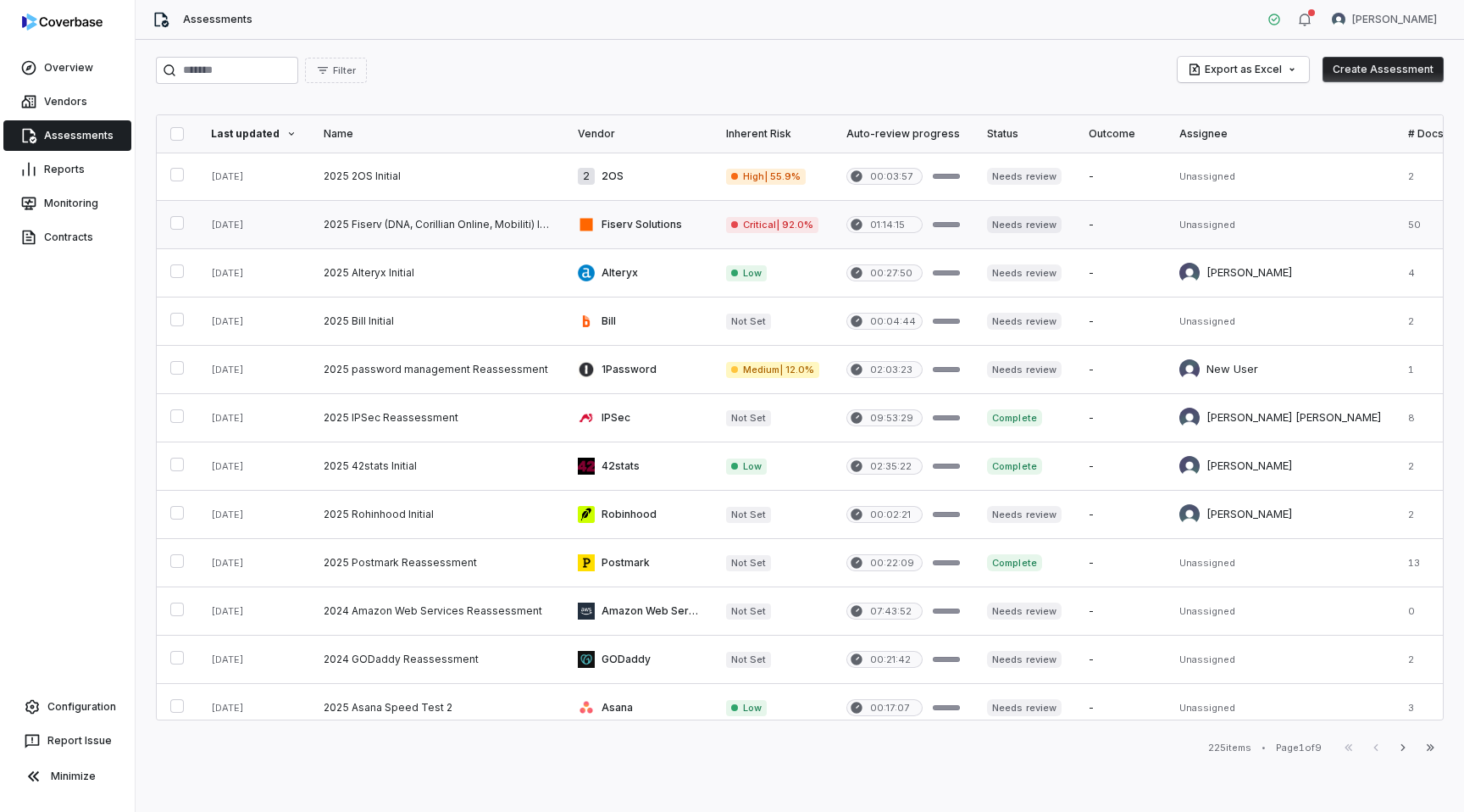
click at [486, 223] on link at bounding box center [437, 224] width 254 height 48
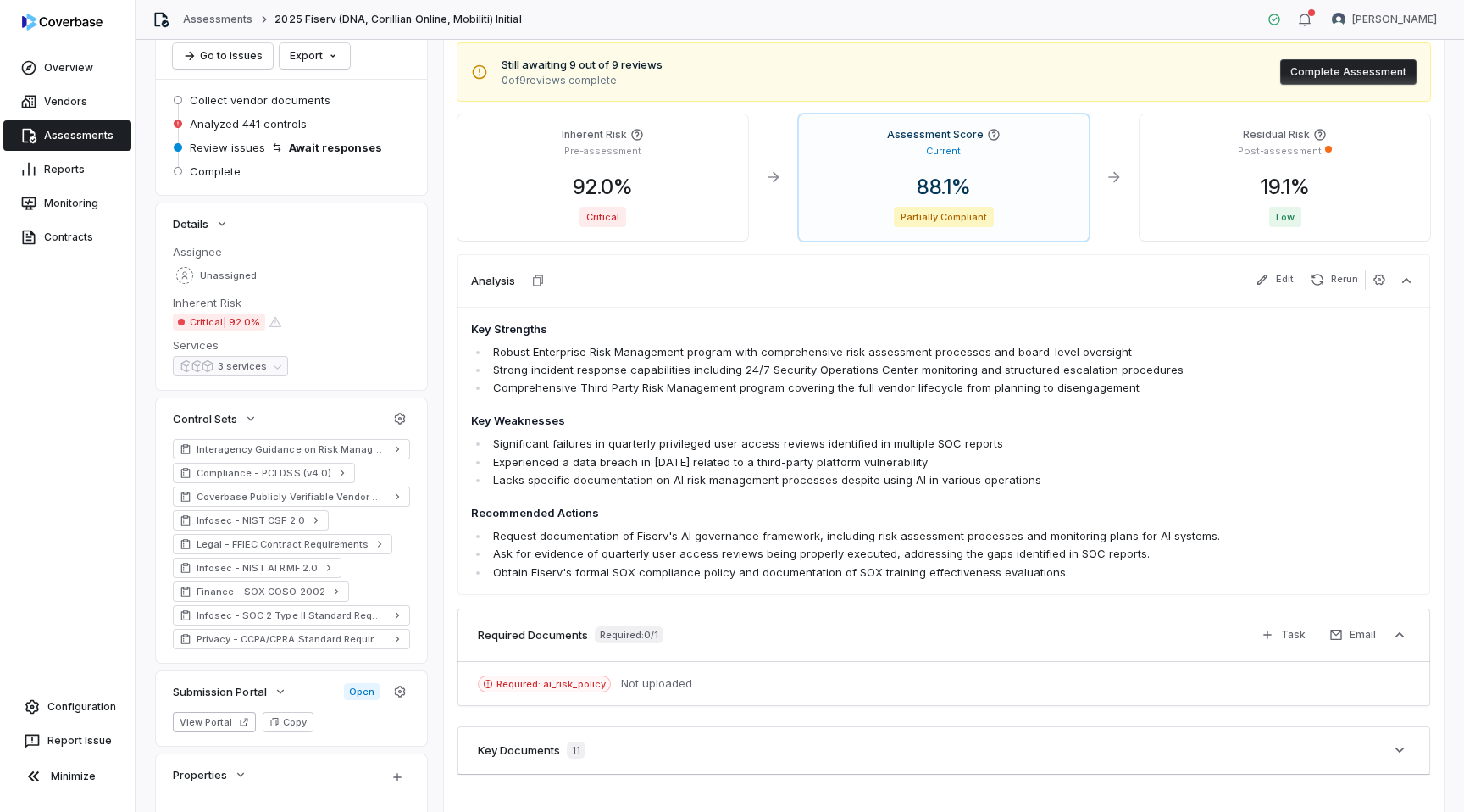
scroll to position [135, 0]
click at [399, 414] on icon "button" at bounding box center [400, 416] width 14 height 14
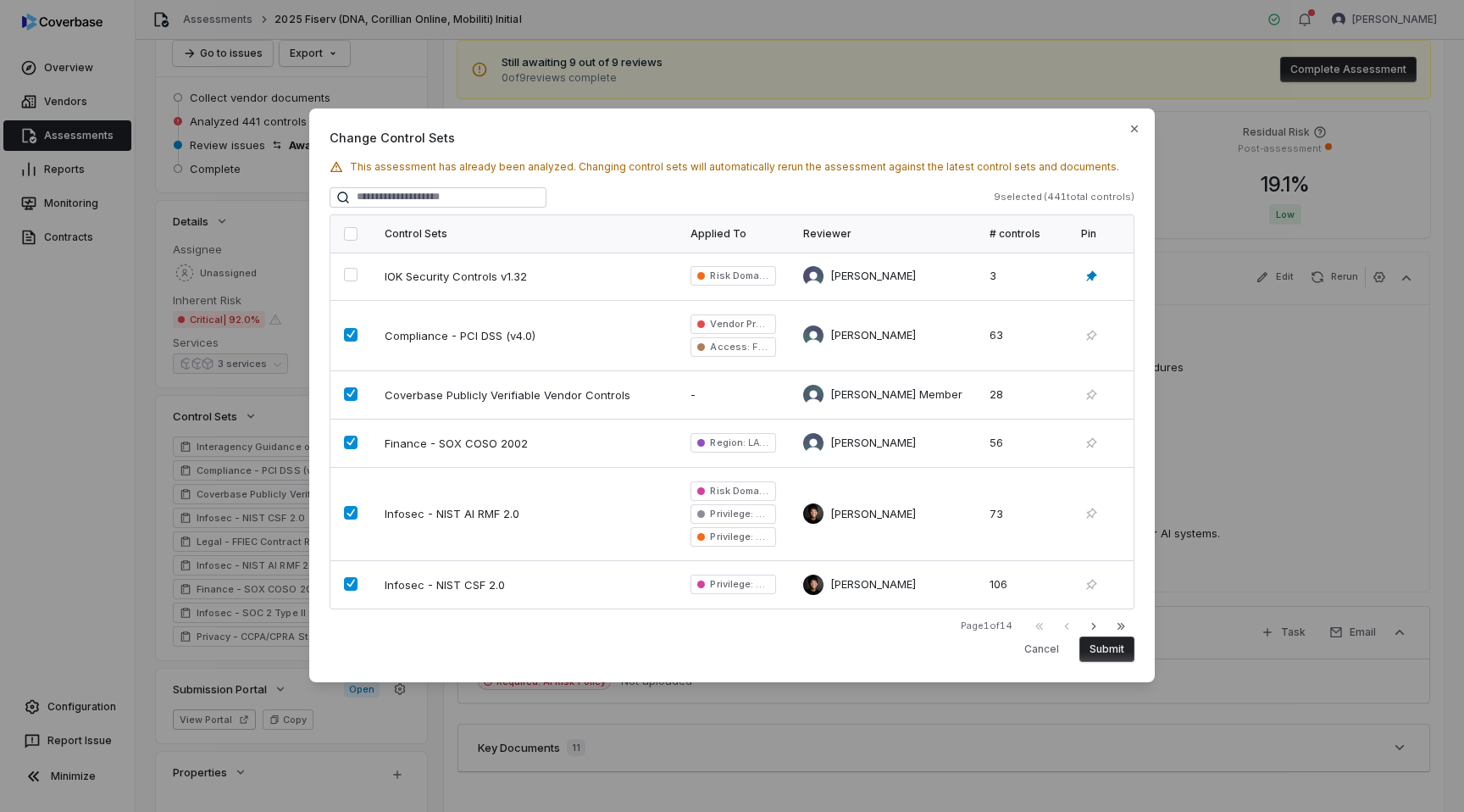
click at [192, 383] on div "Change Control Sets This assessment has already been analyzed. Changing control…" at bounding box center [732, 406] width 1464 height 649
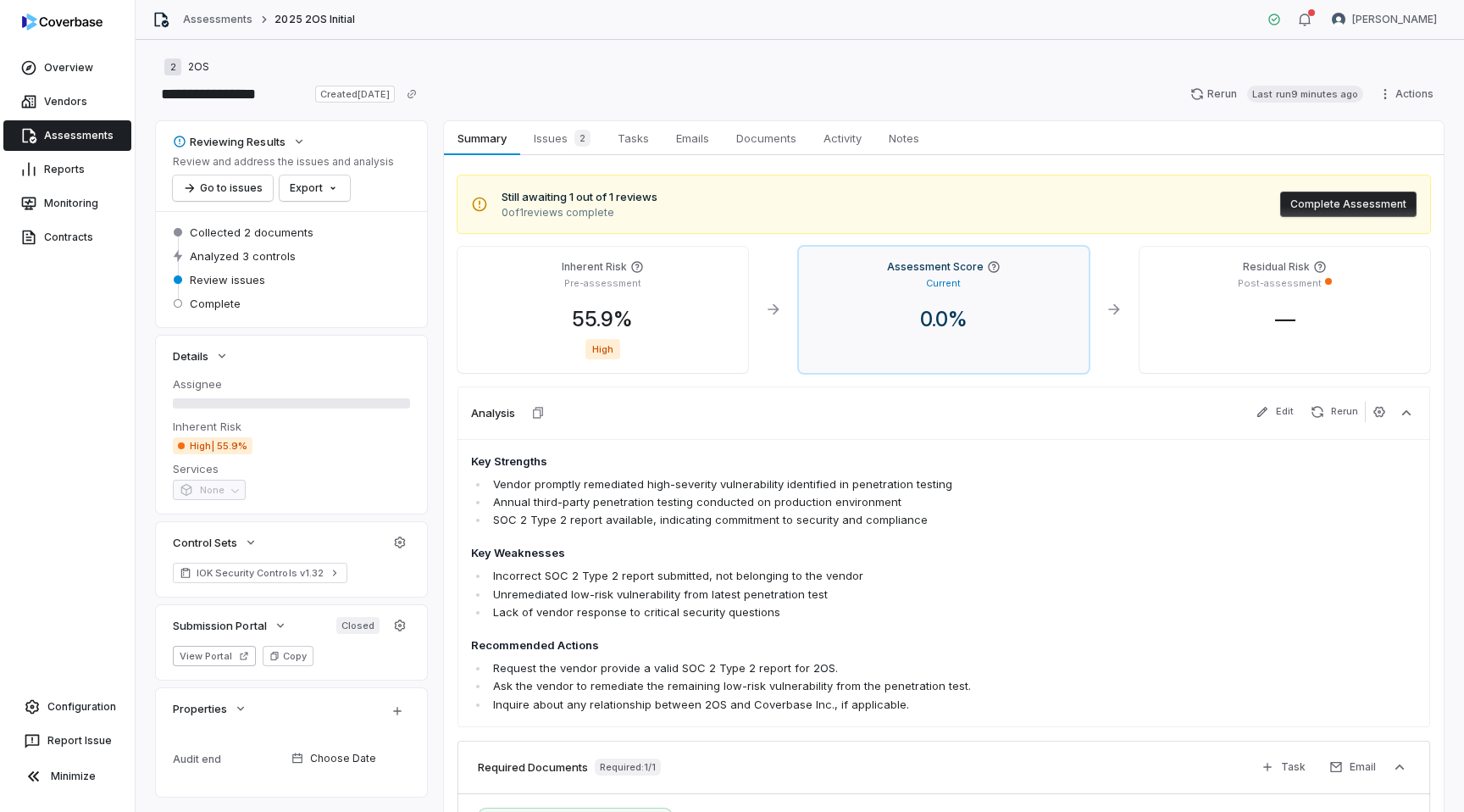
click at [898, 339] on div at bounding box center [944, 349] width 264 height 20
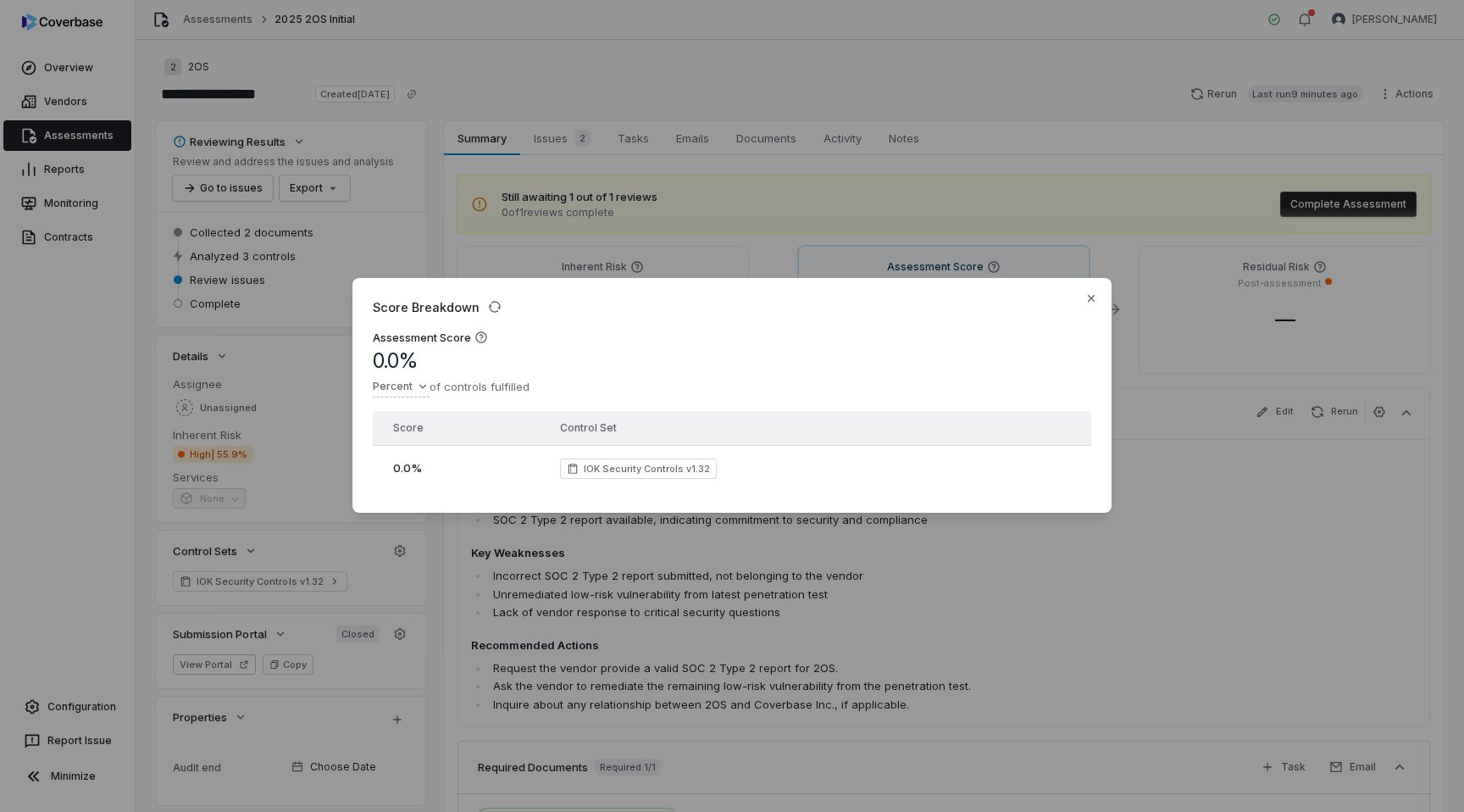
click at [787, 232] on div "Score Breakdown Assessment Score 0.0 % Percent of controls fulfilled Score Cont…" at bounding box center [732, 406] width 1464 height 812
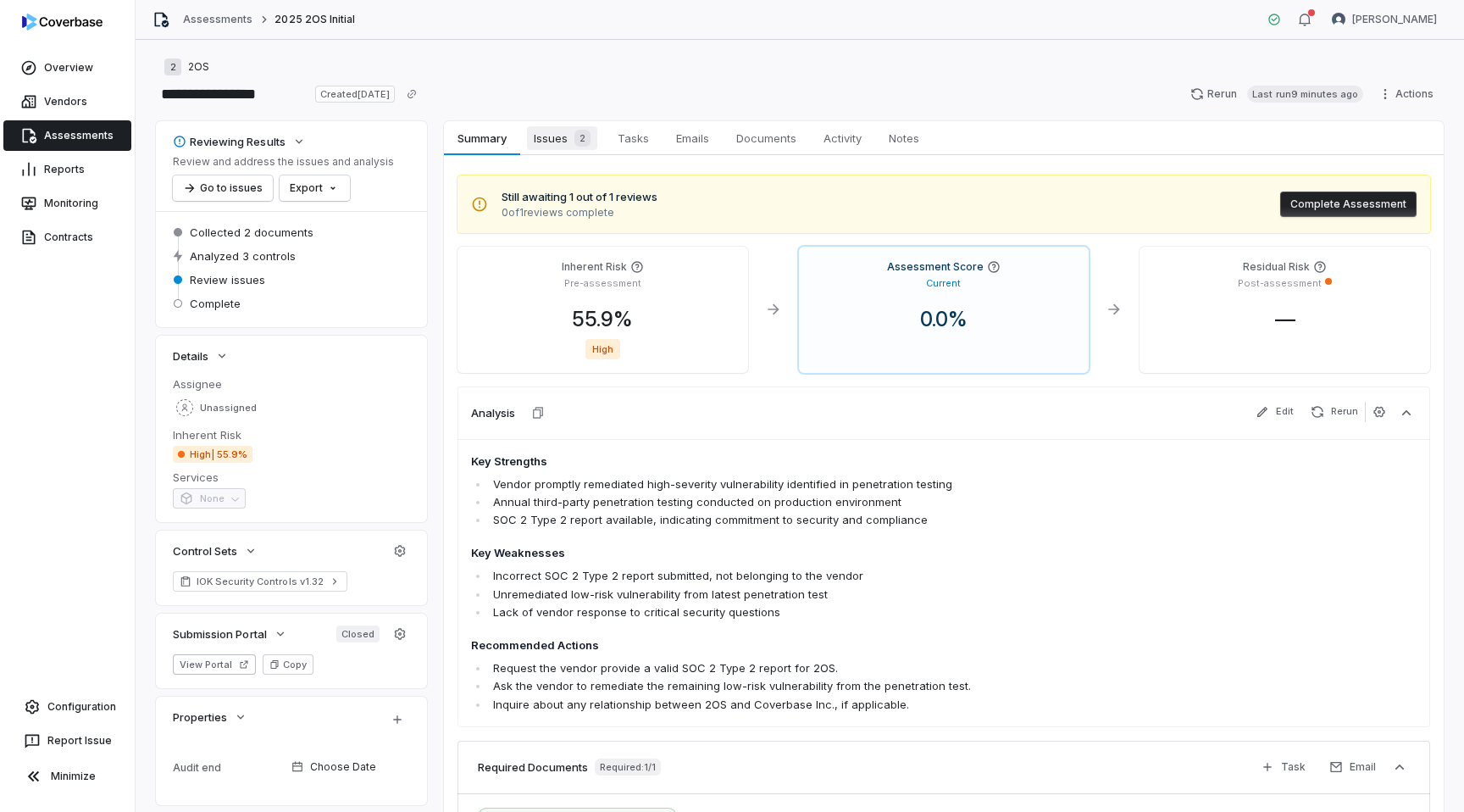
click at [538, 125] on link "Issues 2 Issues 2" at bounding box center [562, 138] width 84 height 34
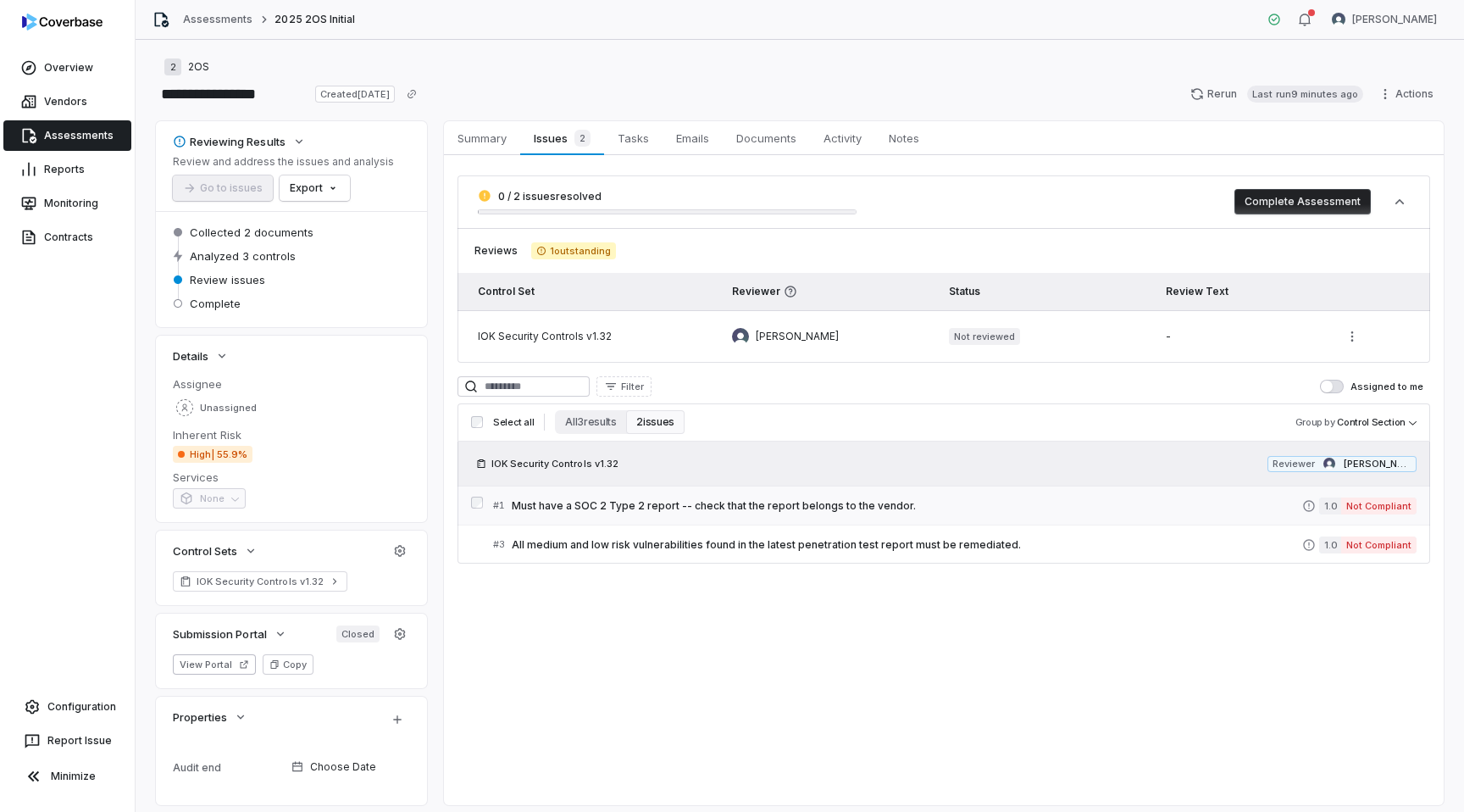
click at [797, 512] on div "# 1 Must have a SOC 2 Type 2 report -- check that the report belongs to the ven…" at bounding box center [898, 505] width 809 height 17
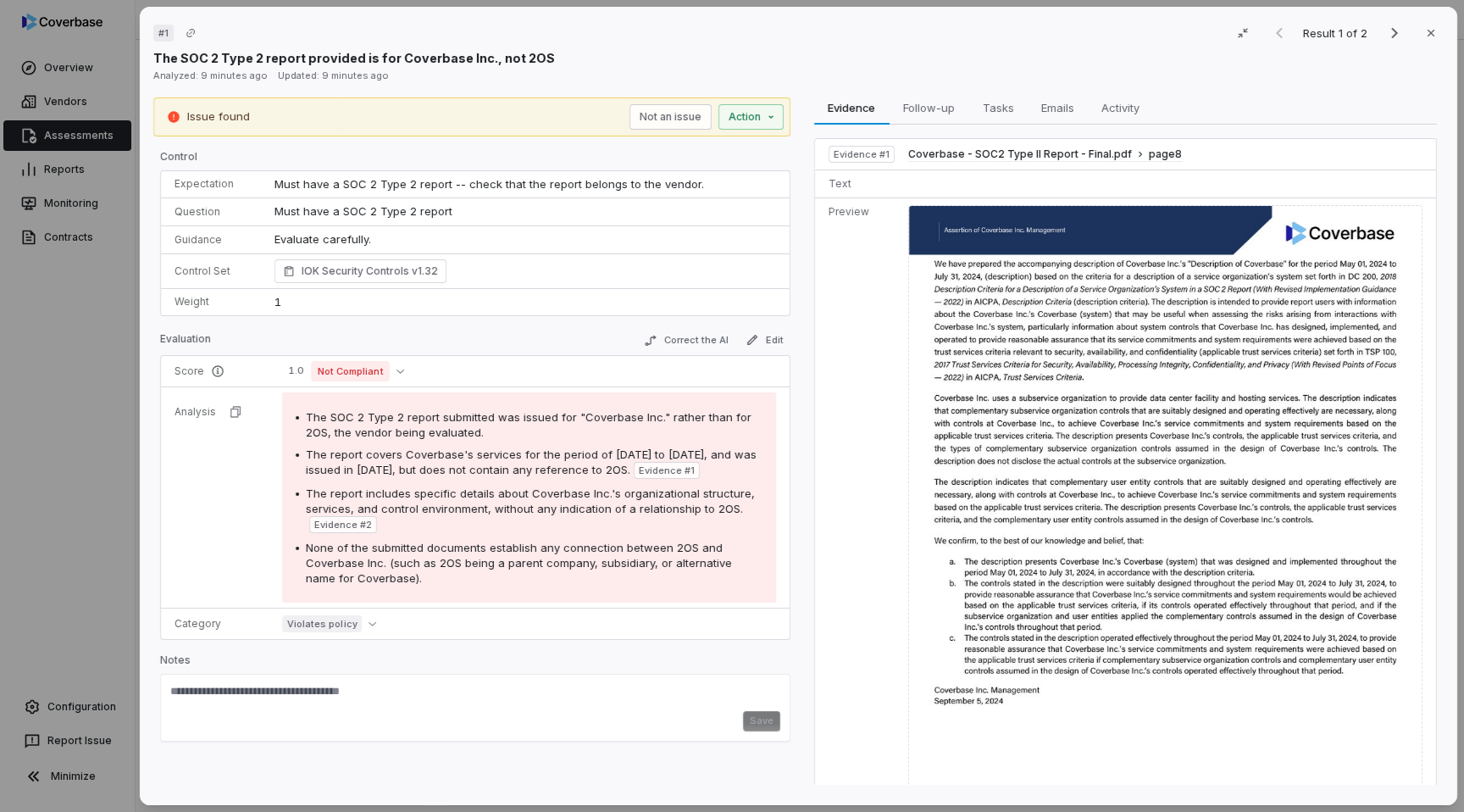
click at [103, 428] on div "# 1 Result 1 of 2 Close The SOC 2 Type 2 report provided is for Coverbase Inc.,…" at bounding box center [732, 406] width 1464 height 812
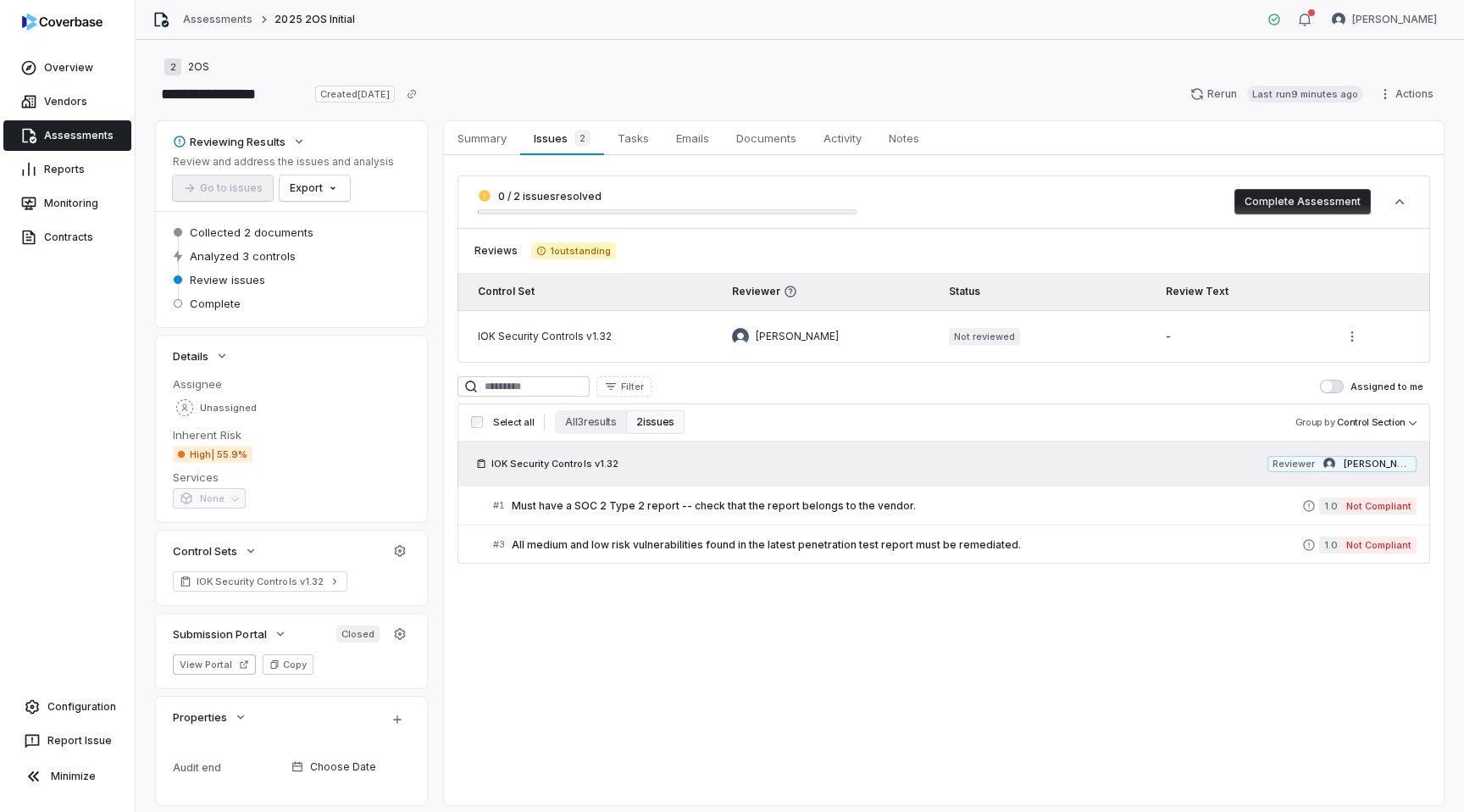
click at [652, 426] on button "2 issues" at bounding box center [655, 422] width 58 height 24
click at [578, 420] on button "All 3 results" at bounding box center [590, 422] width 71 height 24
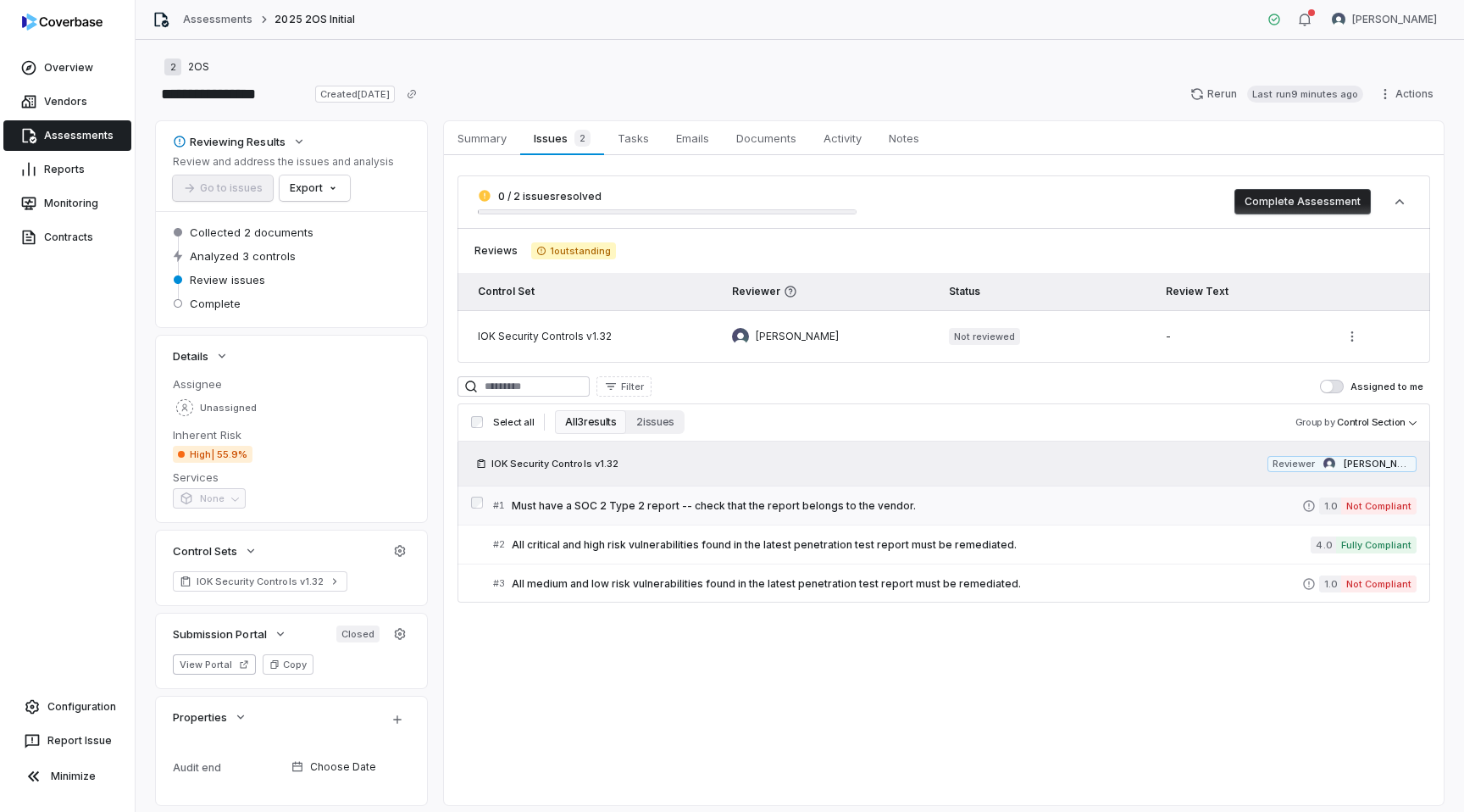
click at [761, 504] on span "Must have a SOC 2 Type 2 report -- check that the report belongs to the vendor." at bounding box center [908, 506] width 791 height 14
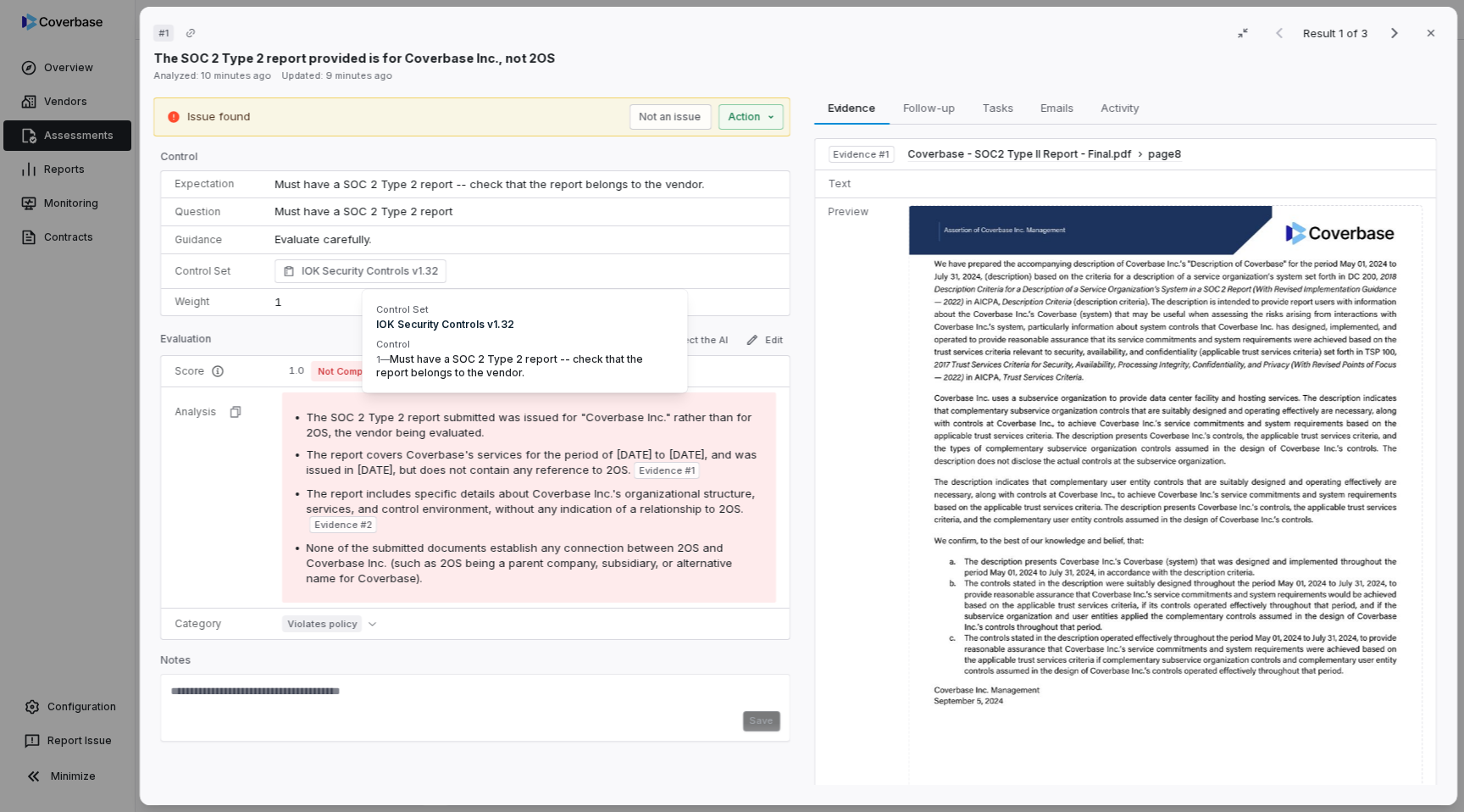
click at [85, 382] on div "# 1 Result 1 of 3 Close The SOC 2 Type 2 report provided is for Coverbase Inc.,…" at bounding box center [732, 406] width 1464 height 812
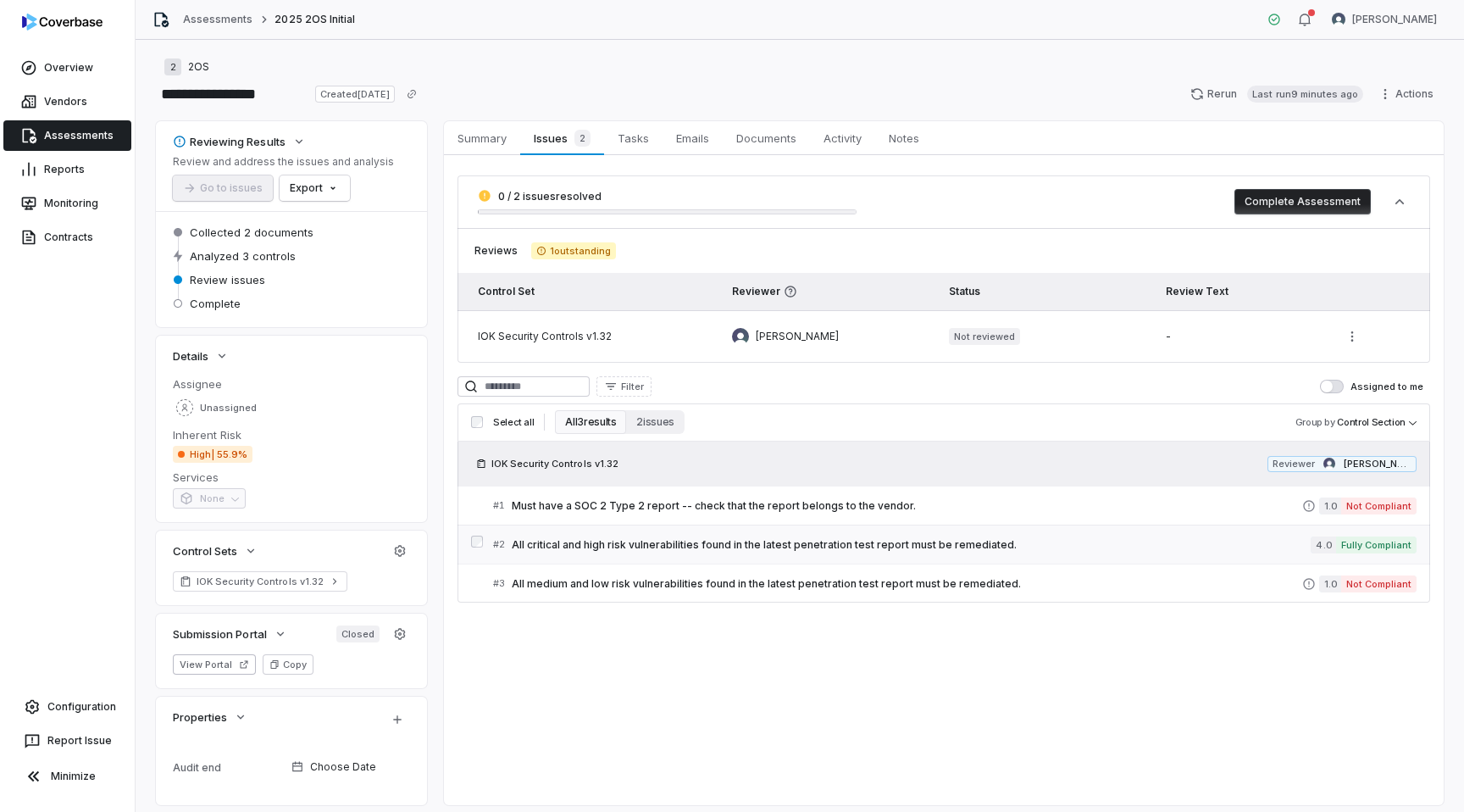
click at [1042, 535] on div "# 2 All critical and high risk vulnerabilities found in the latest penetration …" at bounding box center [901, 543] width 818 height 17
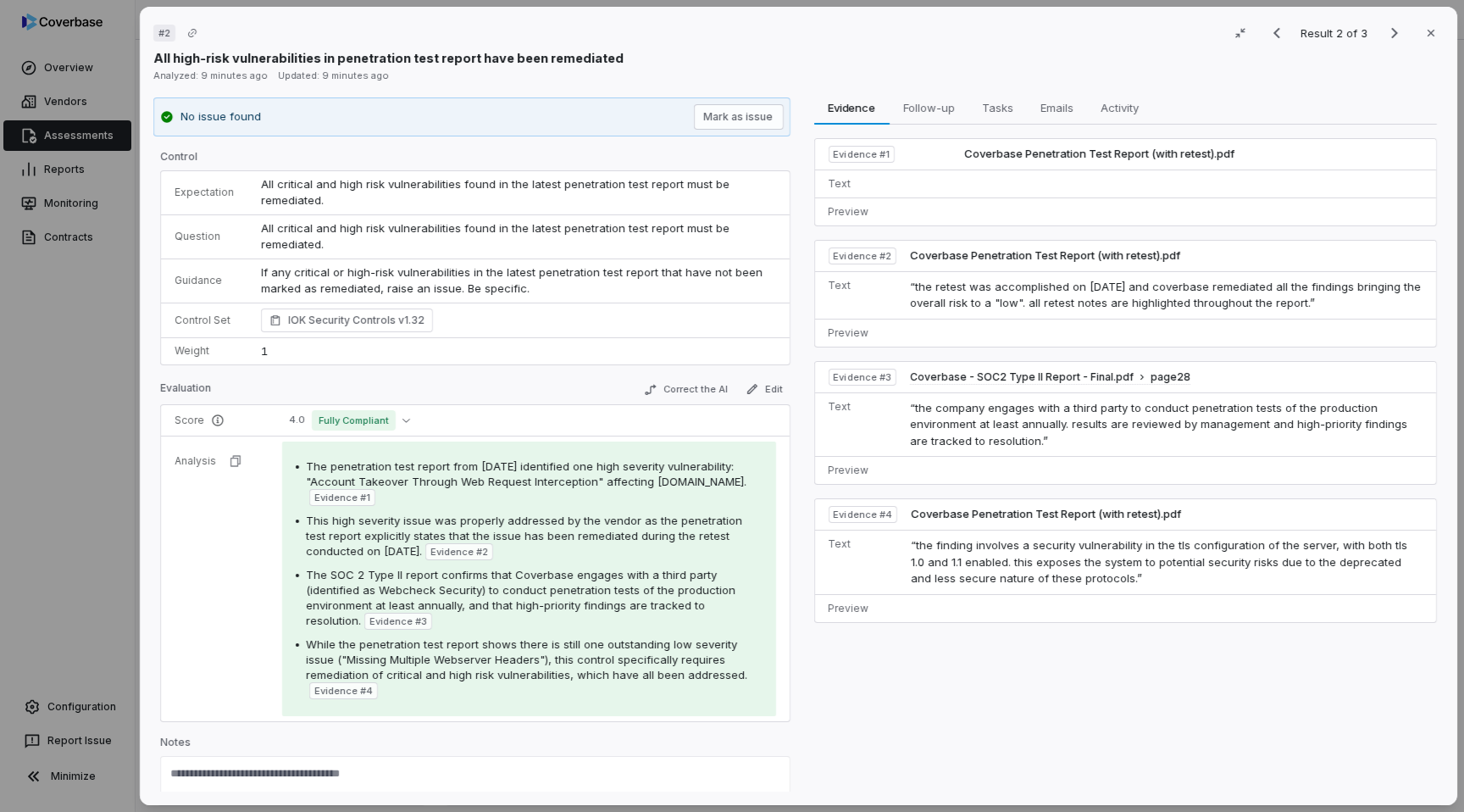
click at [74, 426] on div "# 2 Result 2 of 3 Close All high-risk vulnerabilities in penetration test repor…" at bounding box center [732, 406] width 1464 height 812
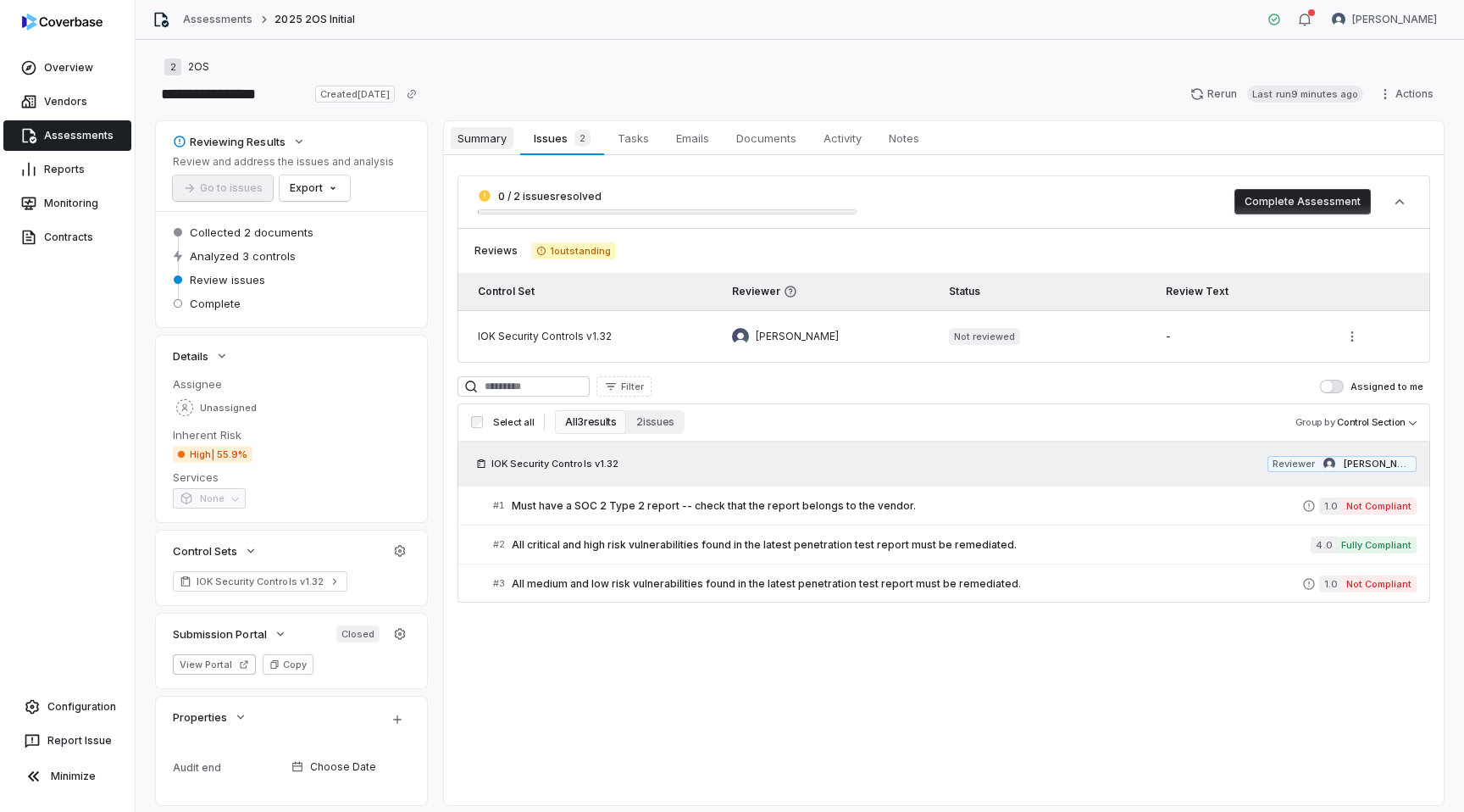
click at [487, 146] on span "Summary" at bounding box center [482, 138] width 63 height 22
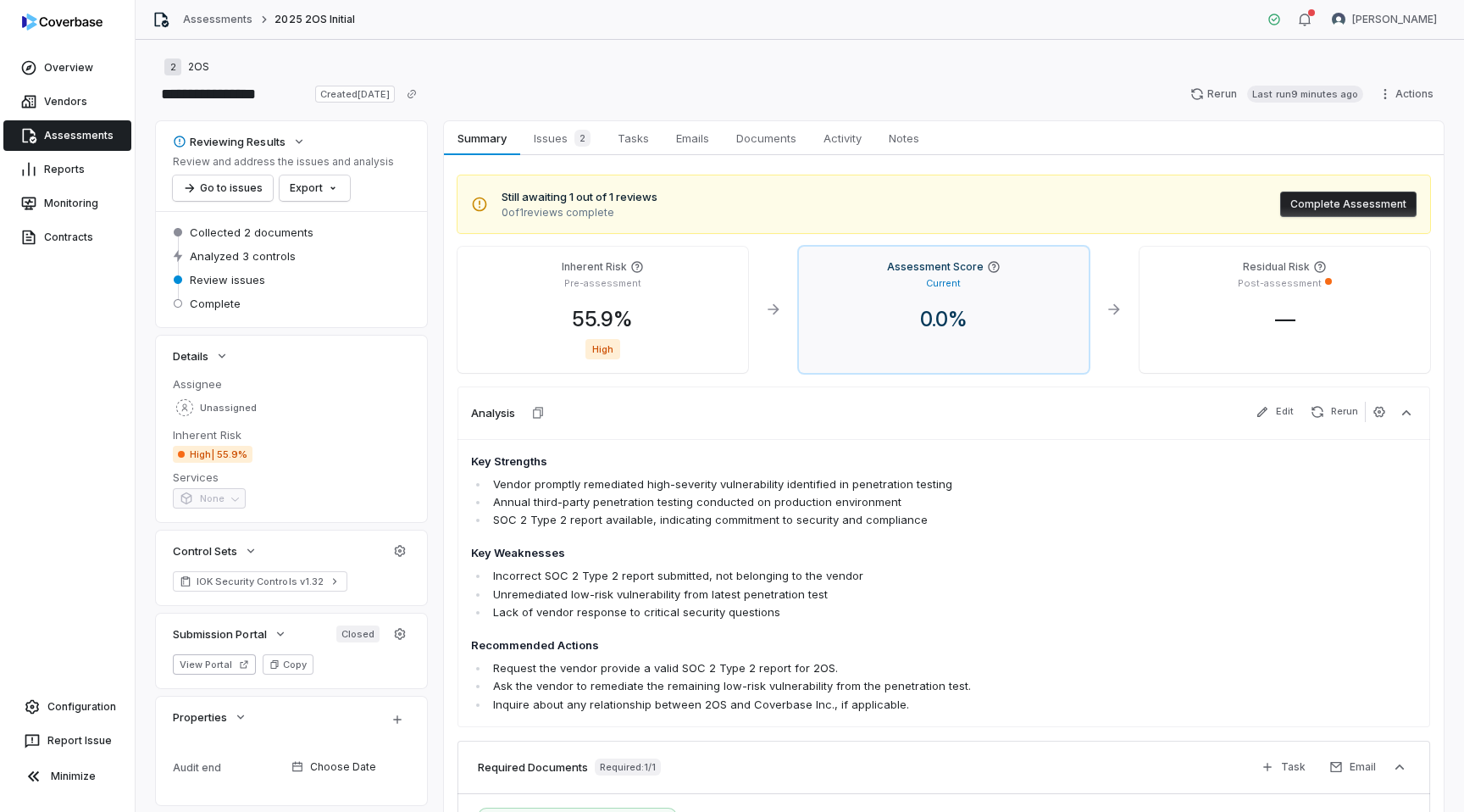
click at [972, 366] on div "Assessment Score Current 0.0 %" at bounding box center [944, 309] width 291 height 126
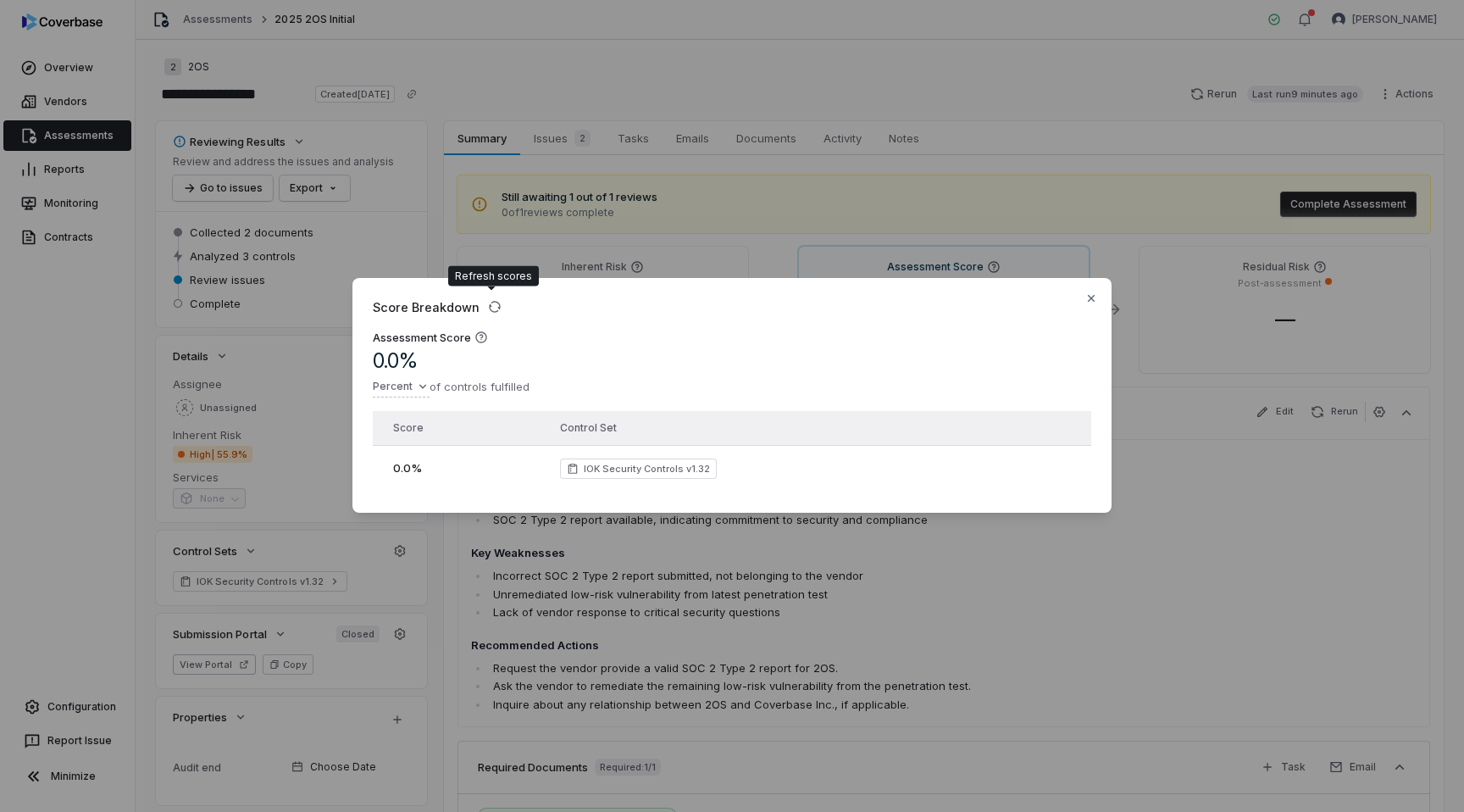
click at [868, 193] on div "Score Breakdown Assessment Score 0.0 % Percent of controls fulfilled Score Cont…" at bounding box center [732, 406] width 1464 height 812
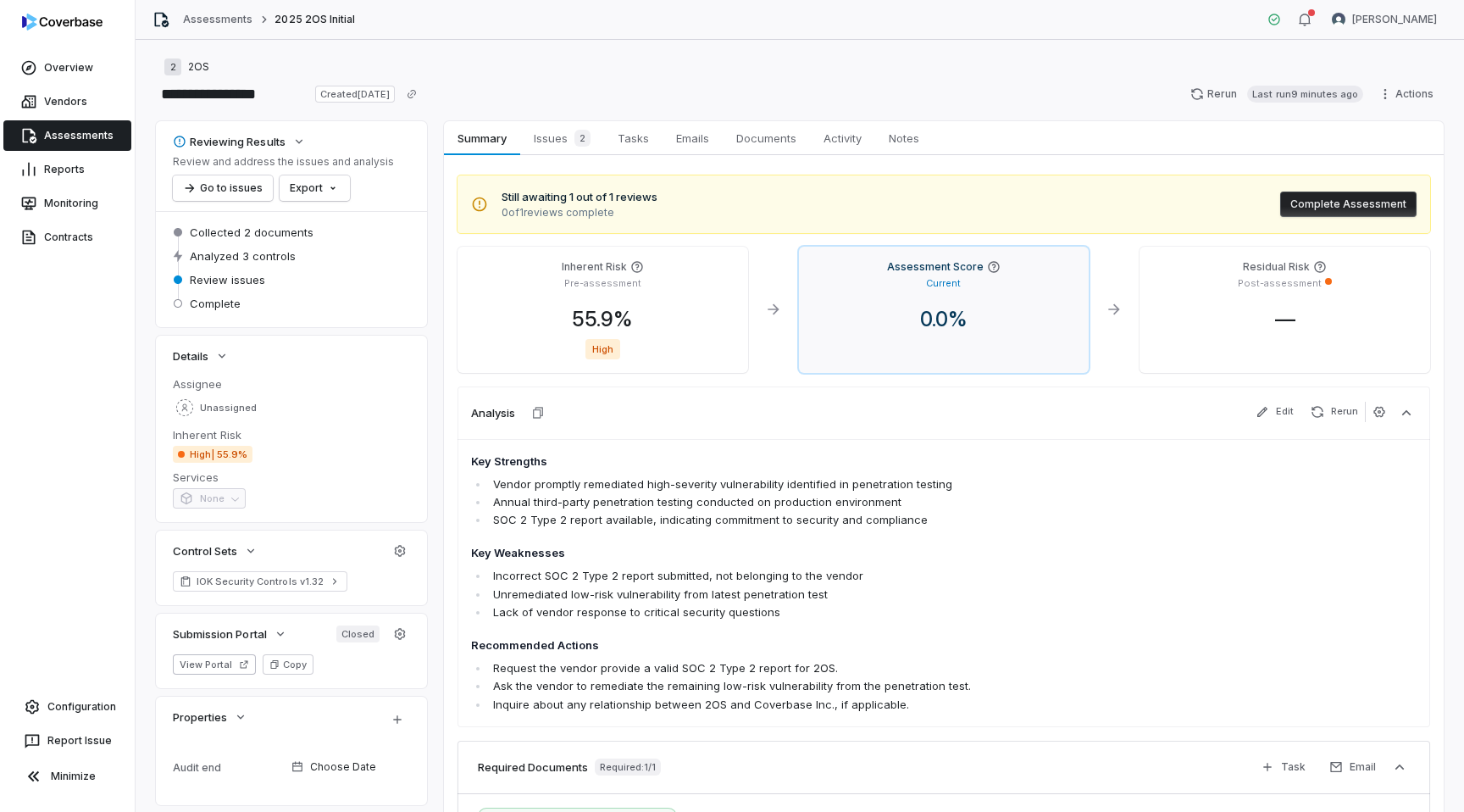
click at [944, 281] on p "Current" at bounding box center [944, 283] width 35 height 13
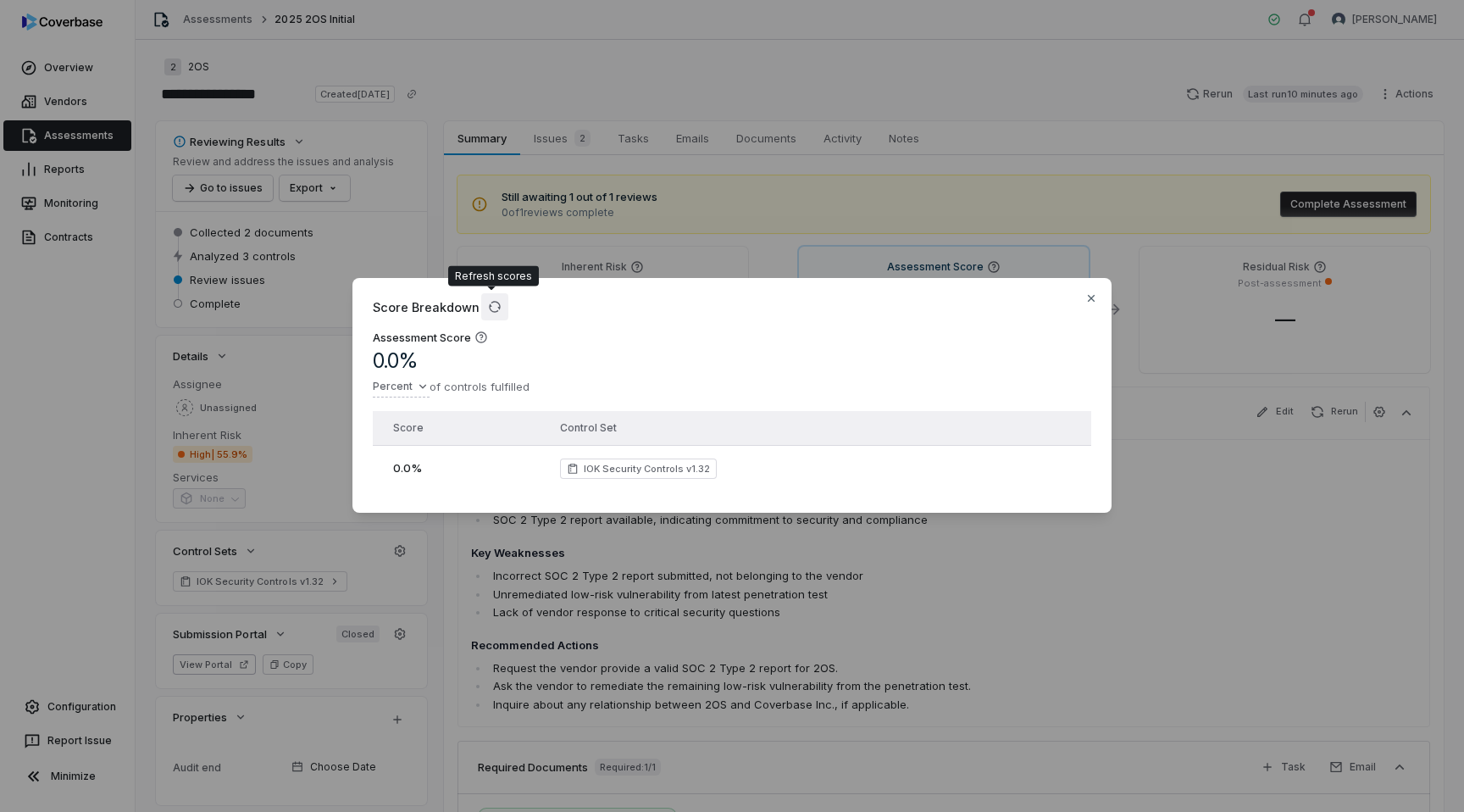
click at [489, 314] on icon "button" at bounding box center [495, 306] width 14 height 14
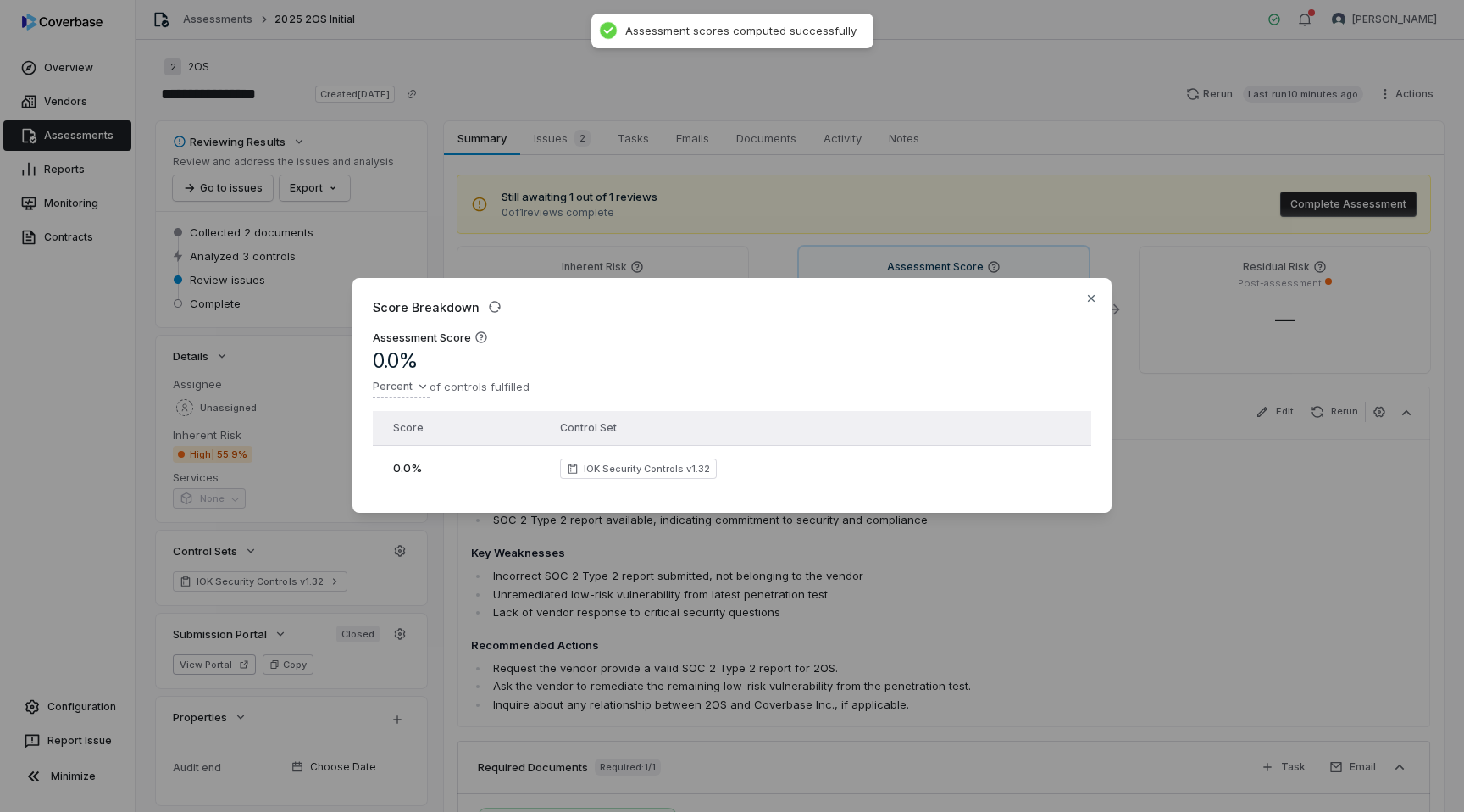
click at [671, 223] on div "Score Breakdown Assessment Score 0.0 % Percent of controls fulfilled Score Cont…" at bounding box center [732, 406] width 1464 height 812
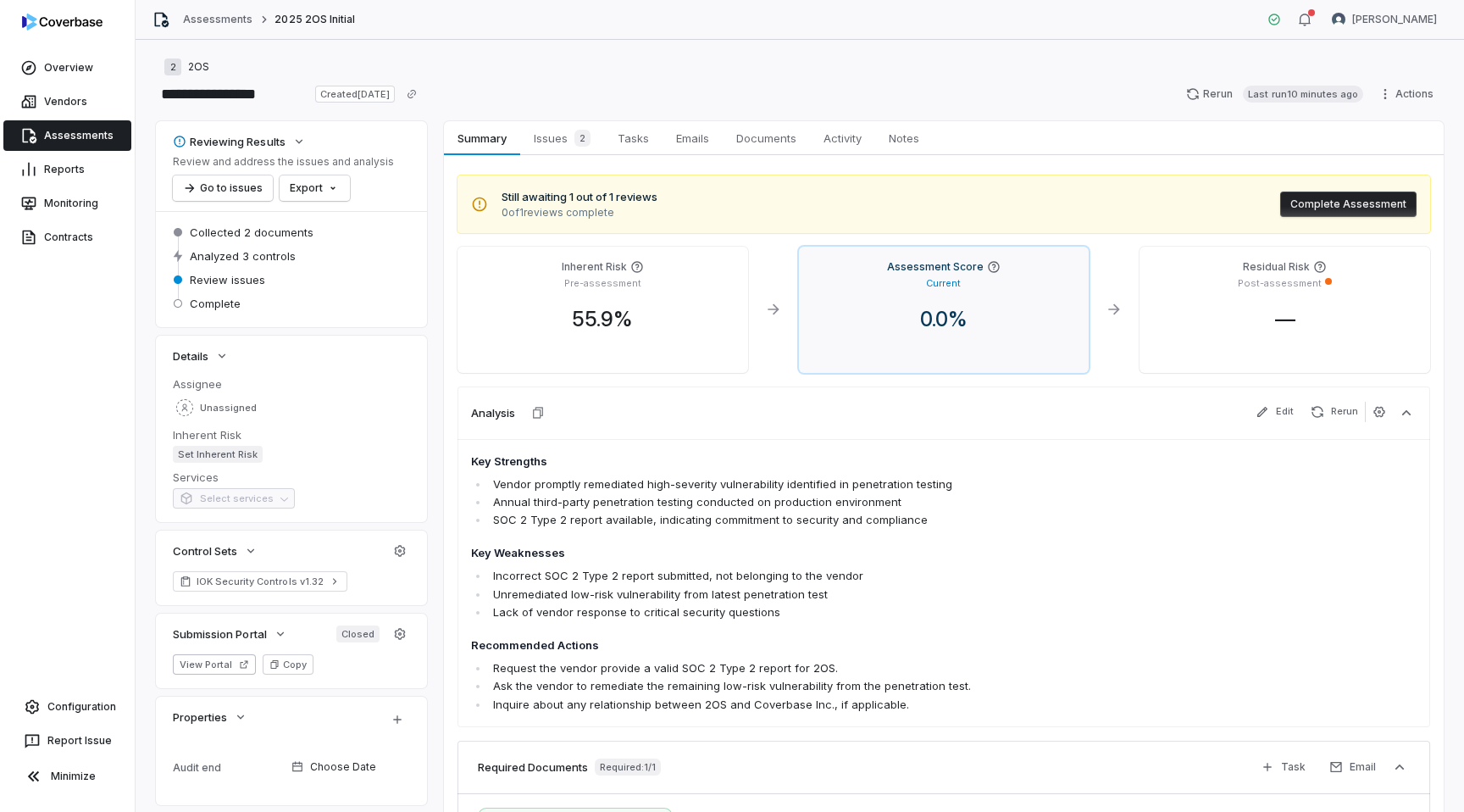
click at [874, 312] on div "0.0 %" at bounding box center [944, 320] width 264 height 26
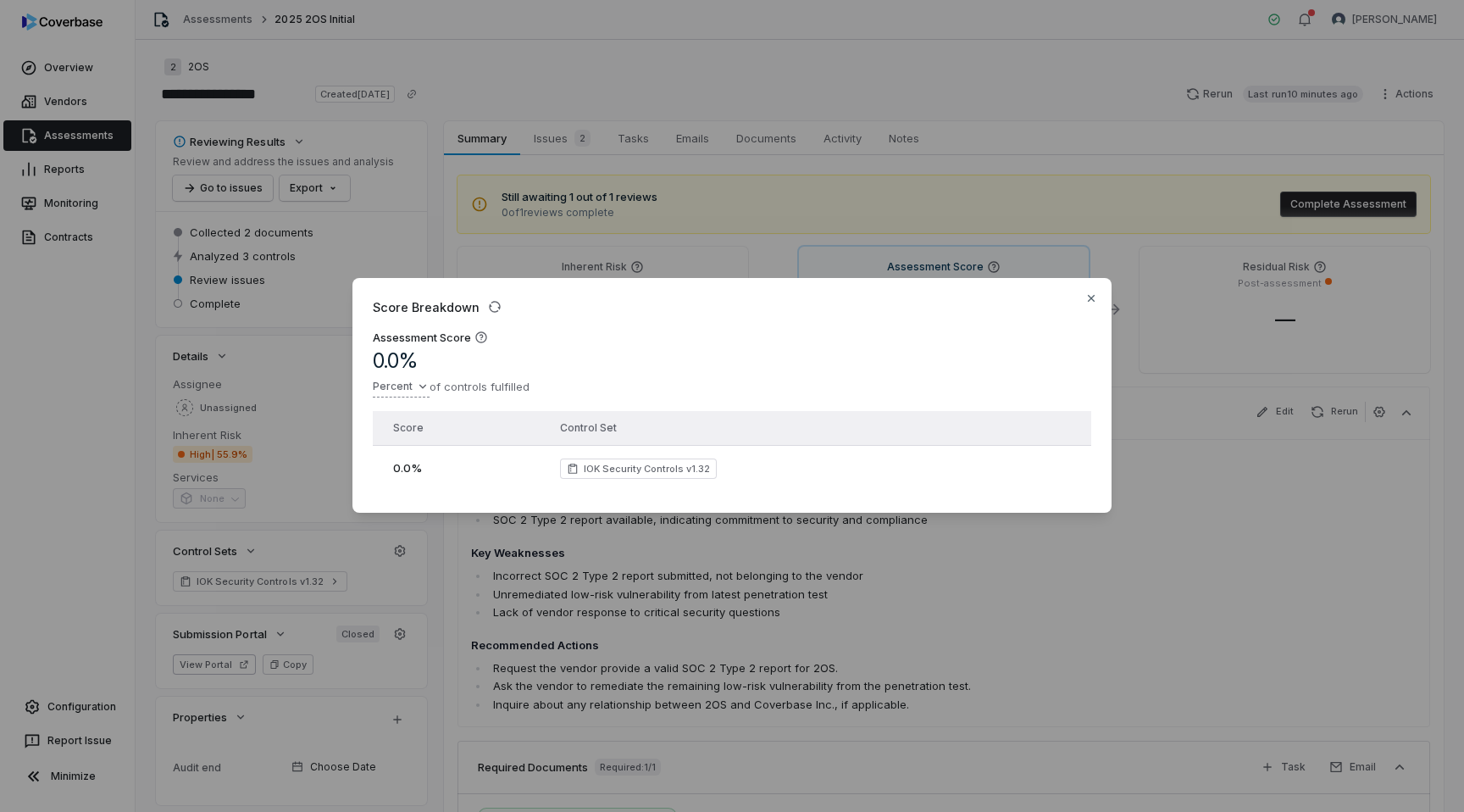
click at [411, 385] on div "Score Breakdown Assessment Score 0.0 % Percent of controls fulfilled Score Cont…" at bounding box center [732, 406] width 1464 height 310
click at [418, 450] on div "Average" at bounding box center [438, 448] width 116 height 27
click at [518, 349] on div "0.0" at bounding box center [449, 361] width 153 height 26
click at [786, 184] on div "Score Breakdown Assessment Score 0.0 Averaged over all controls Score Control S…" at bounding box center [732, 406] width 1464 height 812
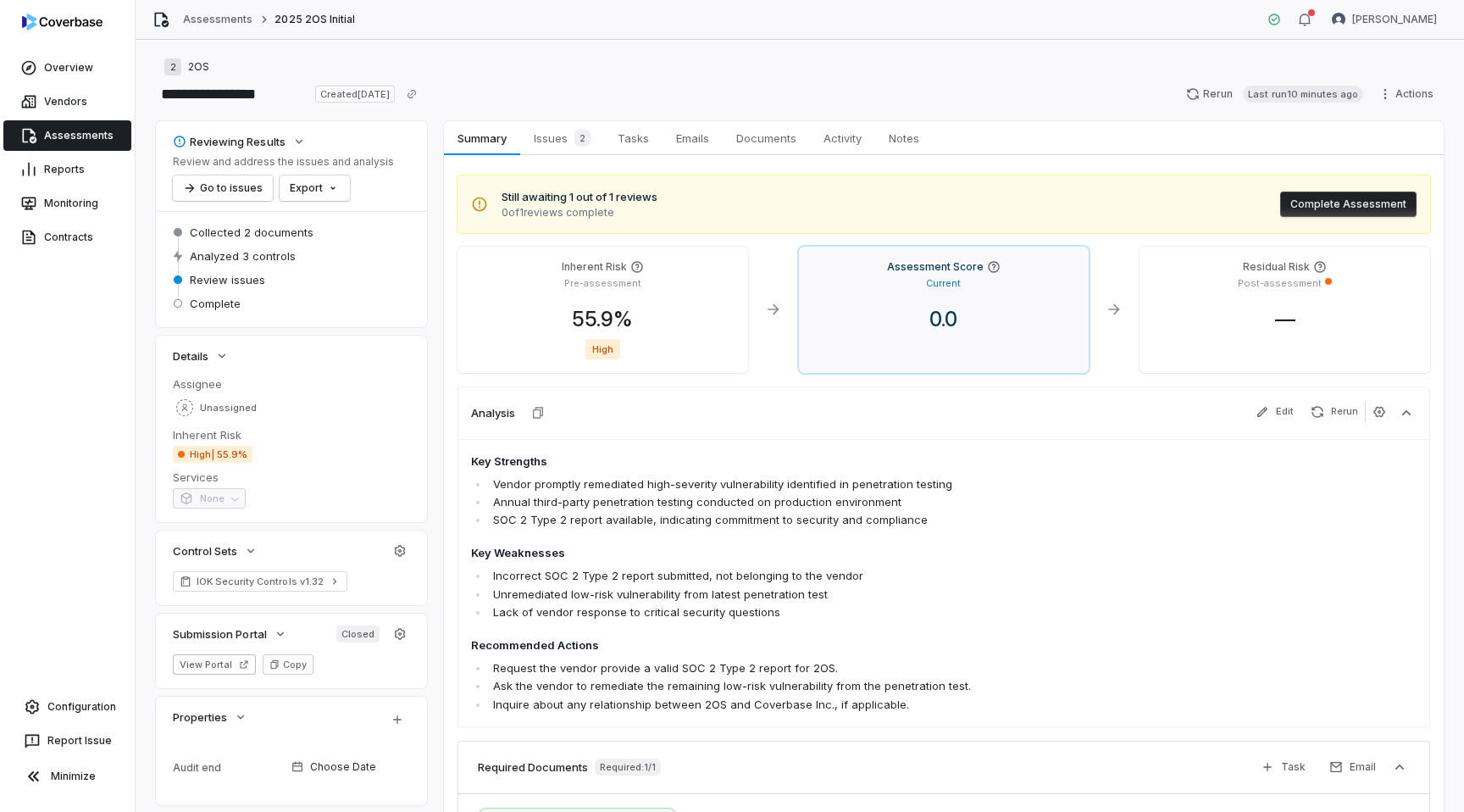
click at [902, 303] on div "Assessment Score Current 0.0" at bounding box center [944, 309] width 291 height 126
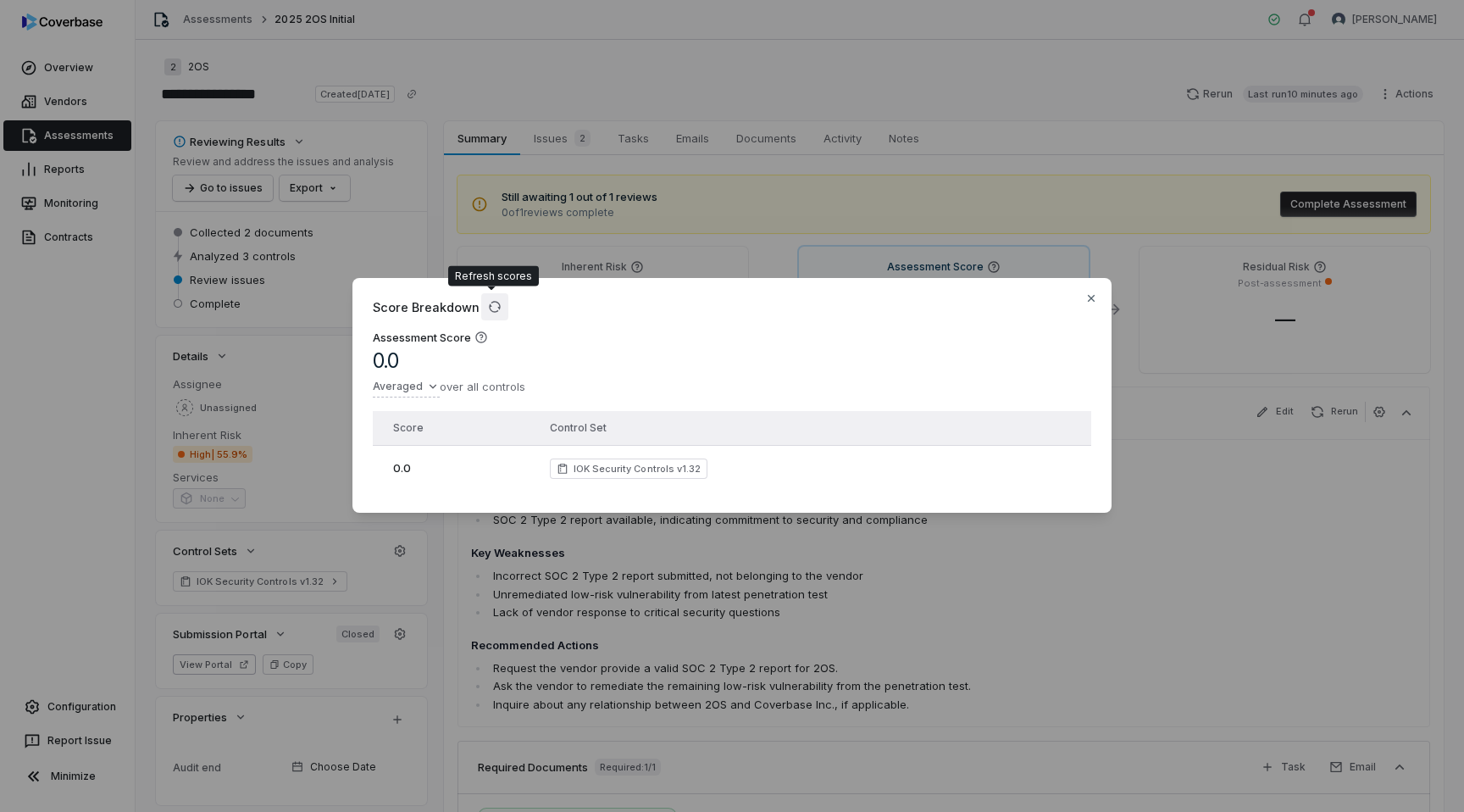
click at [491, 312] on icon "button" at bounding box center [495, 307] width 11 height 11
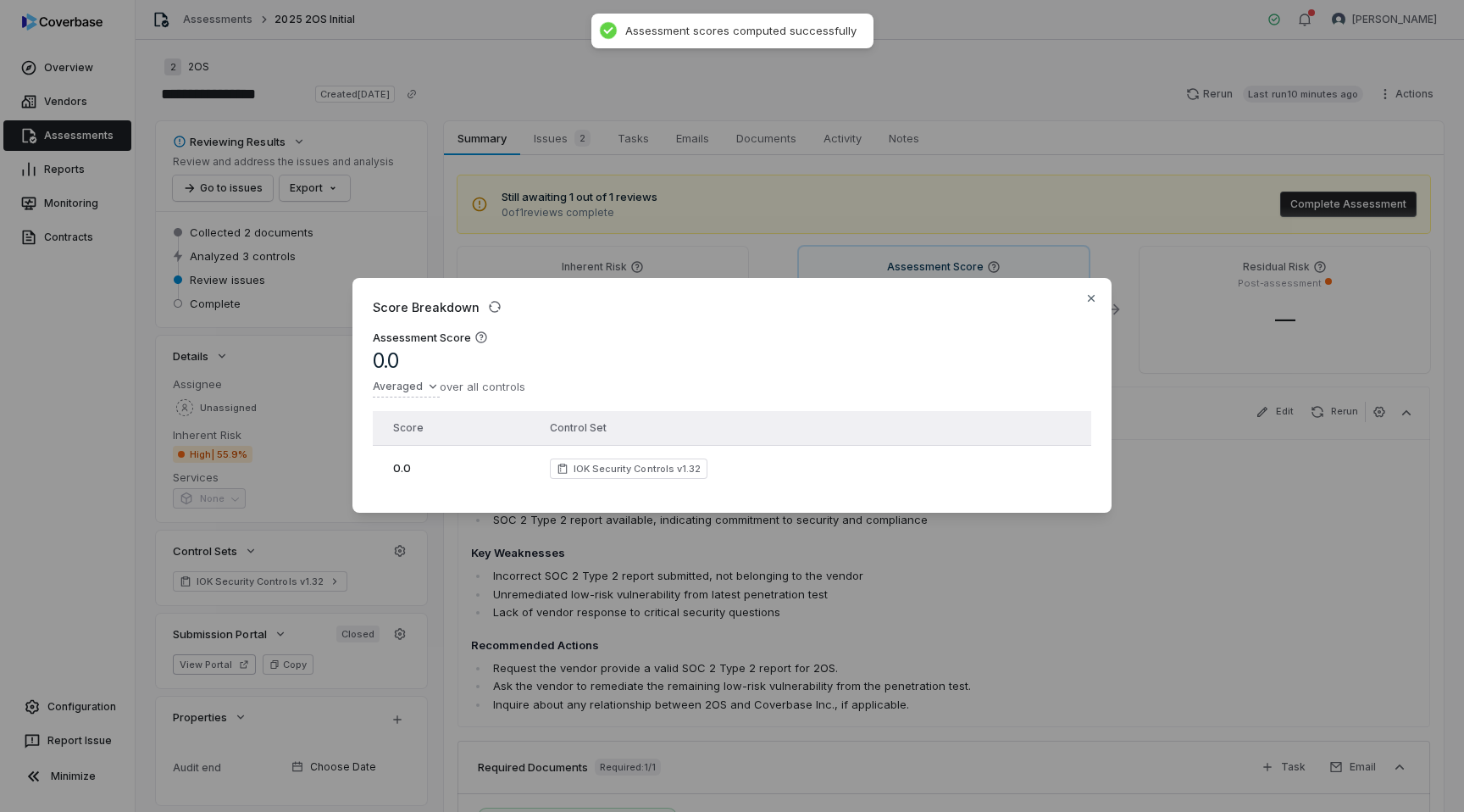
click at [506, 230] on div "Score Breakdown Assessment Score 0.0 Averaged over all controls Score Control S…" at bounding box center [732, 406] width 1464 height 812
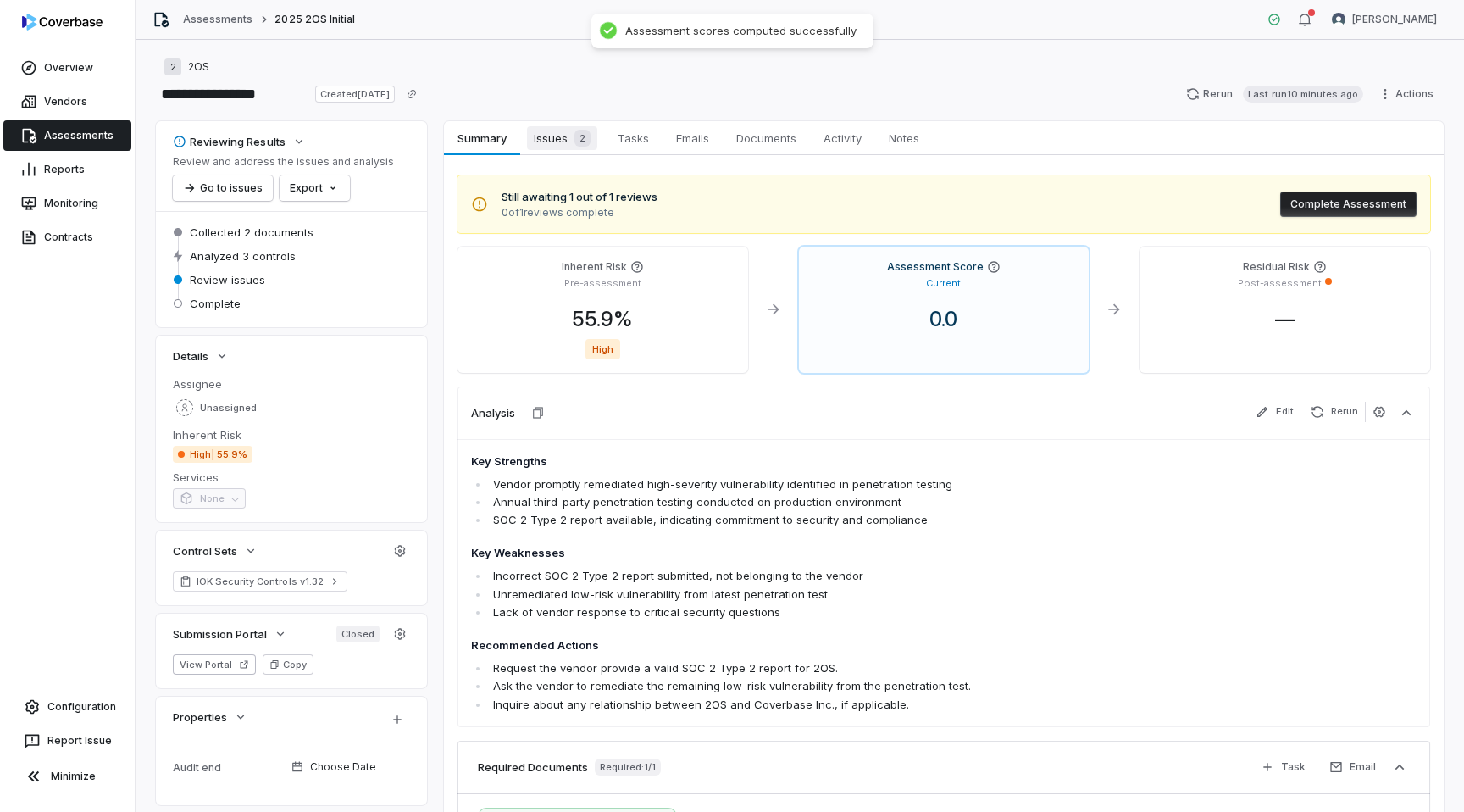
click at [532, 141] on span "Issues 2" at bounding box center [562, 138] width 70 height 24
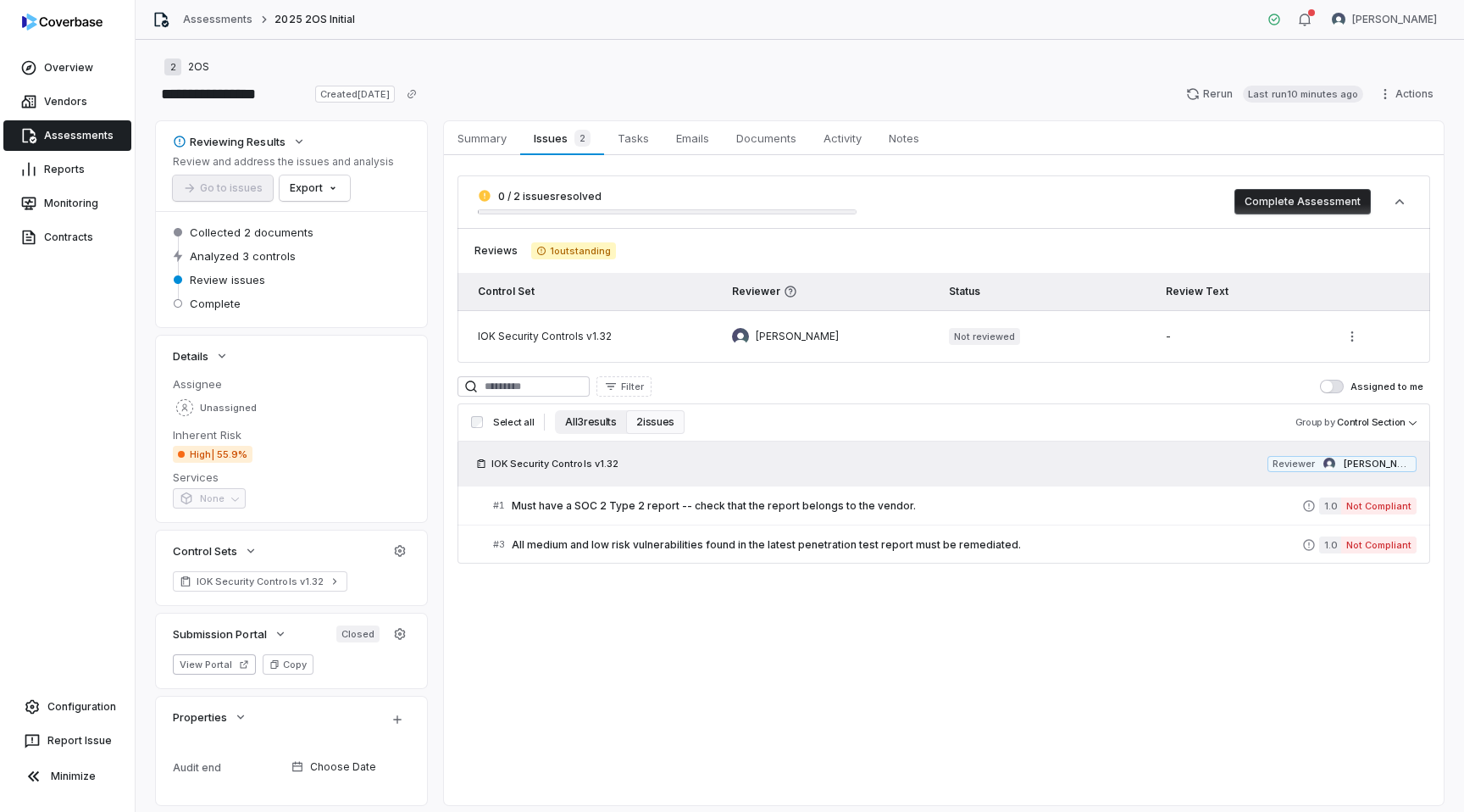
click at [600, 421] on button "All 3 results" at bounding box center [590, 422] width 71 height 24
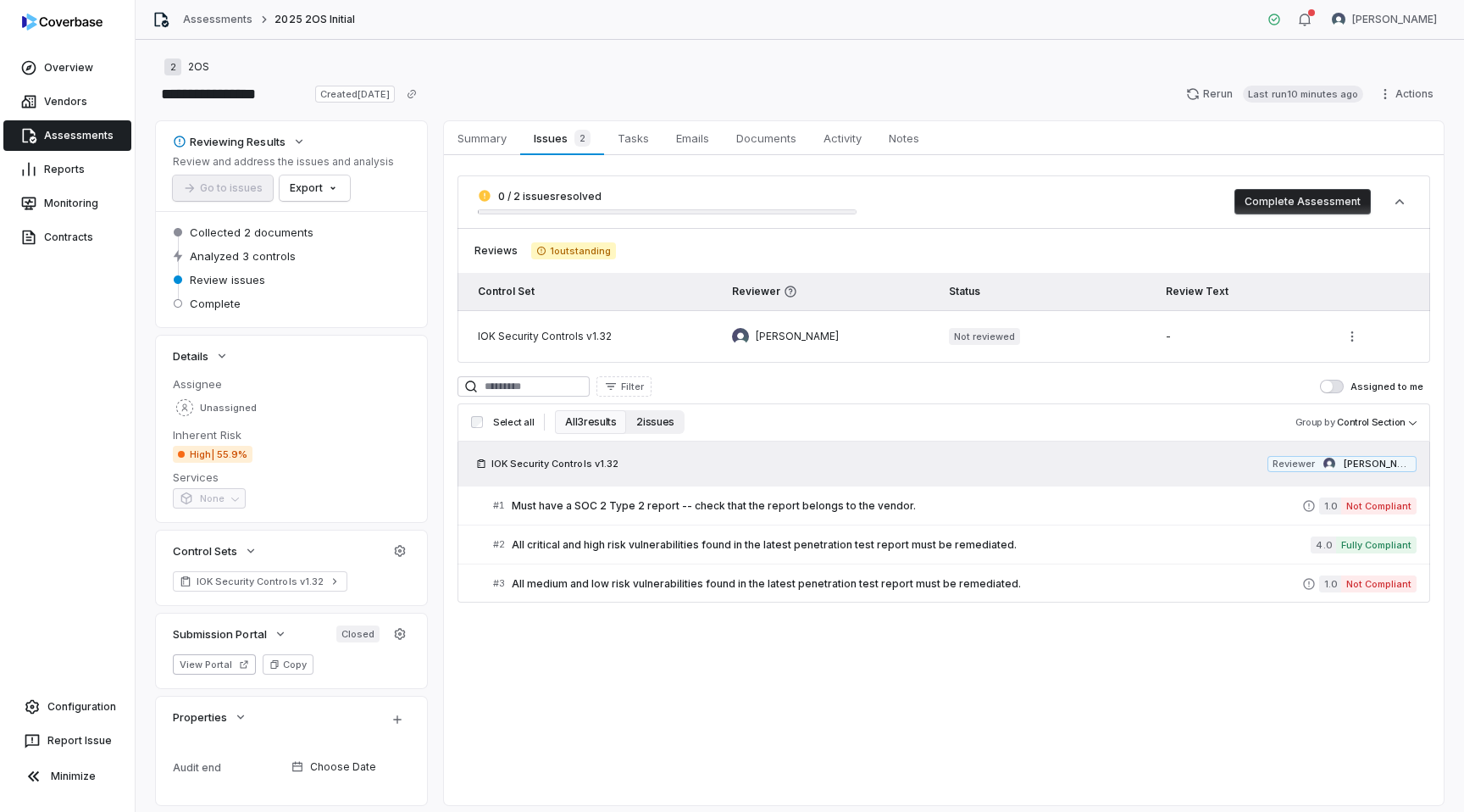
click at [658, 421] on button "2 issues" at bounding box center [655, 422] width 58 height 24
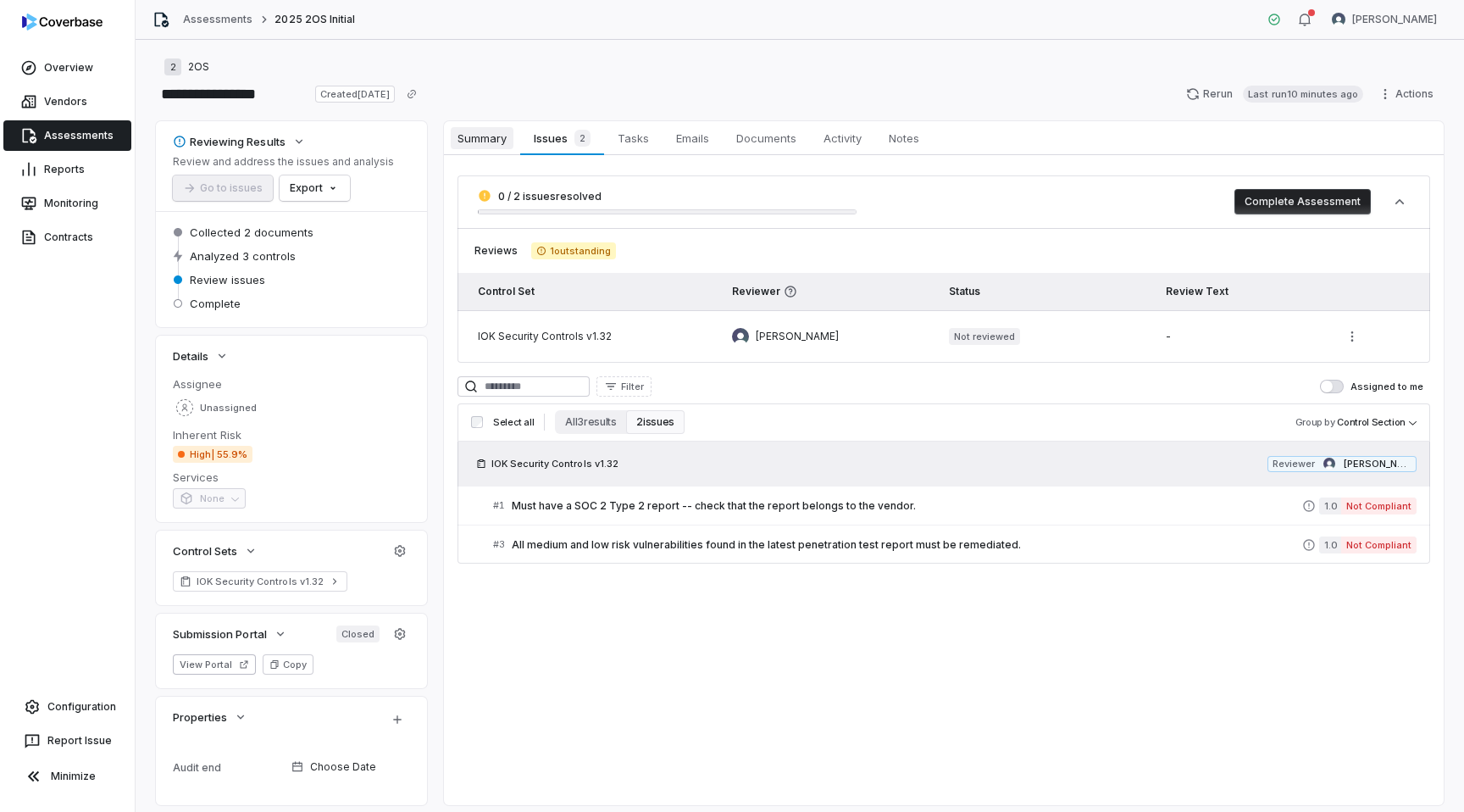
click at [469, 139] on span "Summary" at bounding box center [482, 138] width 63 height 22
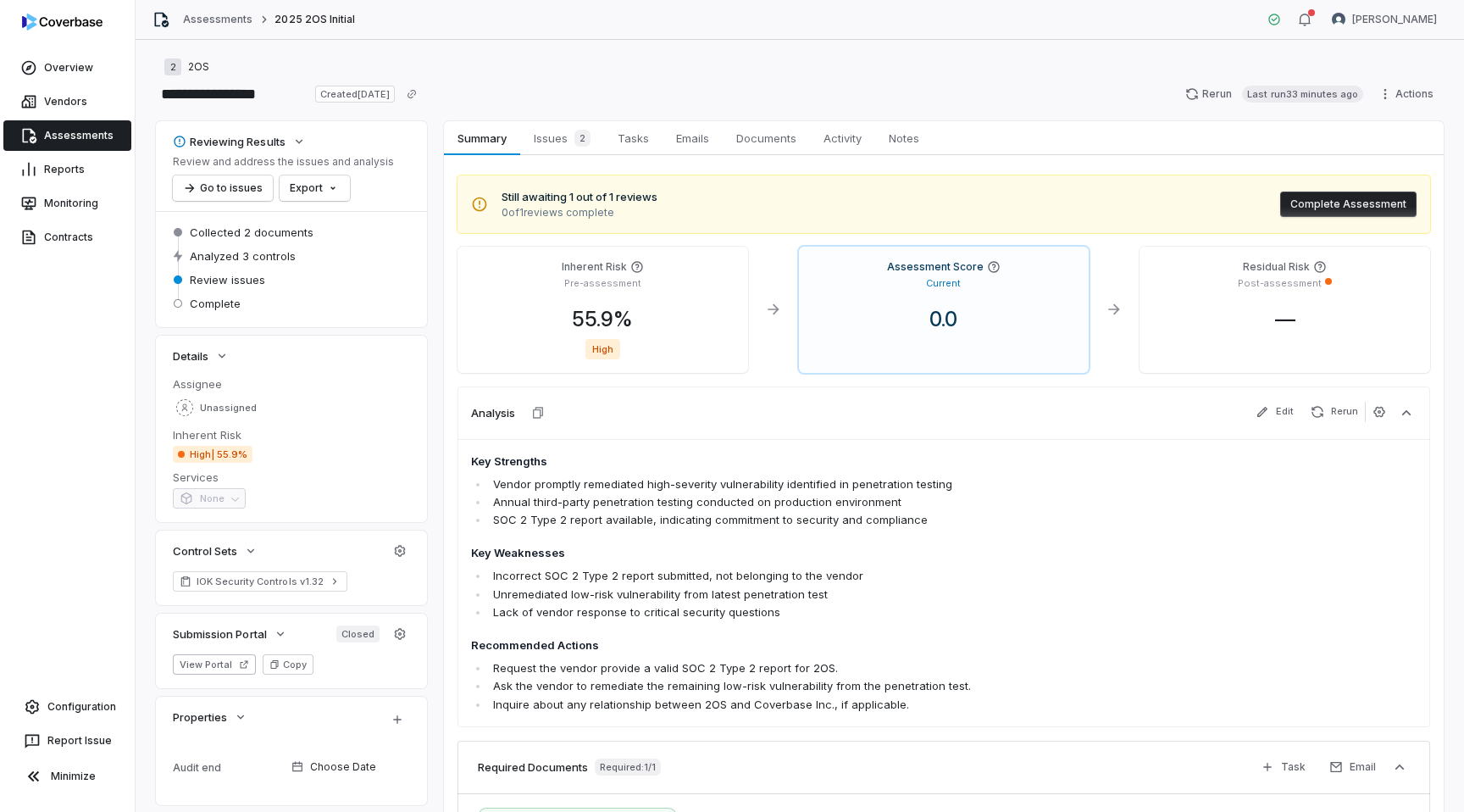
click at [63, 132] on link "Assessments" at bounding box center [67, 135] width 128 height 30
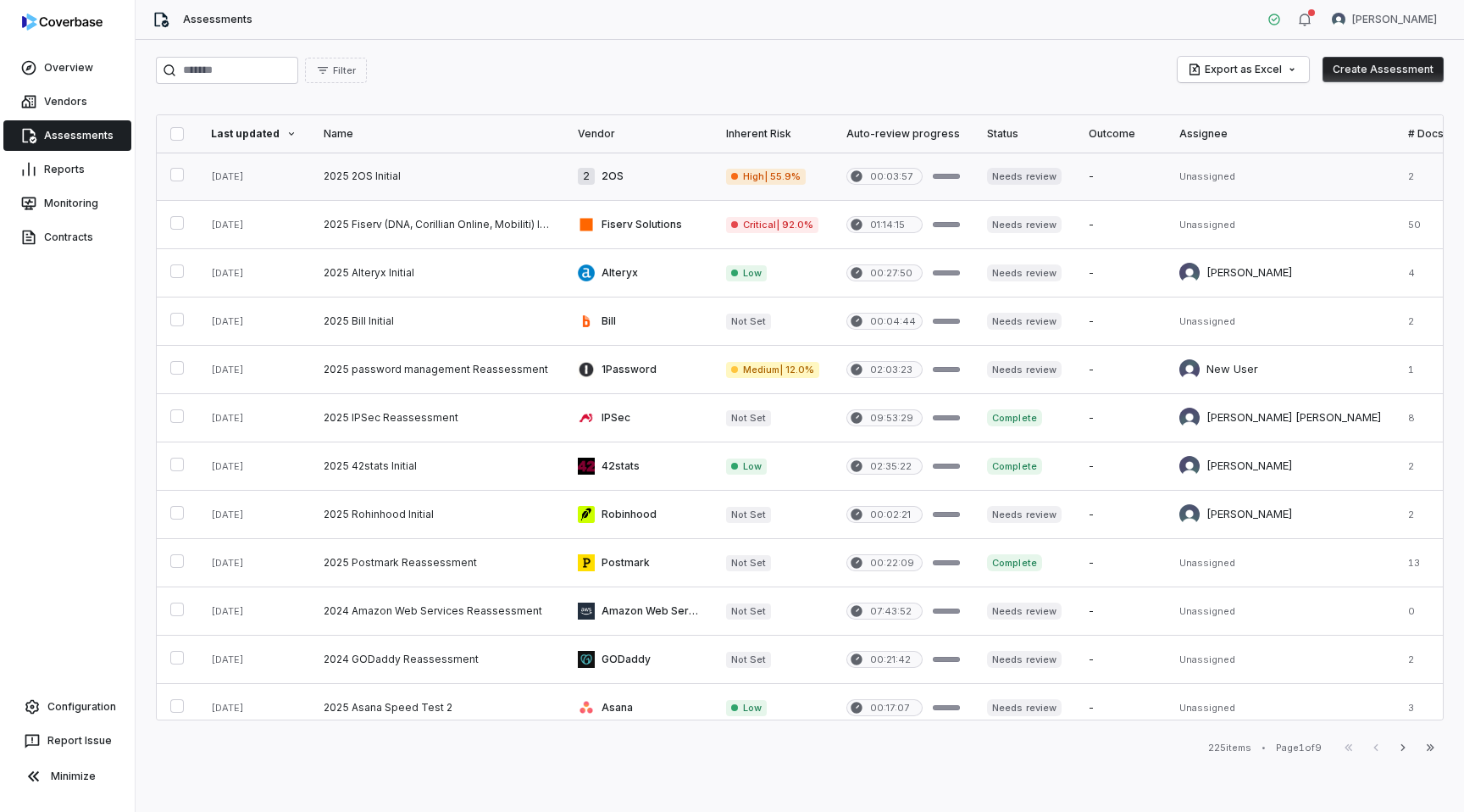
click at [413, 163] on link at bounding box center [437, 177] width 254 height 48
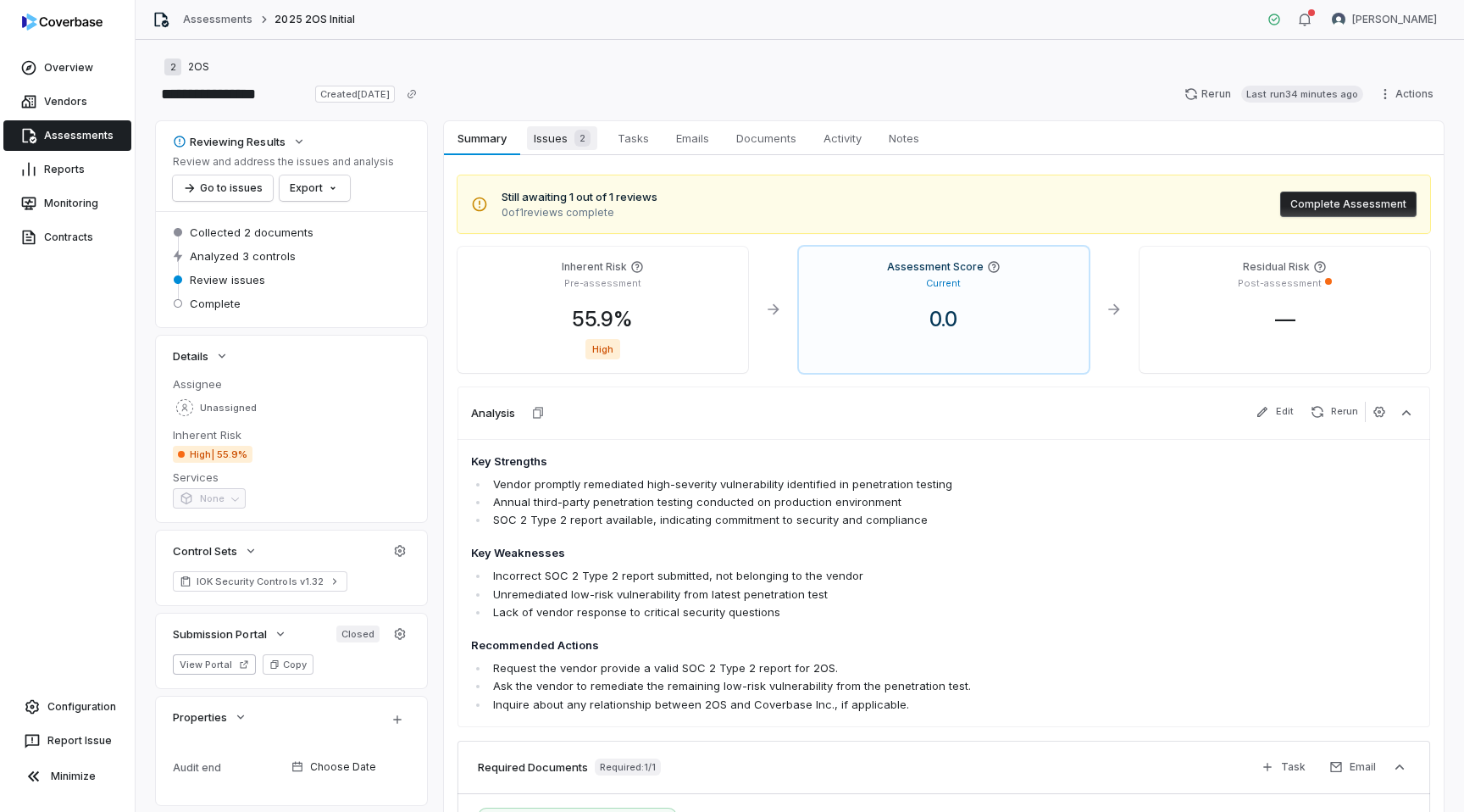
click at [560, 143] on span "Issues 2" at bounding box center [562, 138] width 70 height 24
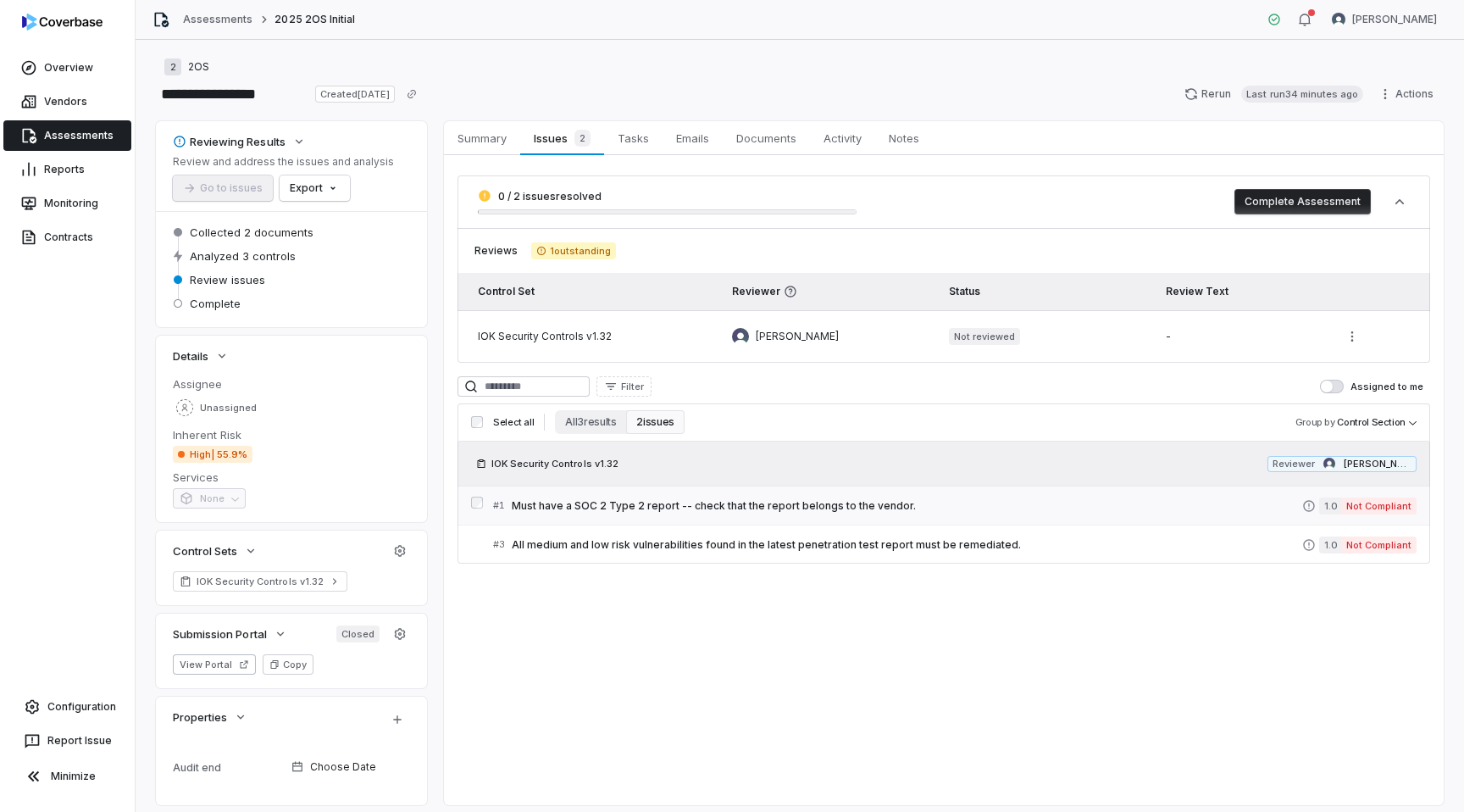
click at [676, 510] on span "Must have a SOC 2 Type 2 report -- check that the report belongs to the vendor." at bounding box center [908, 506] width 791 height 14
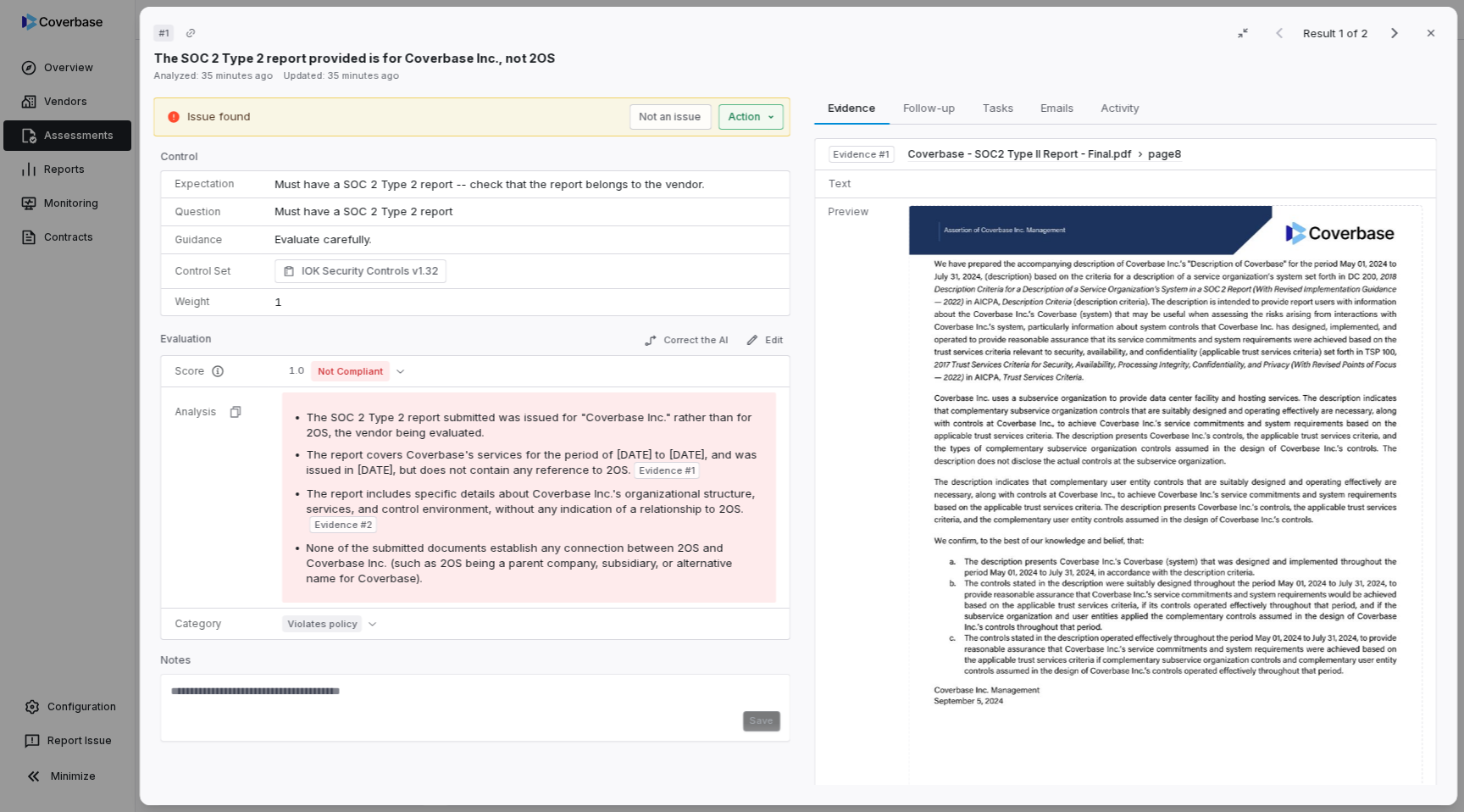
click at [741, 112] on button "Action" at bounding box center [749, 117] width 65 height 26
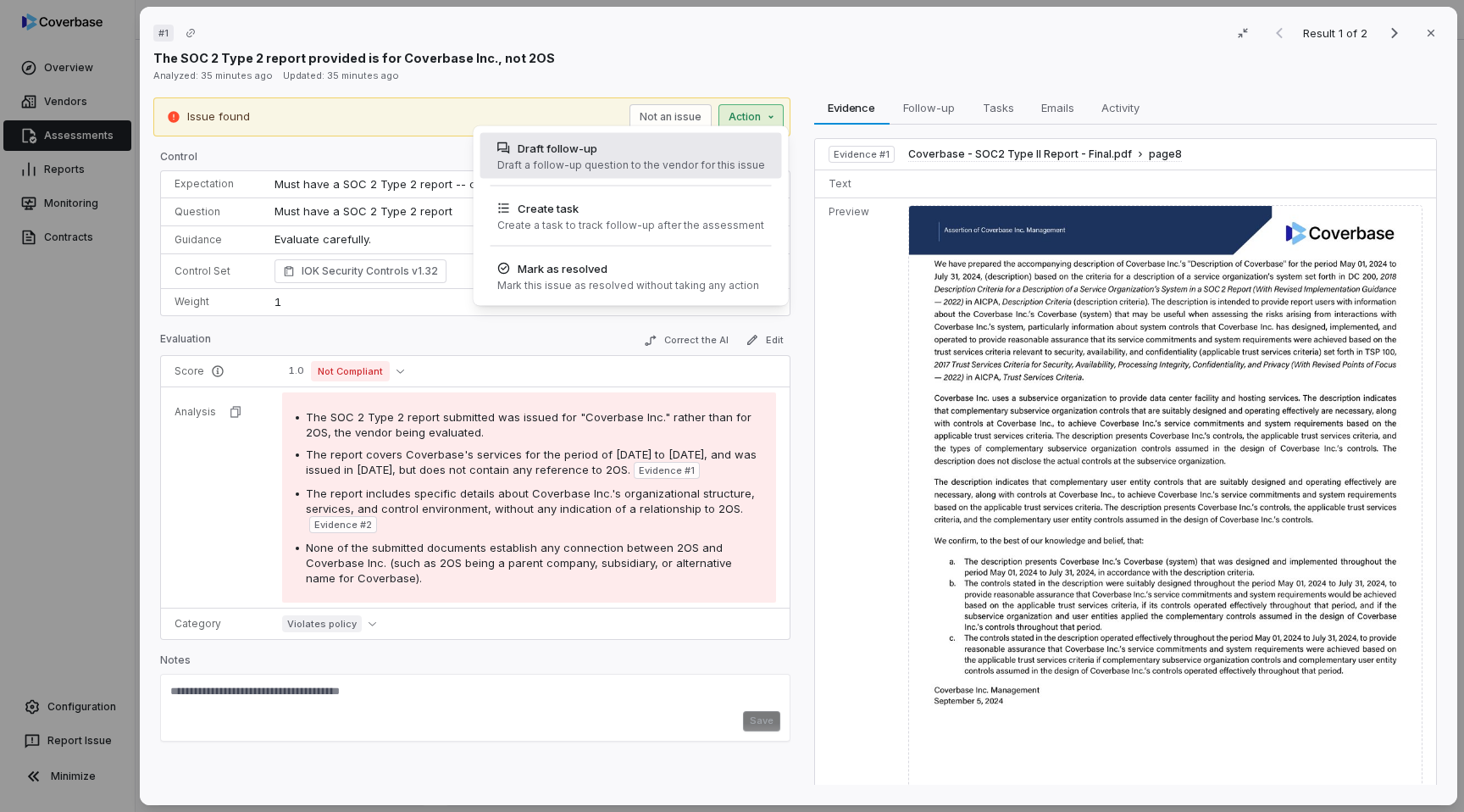
click at [659, 141] on div "Draft follow-up" at bounding box center [630, 148] width 268 height 17
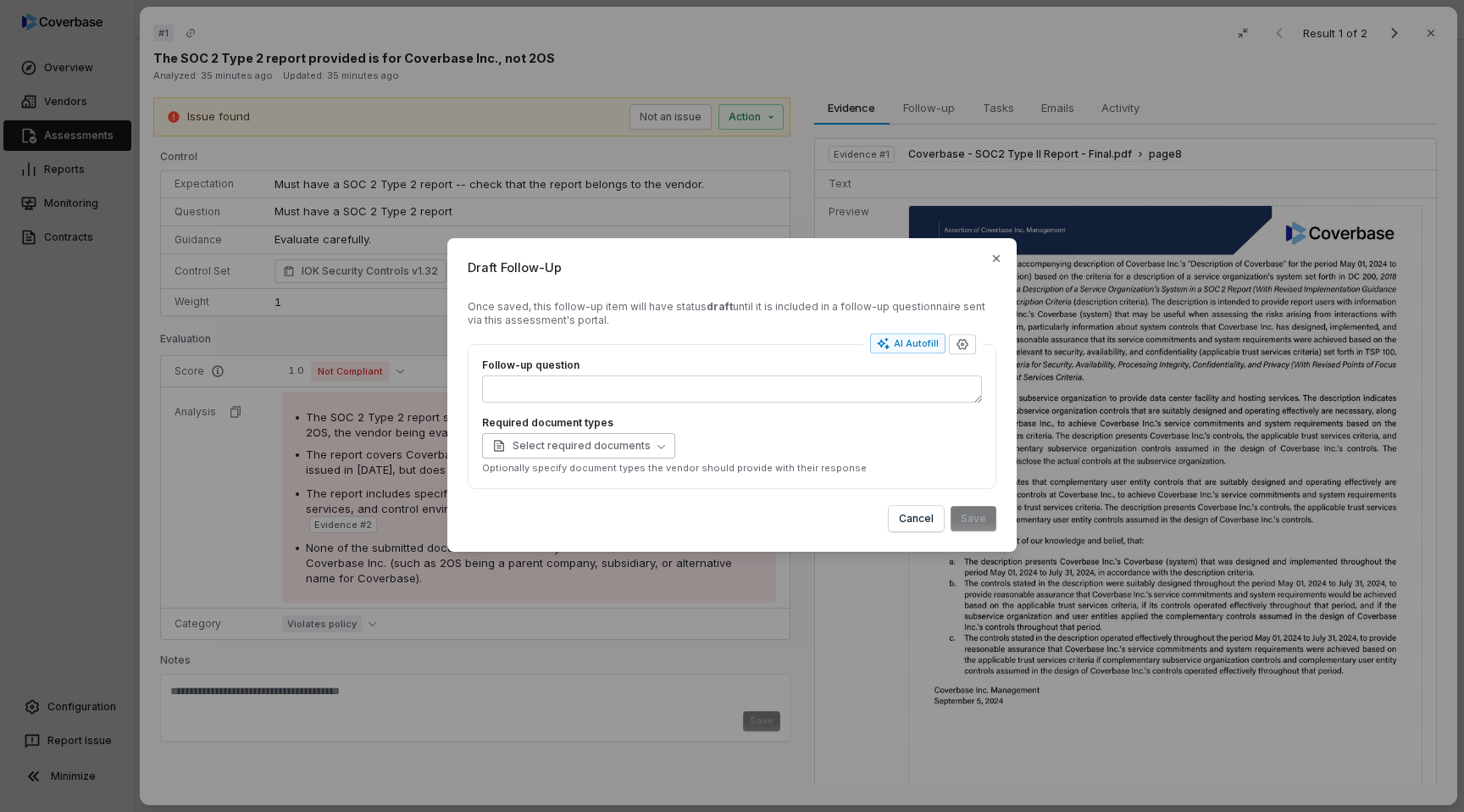
click at [542, 442] on span "Select required documents" at bounding box center [571, 445] width 158 height 14
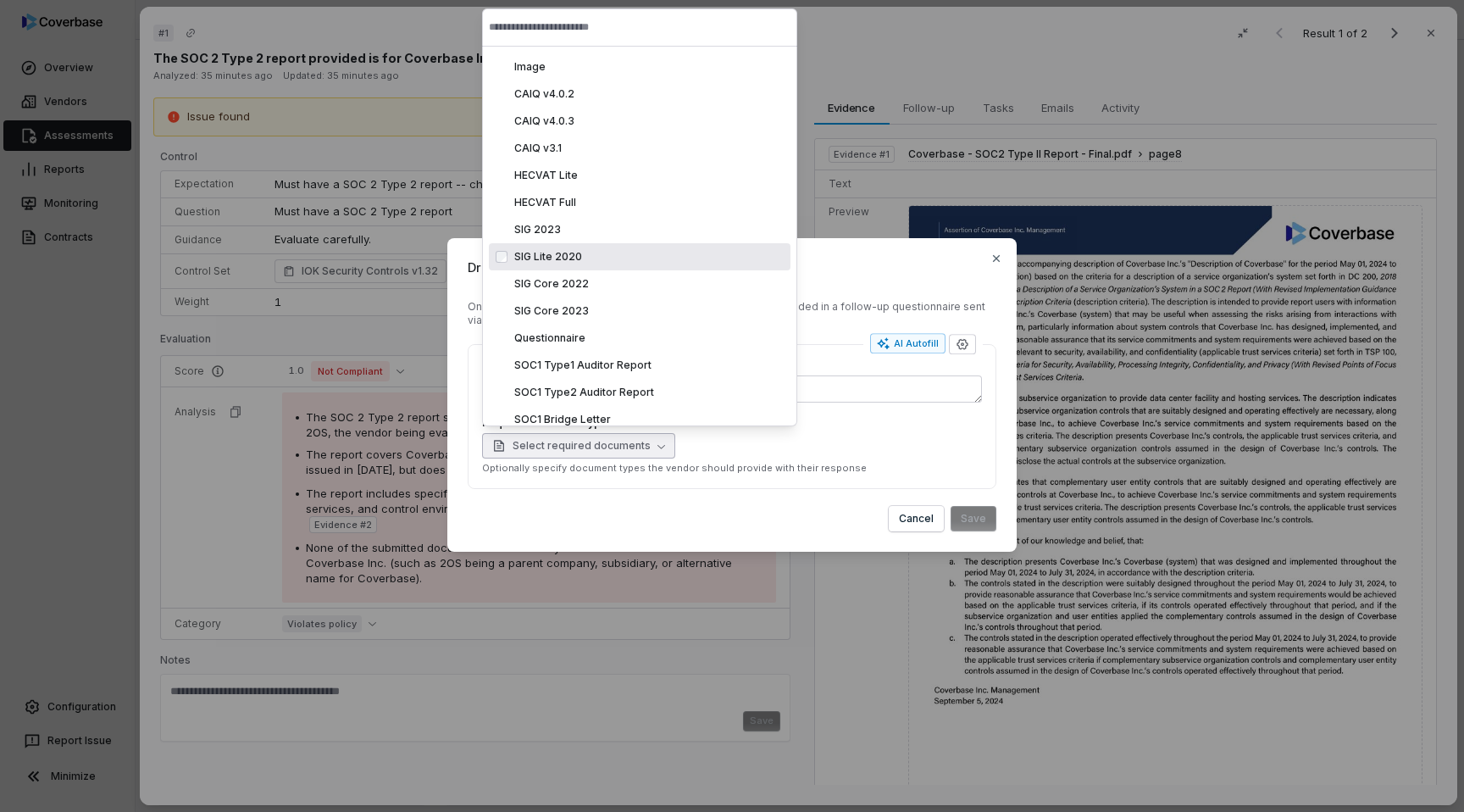
click at [769, 481] on div "Follow-up question Required document types Select required documents Optionally…" at bounding box center [732, 417] width 529 height 145
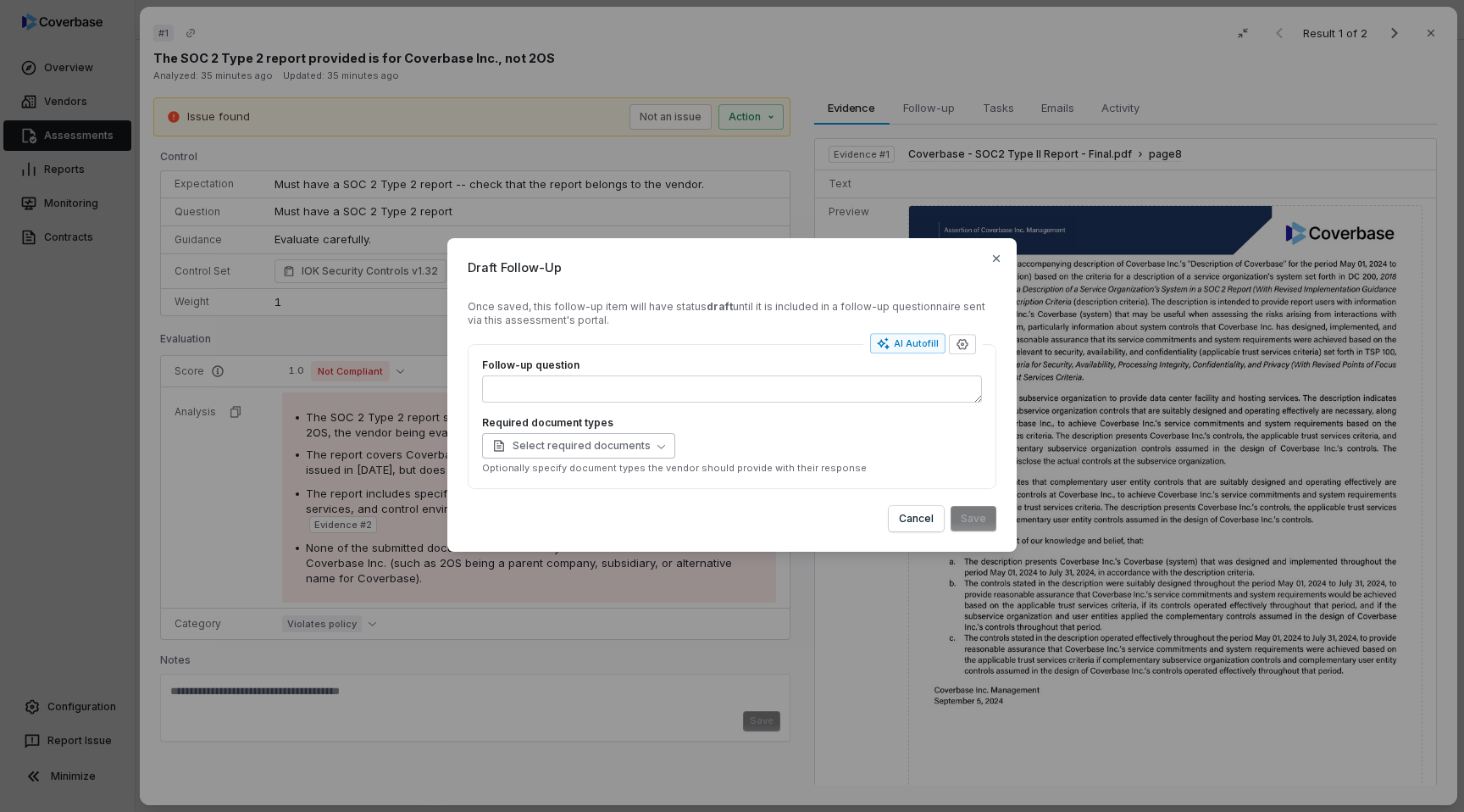
click at [594, 447] on span "Select required documents" at bounding box center [571, 445] width 158 height 14
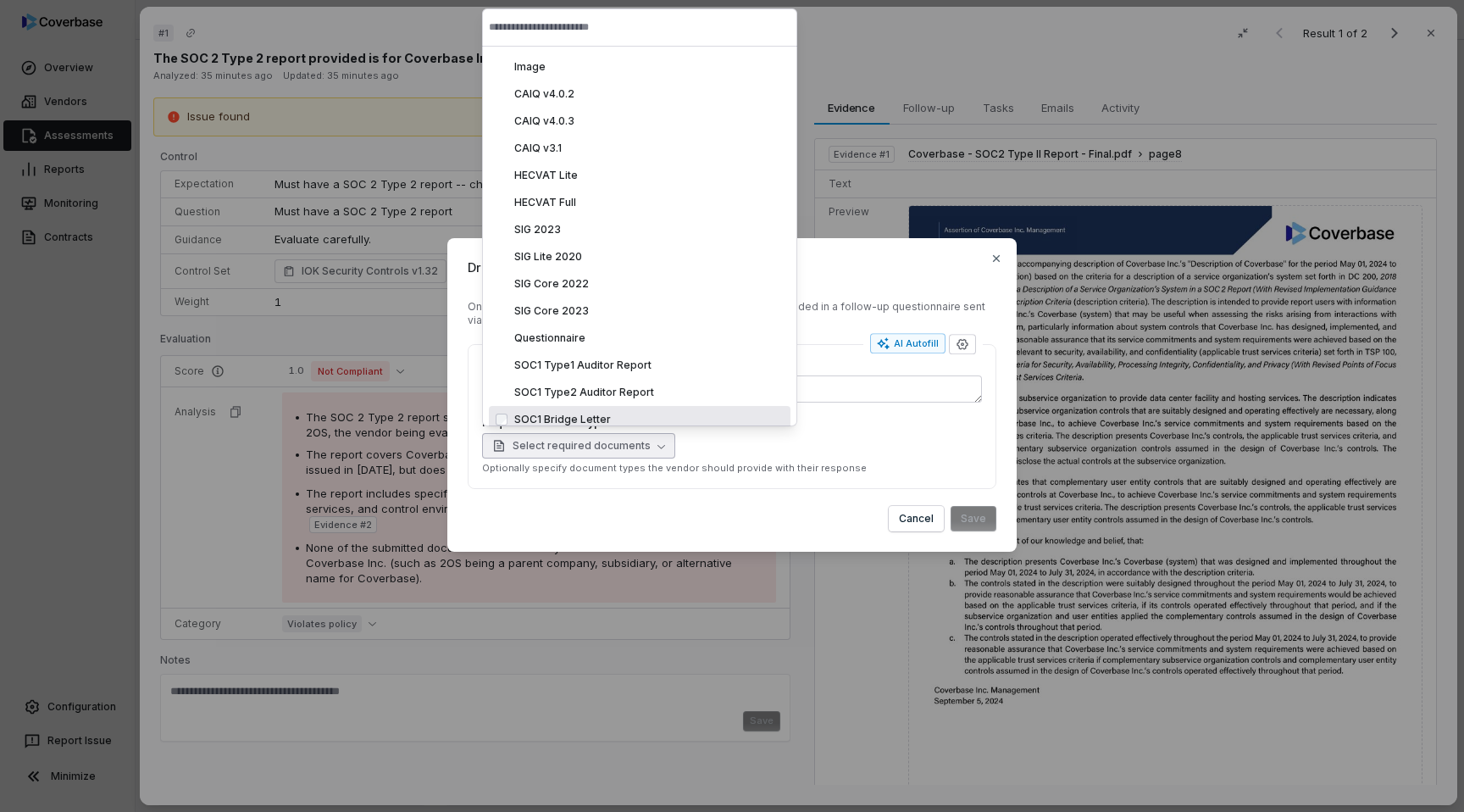
click at [508, 495] on form "Once saved, this follow-up item will have status draft until it is included in …" at bounding box center [732, 416] width 529 height 232
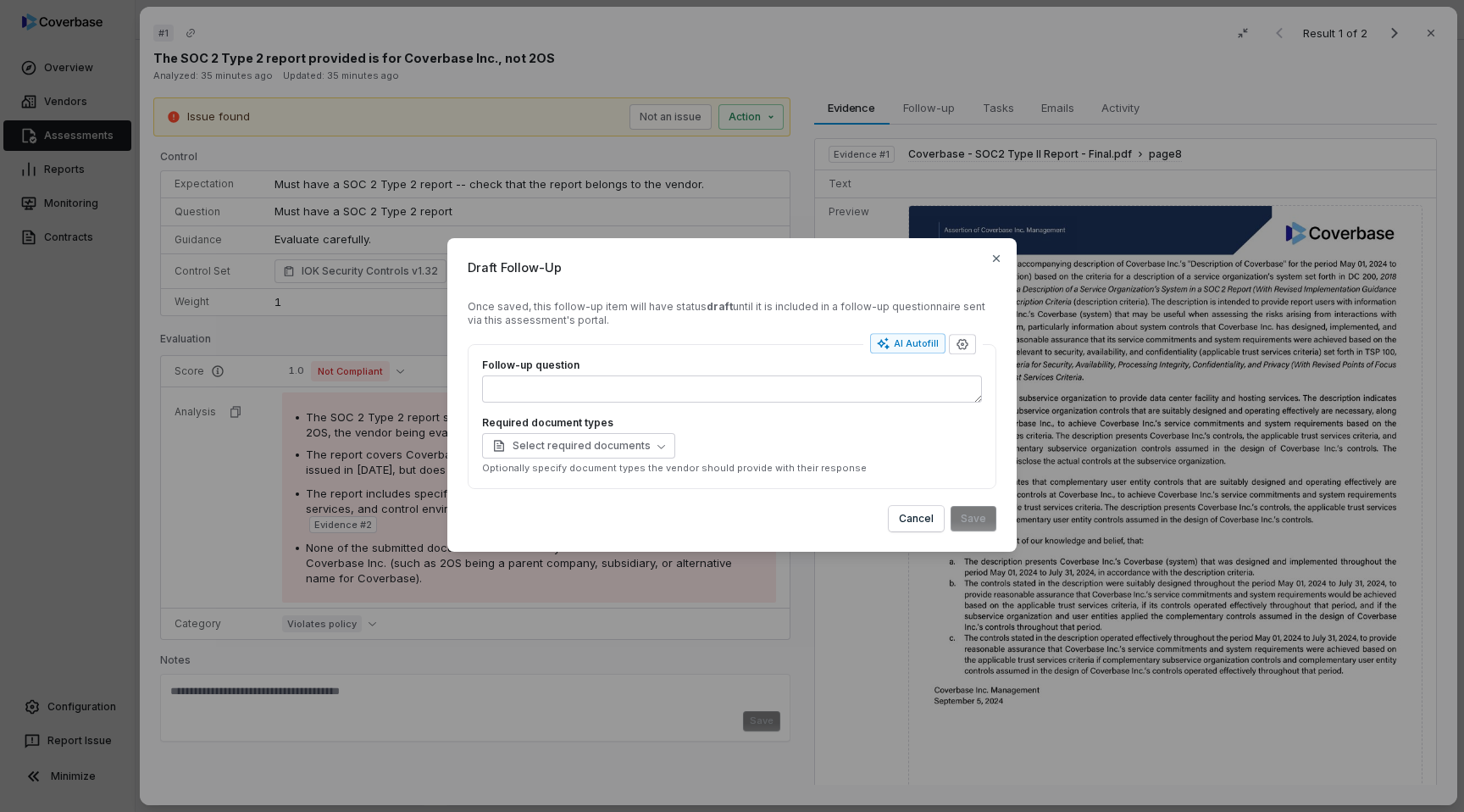
click at [307, 486] on div "Draft Follow-Up Once saved, this follow-up item will have status draft until it…" at bounding box center [732, 405] width 1464 height 389
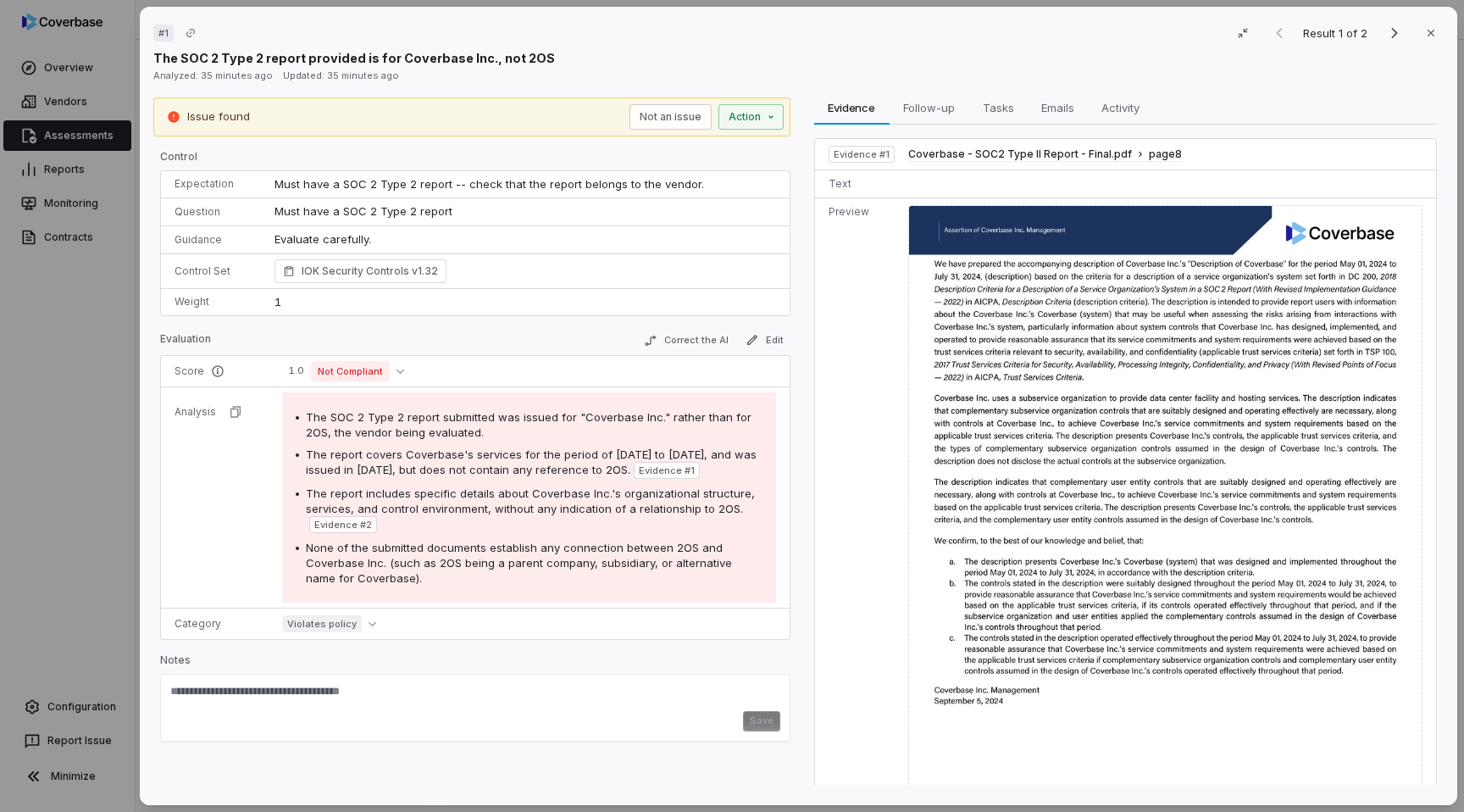
click at [46, 460] on div "# 1 Result 1 of 2 Close The SOC 2 Type 2 report provided is for Coverbase Inc.,…" at bounding box center [732, 406] width 1464 height 812
